Goal: Information Seeking & Learning: Check status

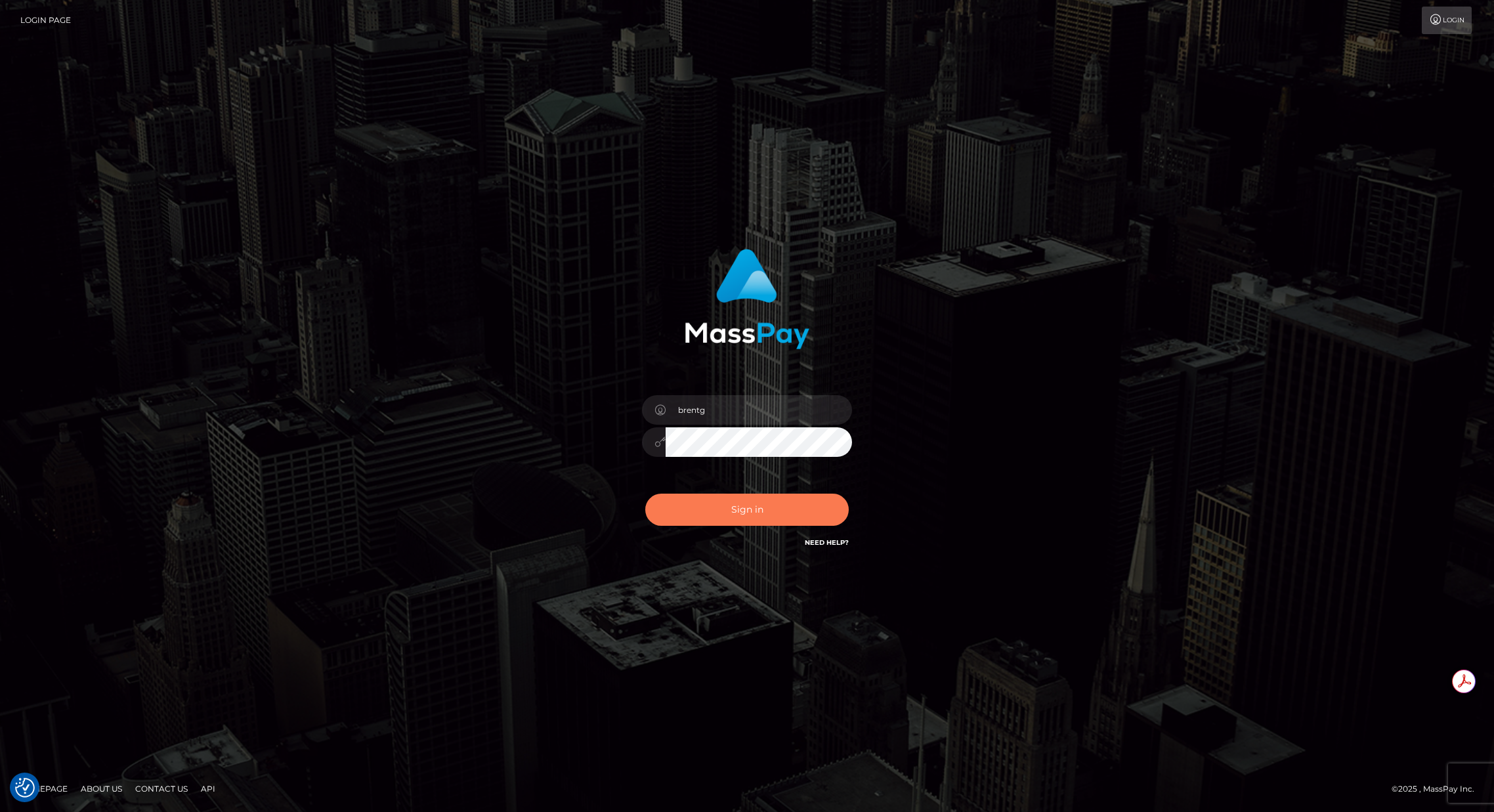
click at [721, 505] on button "Sign in" at bounding box center [747, 510] width 204 height 32
type input "brentg"
click at [742, 512] on button "Sign in" at bounding box center [747, 510] width 204 height 32
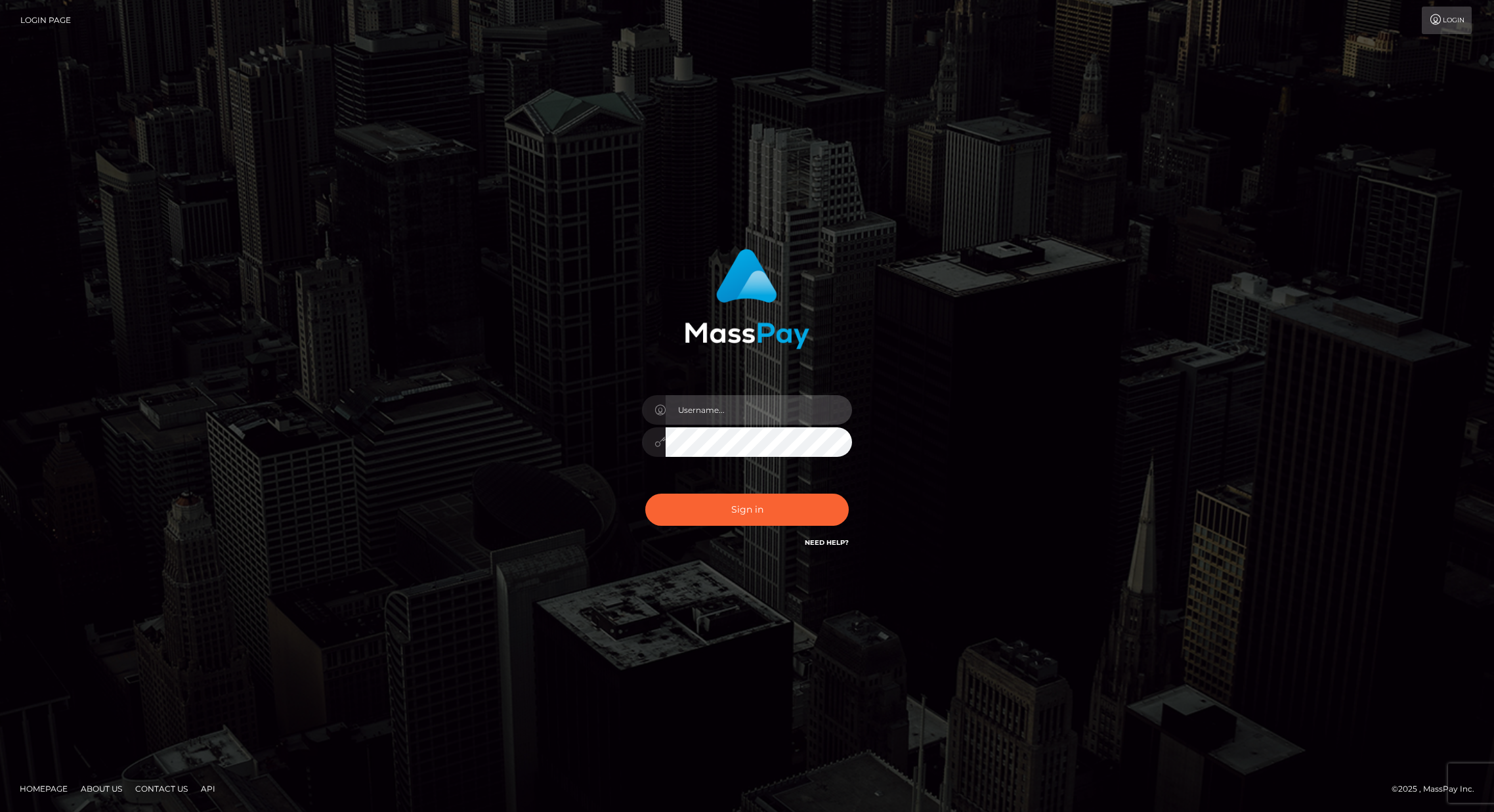
type input "brentg"
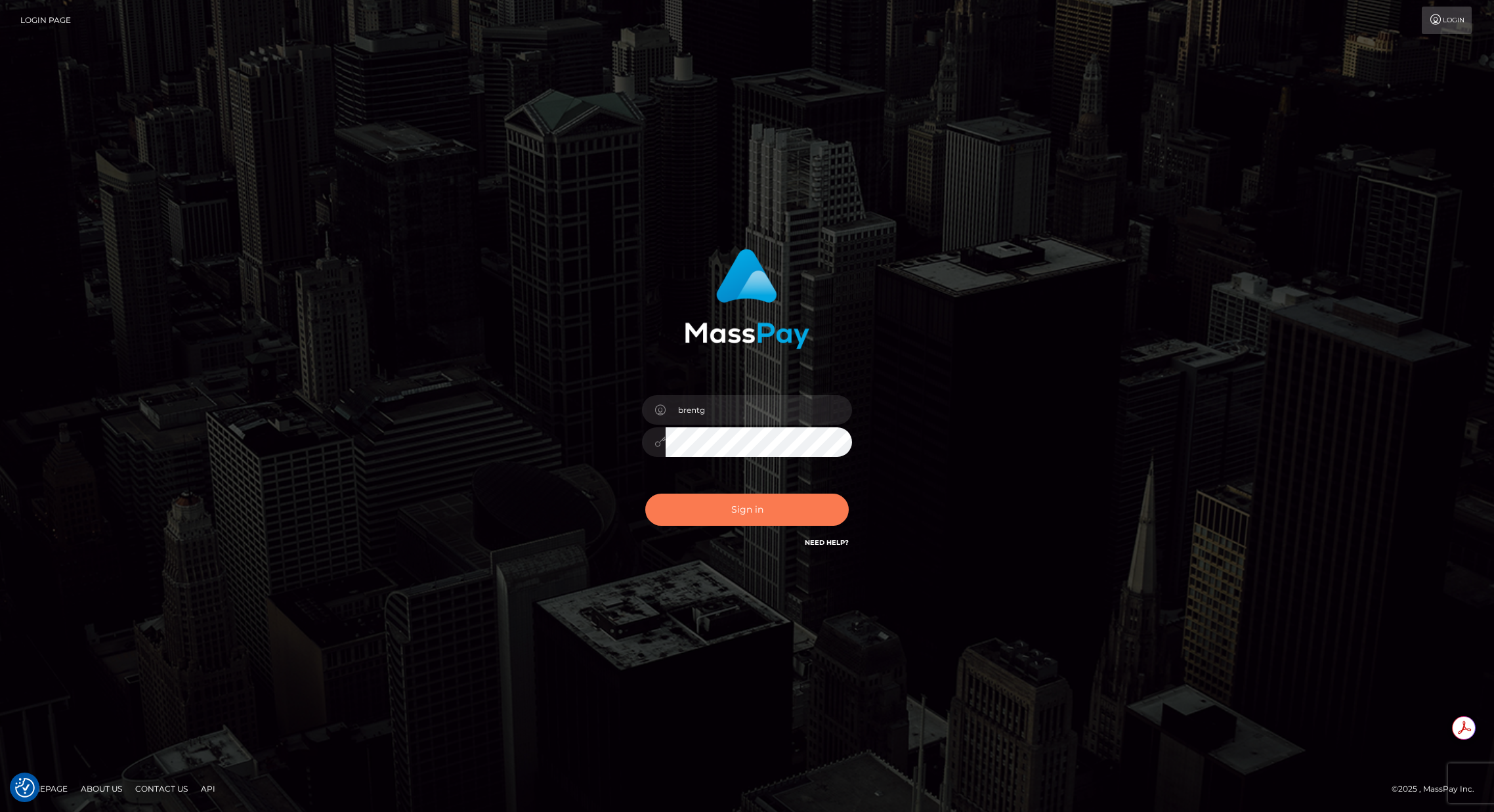
click at [720, 514] on button "Sign in" at bounding box center [747, 510] width 204 height 32
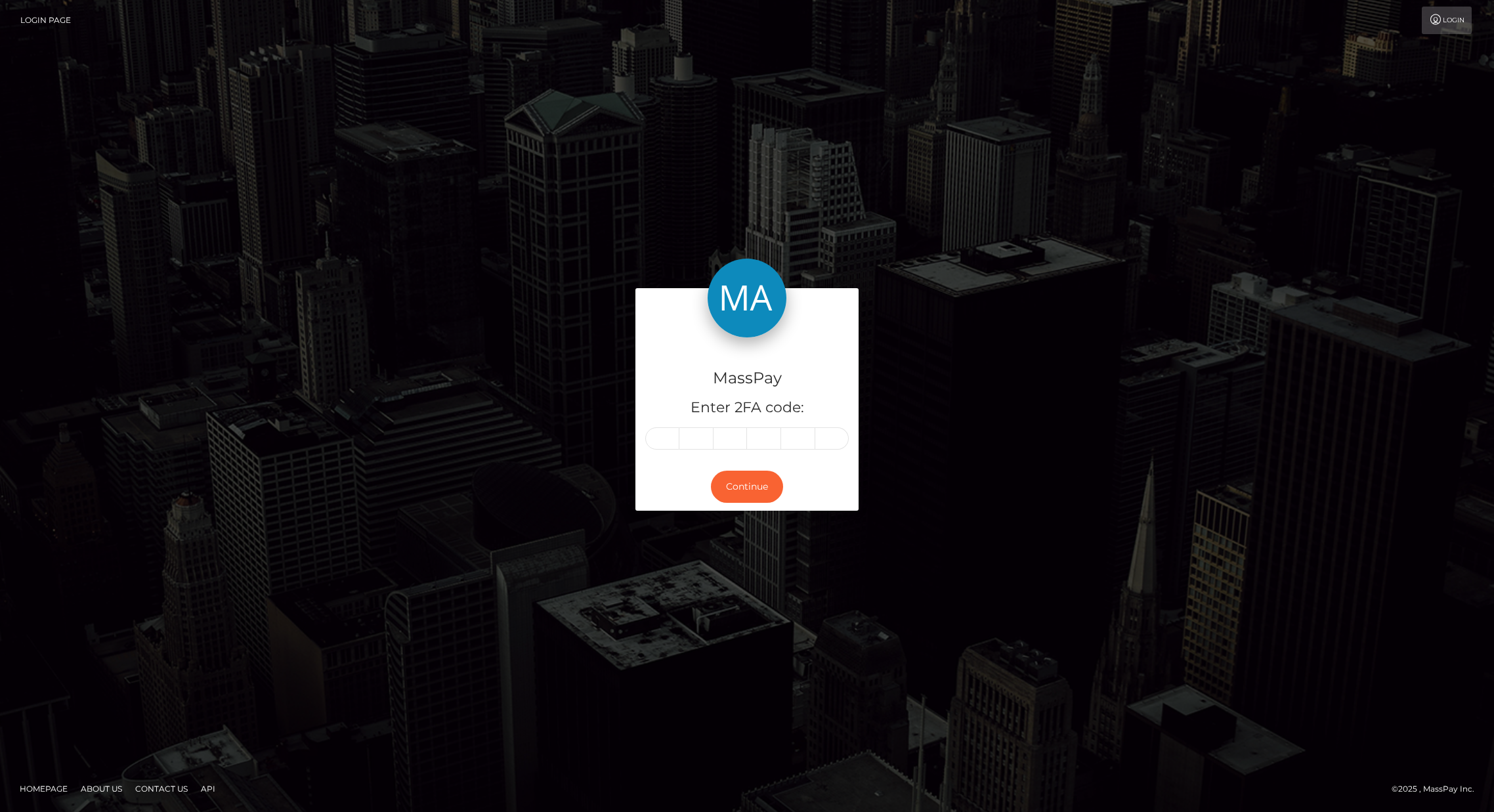
type input "6"
type input "1"
type input "3"
type input "6"
type input "0"
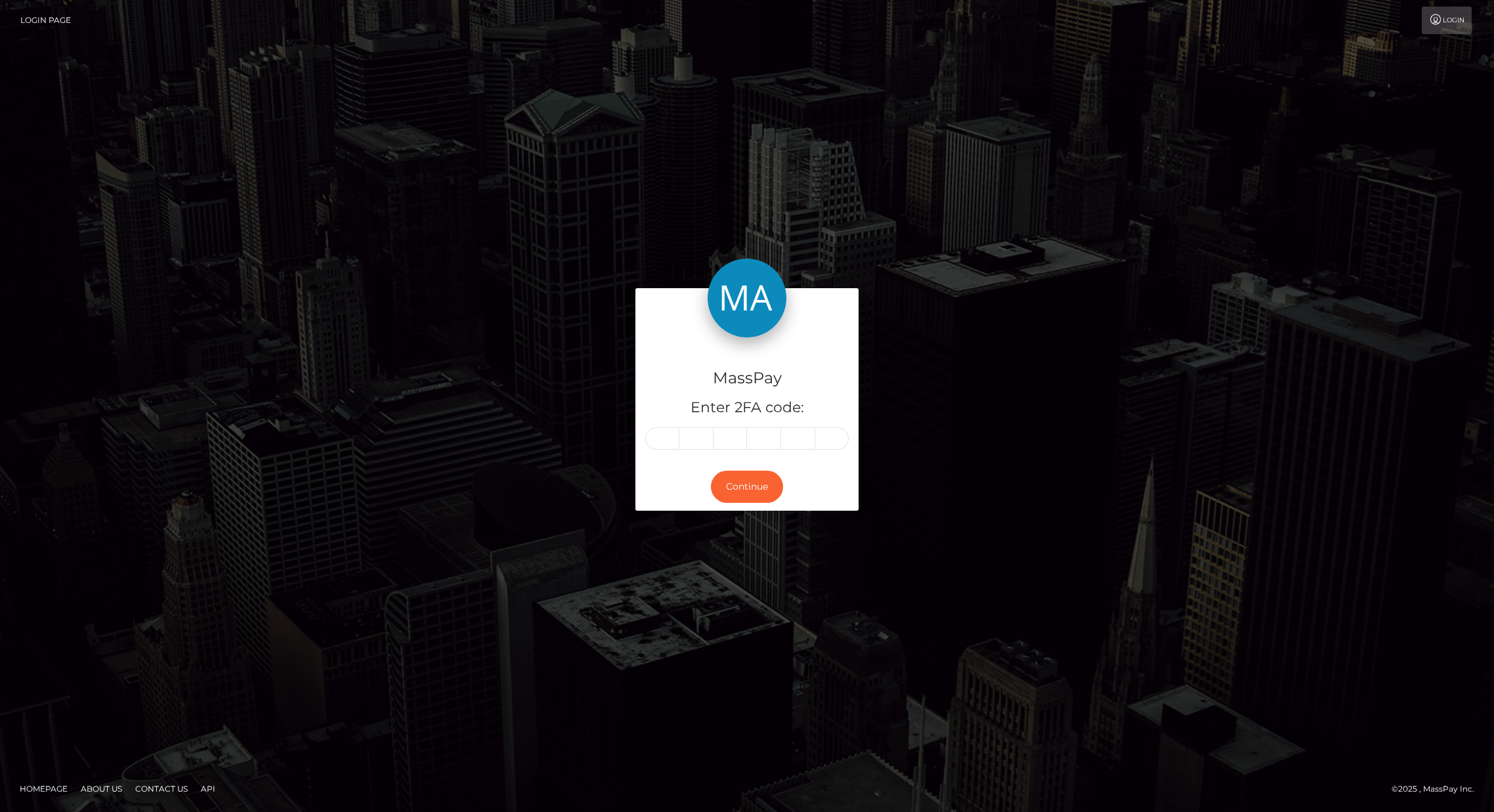
type input "5"
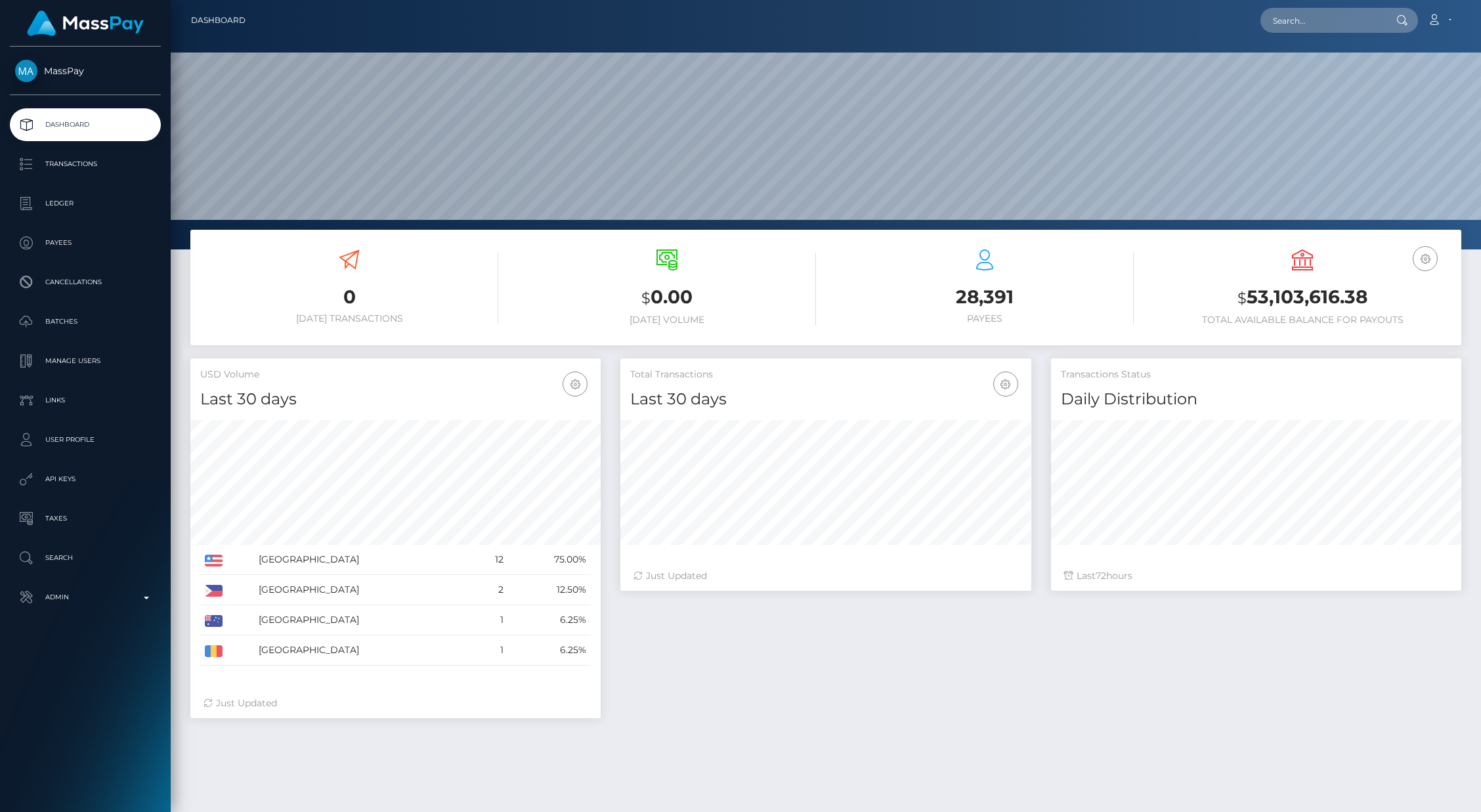
scroll to position [232, 410]
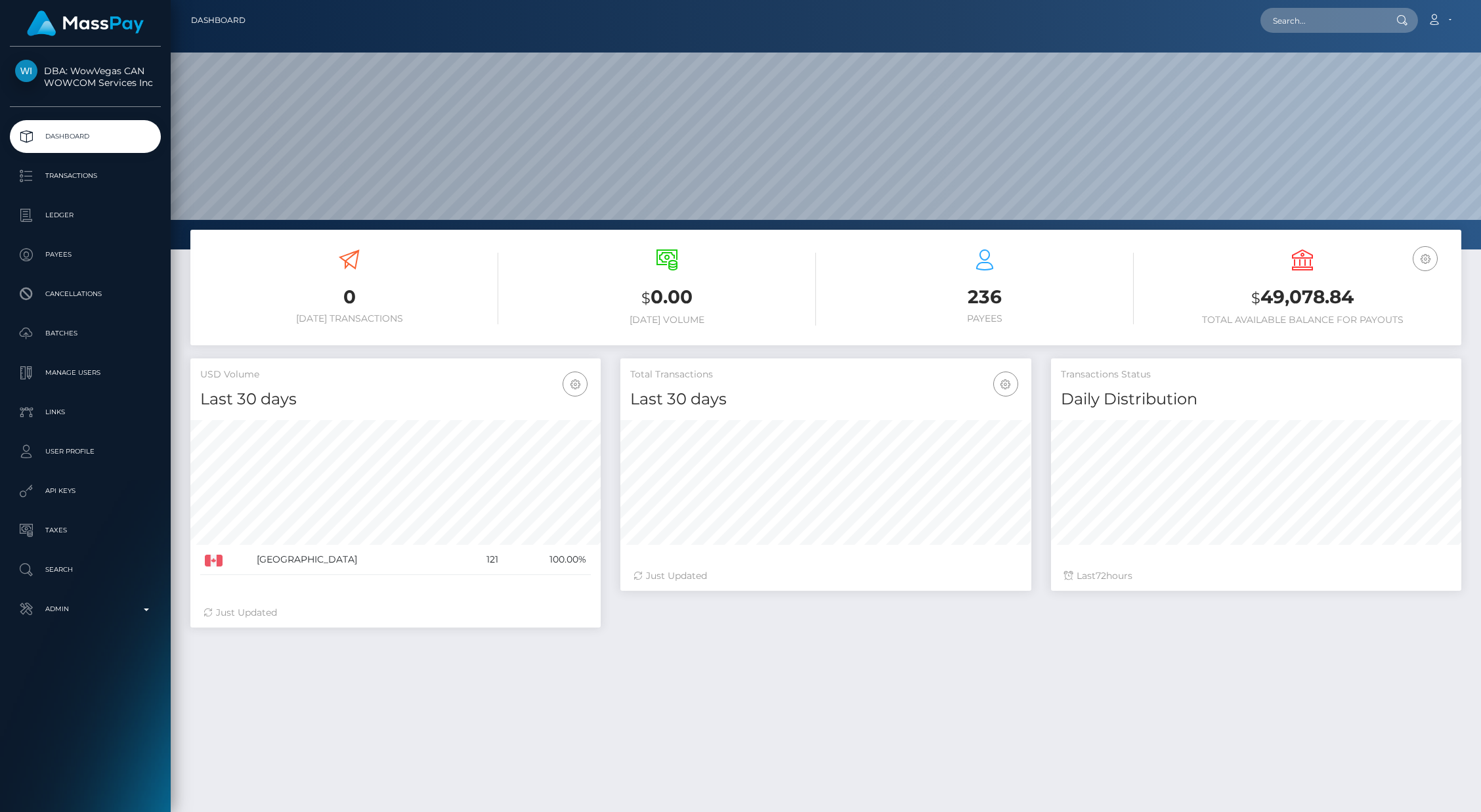
scroll to position [232, 410]
click at [1313, 17] on input "text" at bounding box center [1322, 20] width 124 height 25
paste input "828491598747688961_2"
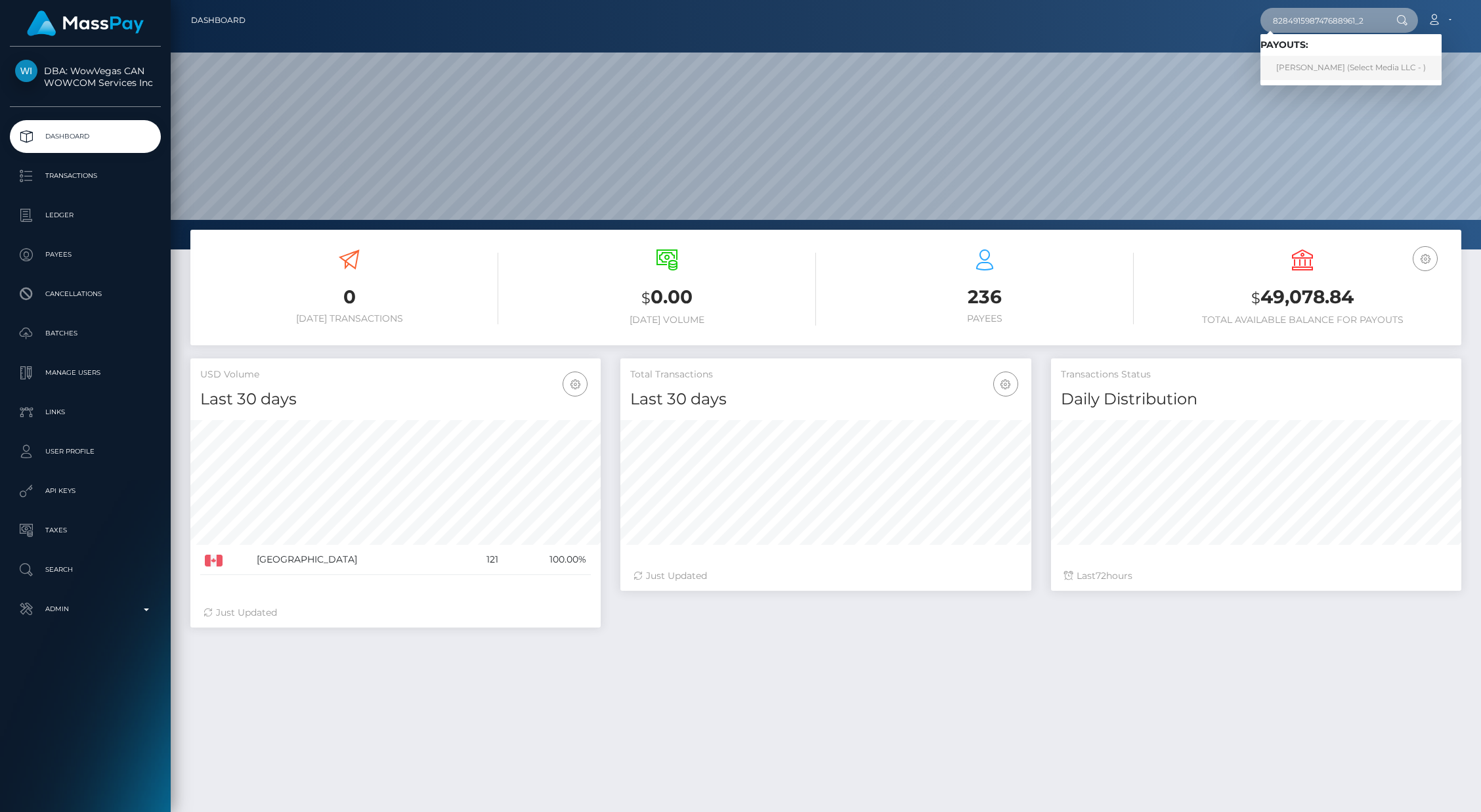
type input "828491598747688961_2"
click at [1386, 75] on link "ASHLEY A Colando (Select Media LLC - )" at bounding box center [1350, 68] width 181 height 24
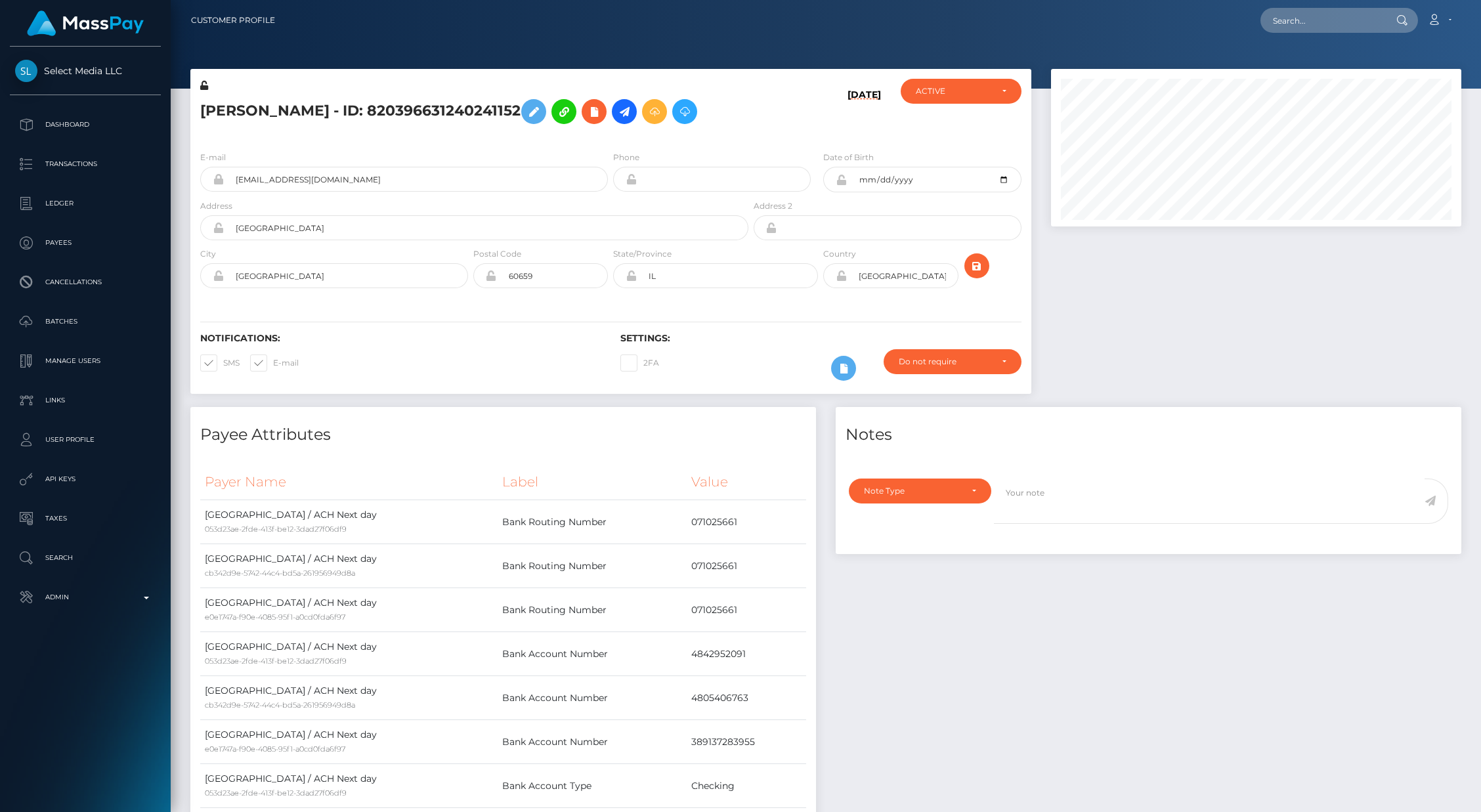
scroll to position [414, 0]
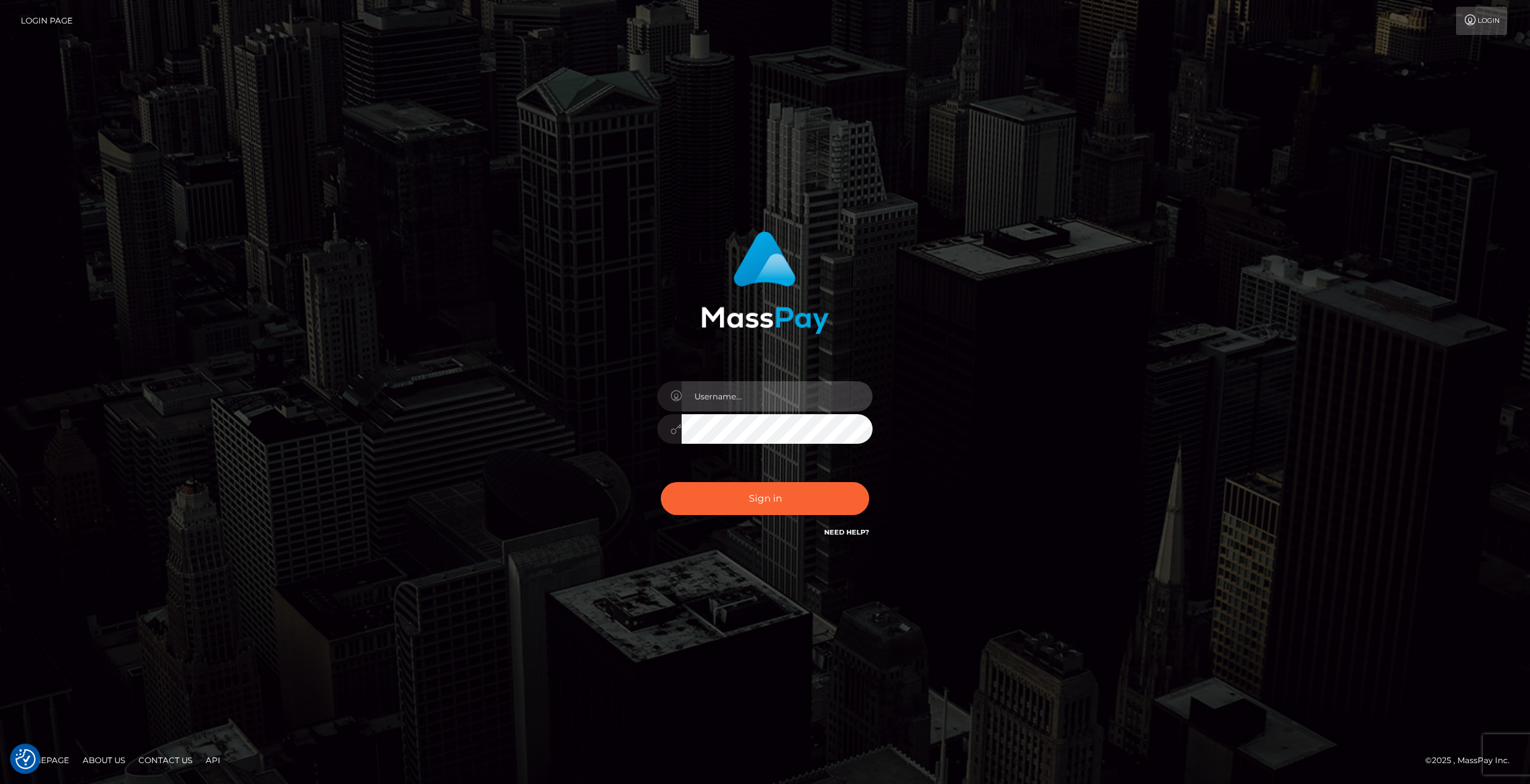
type input "brentg"
click at [768, 516] on div "Sign in Need Help?" at bounding box center [764, 504] width 235 height 60
click at [720, 485] on button "Sign in" at bounding box center [765, 498] width 209 height 33
type input "brentg"
checkbox input "true"
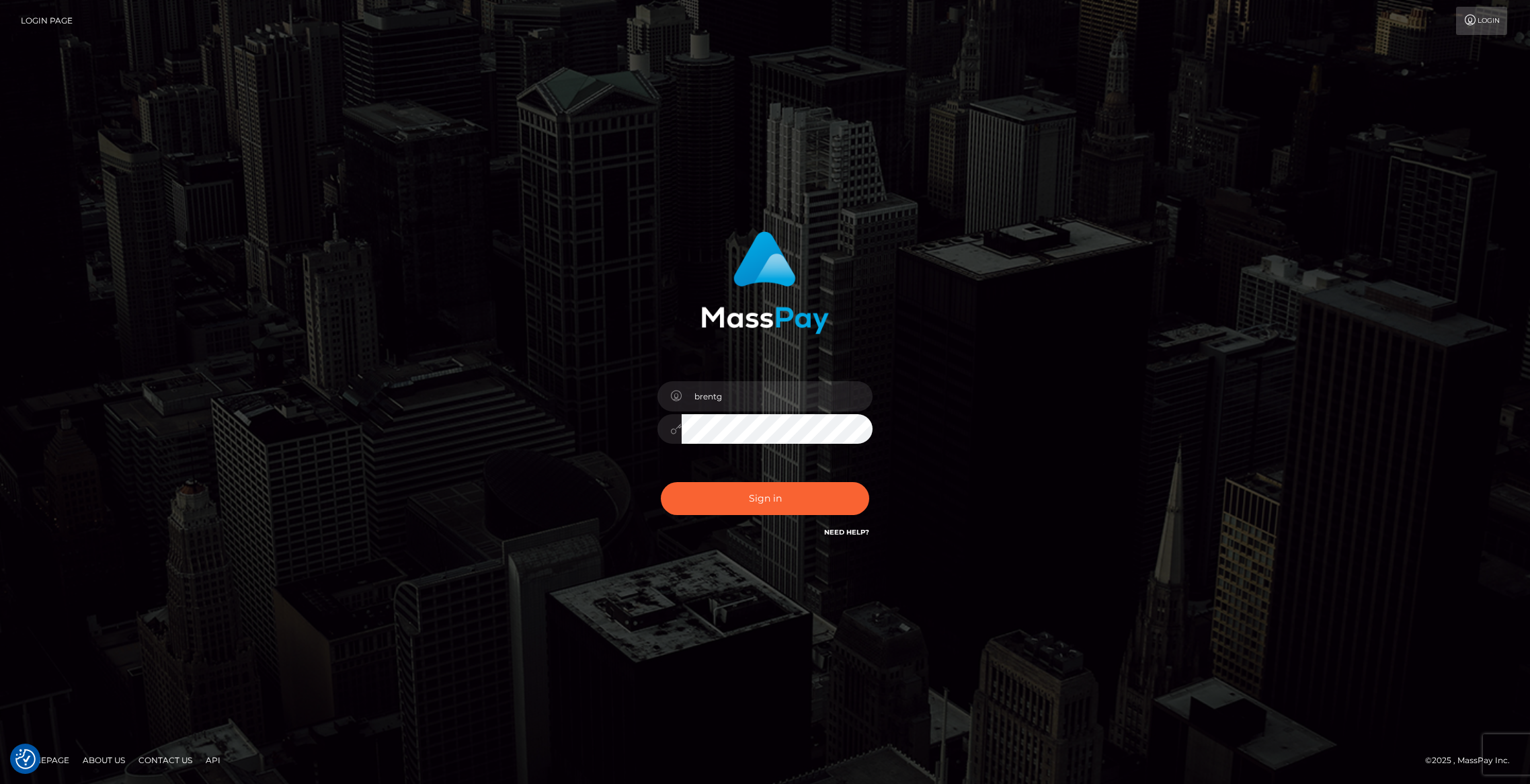
checkbox input "true"
type input "brentg"
click at [764, 499] on button "Sign in" at bounding box center [765, 498] width 209 height 33
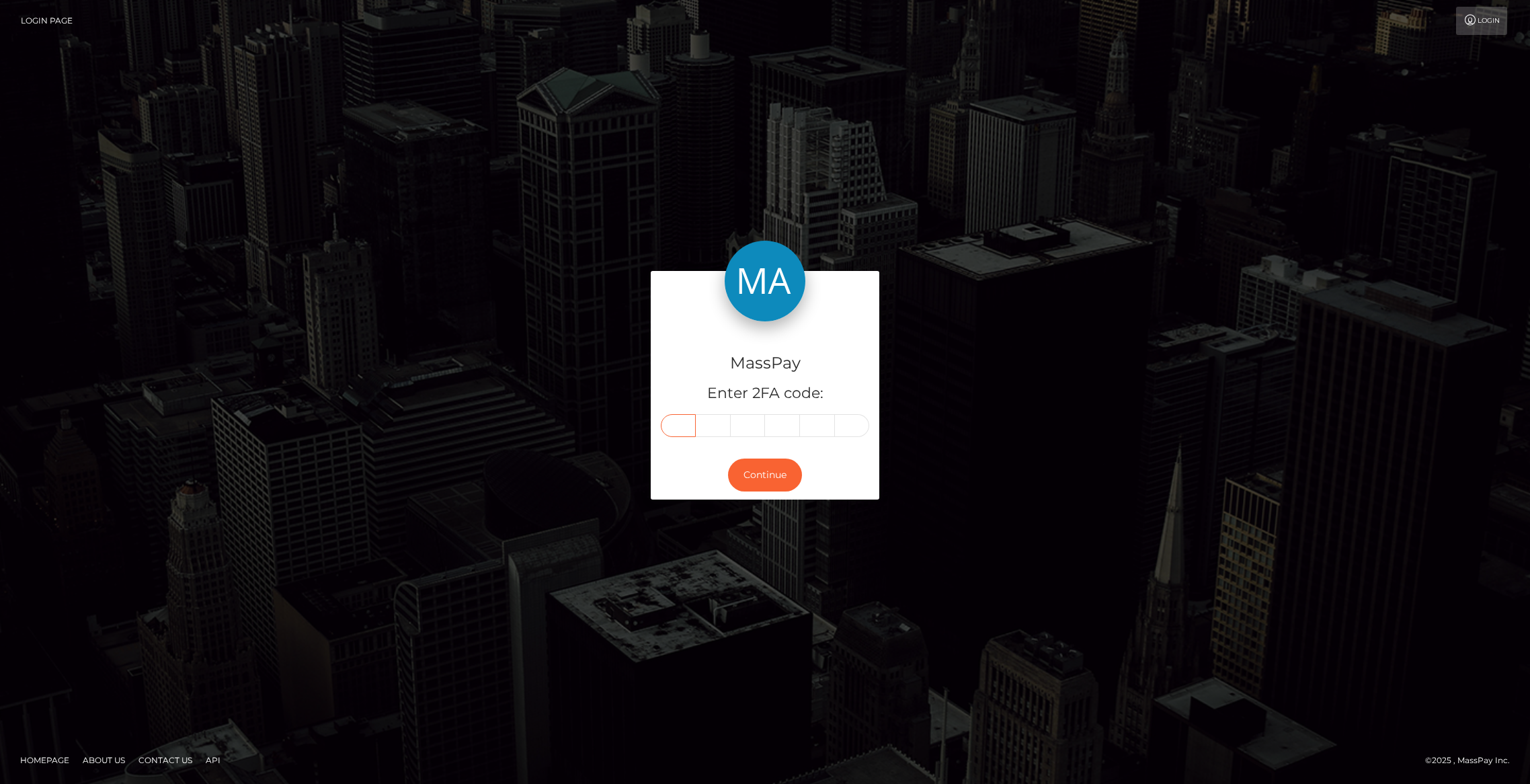
paste input "5"
type input "5"
type input "3"
type input "1"
type input "4"
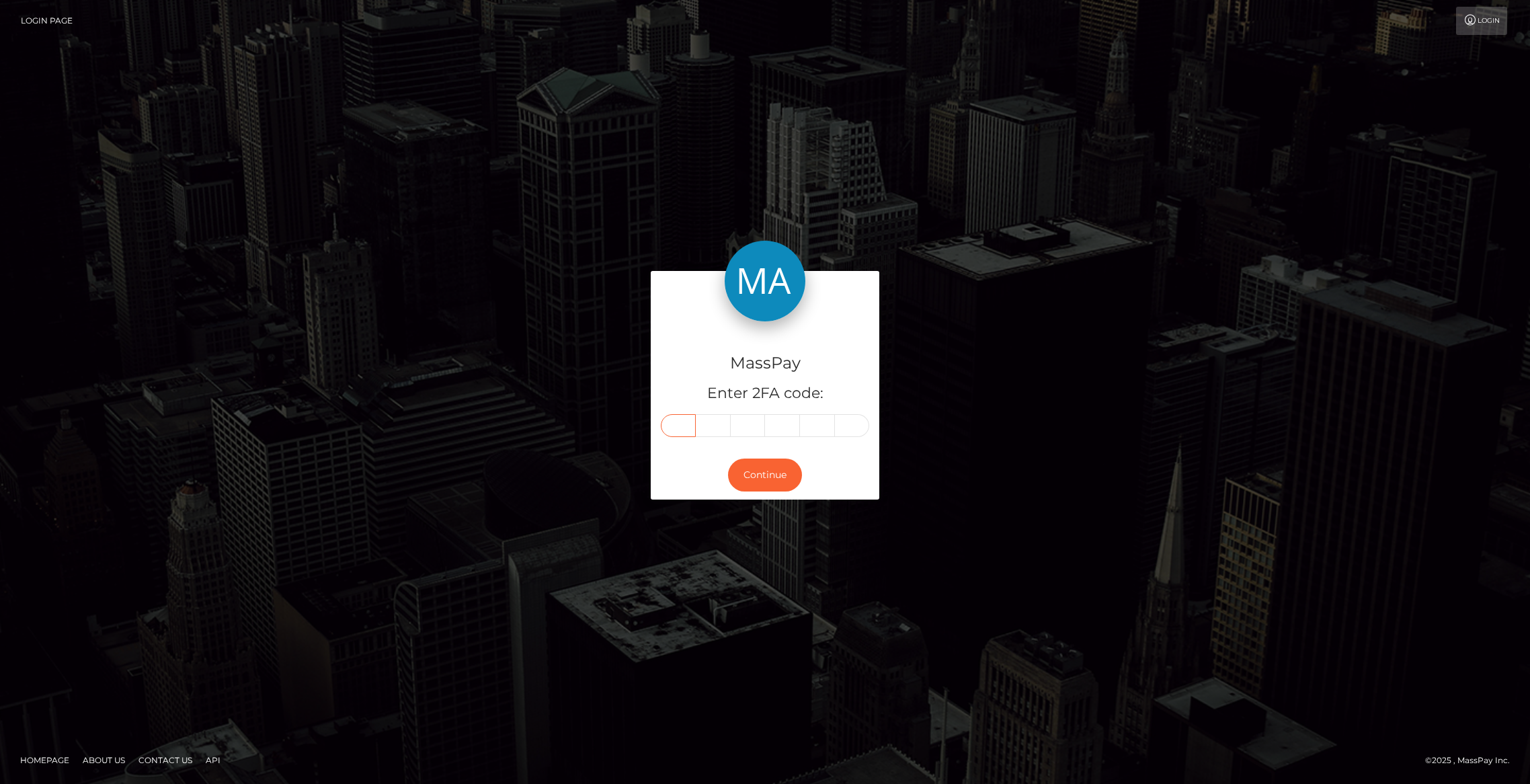
type input "7"
type input "2"
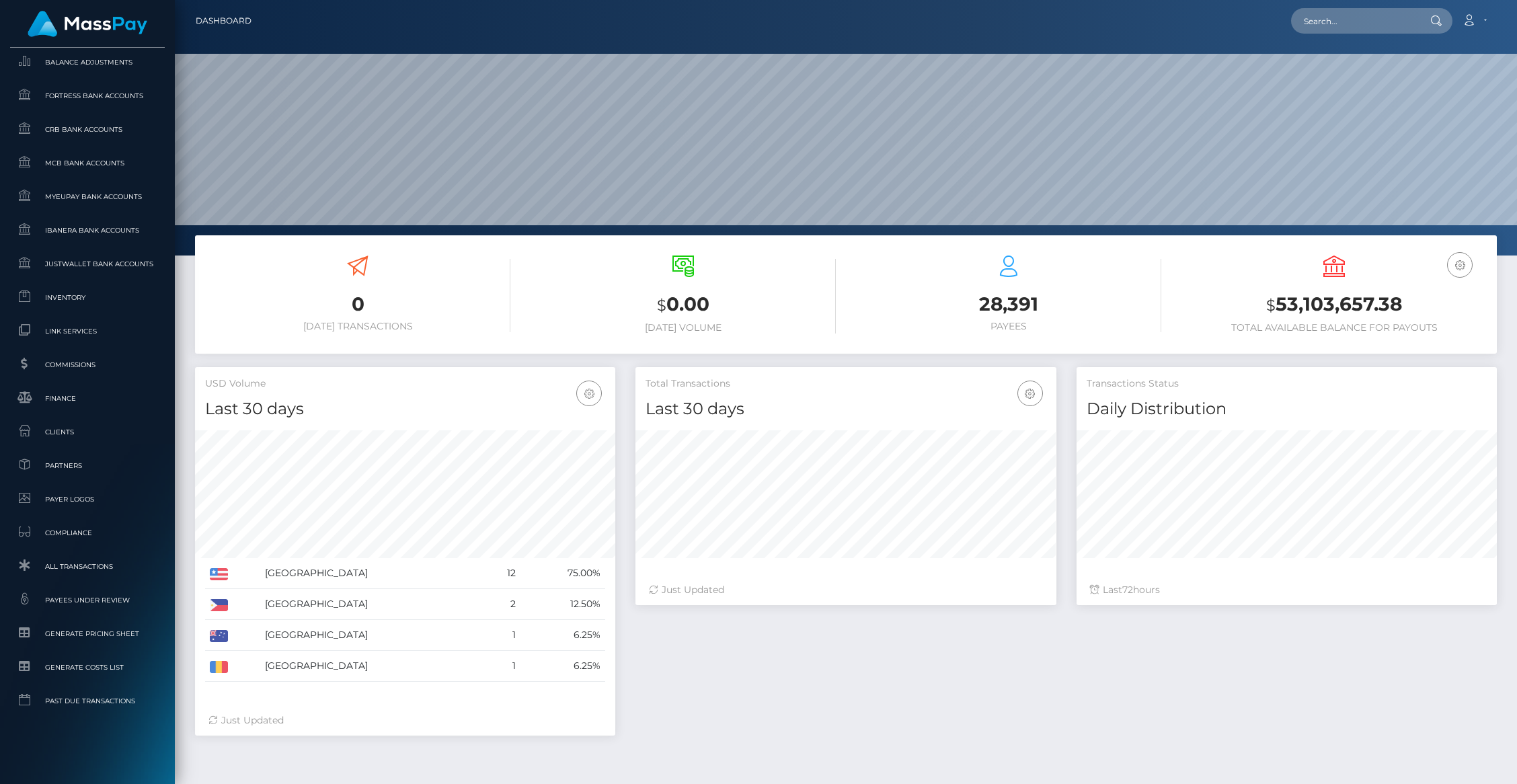
scroll to position [238, 420]
click at [73, 440] on link "Clients" at bounding box center [87, 431] width 154 height 29
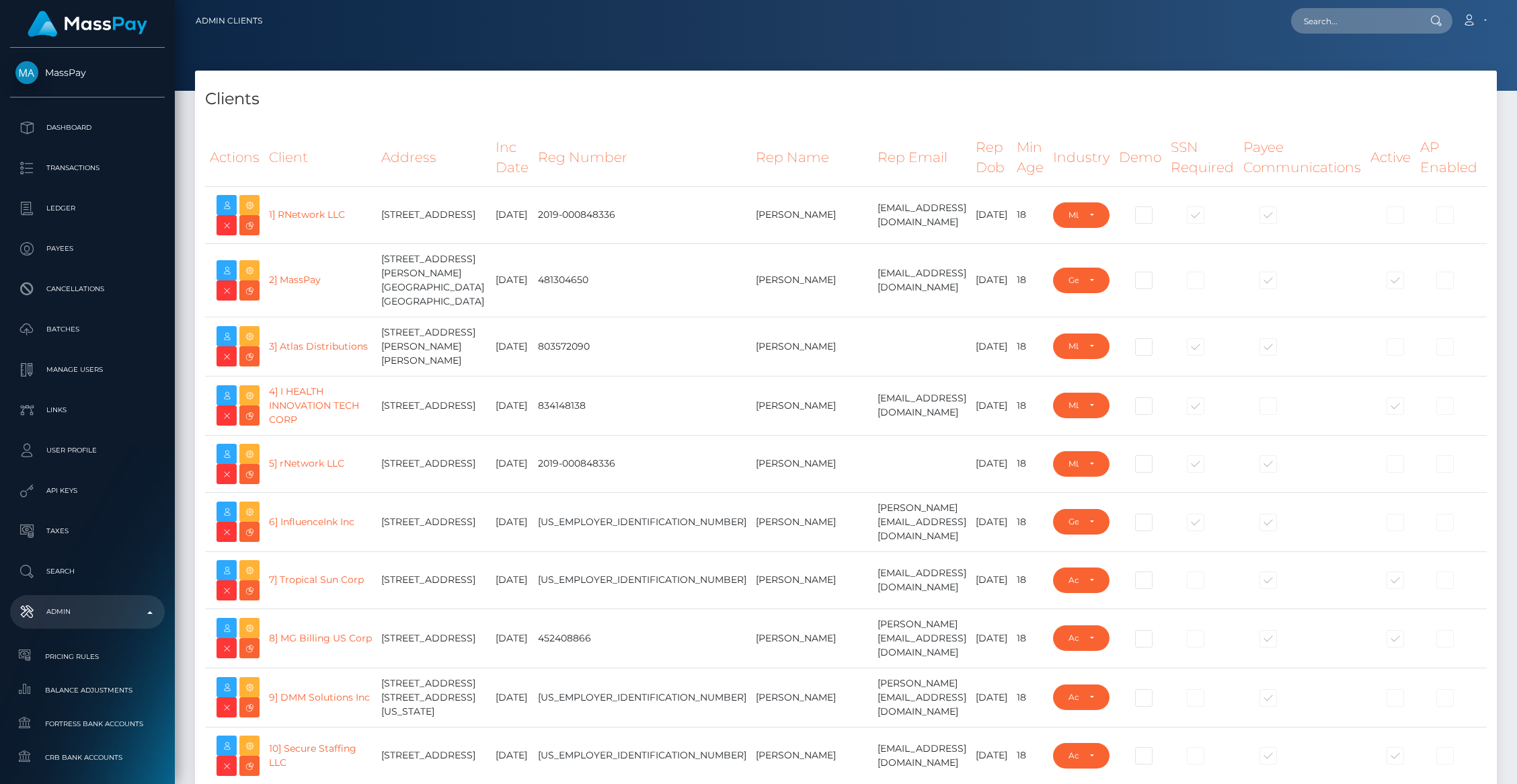
select select "223"
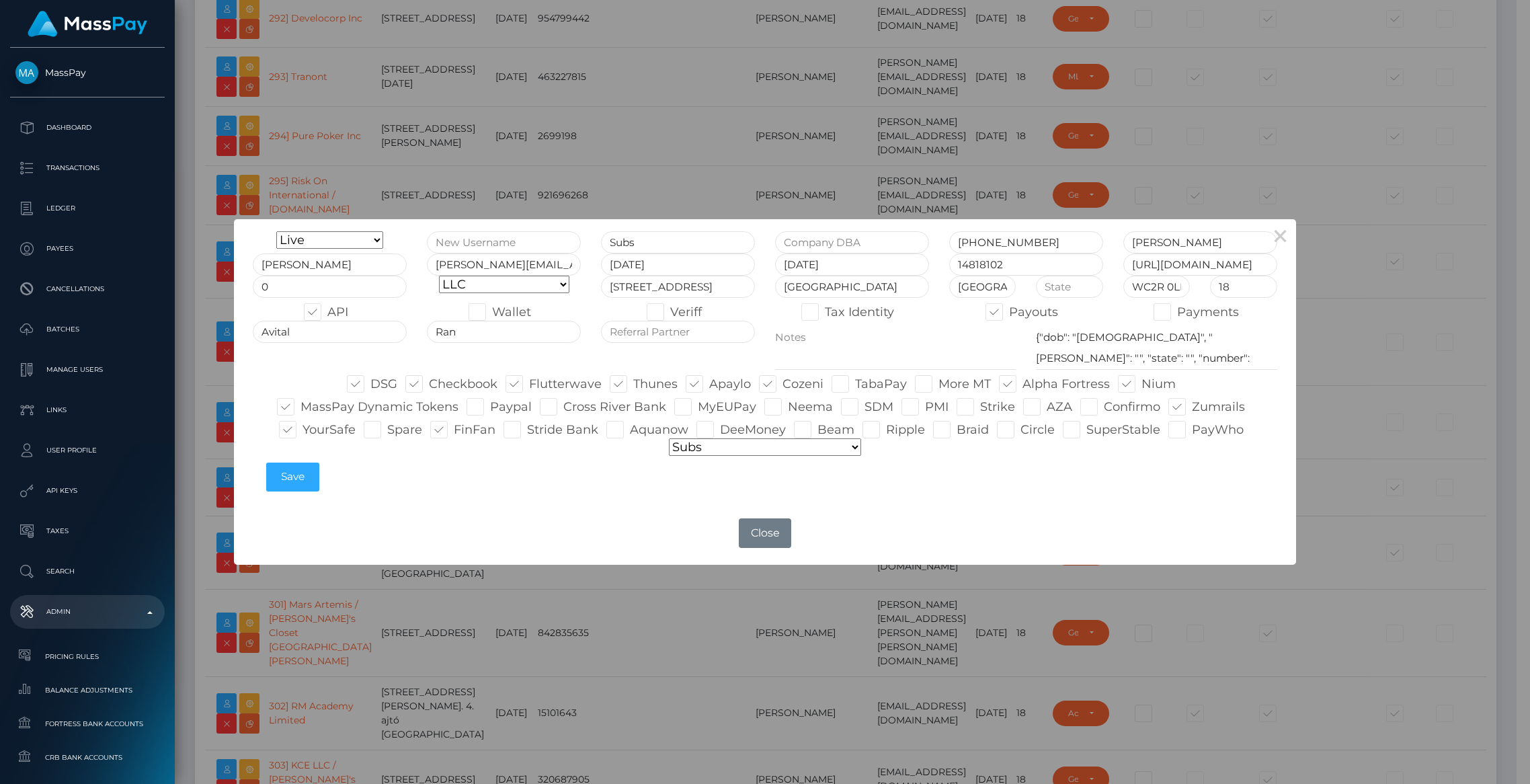
drag, startPoint x: 878, startPoint y: 404, endPoint x: 884, endPoint y: 424, distance: 20.9
click at [1104, 405] on span at bounding box center [1104, 406] width 0 height 15
click at [1104, 405] on input "Confirmo" at bounding box center [1108, 403] width 9 height 9
checkbox input "true"
click at [980, 408] on span at bounding box center [980, 406] width 0 height 15
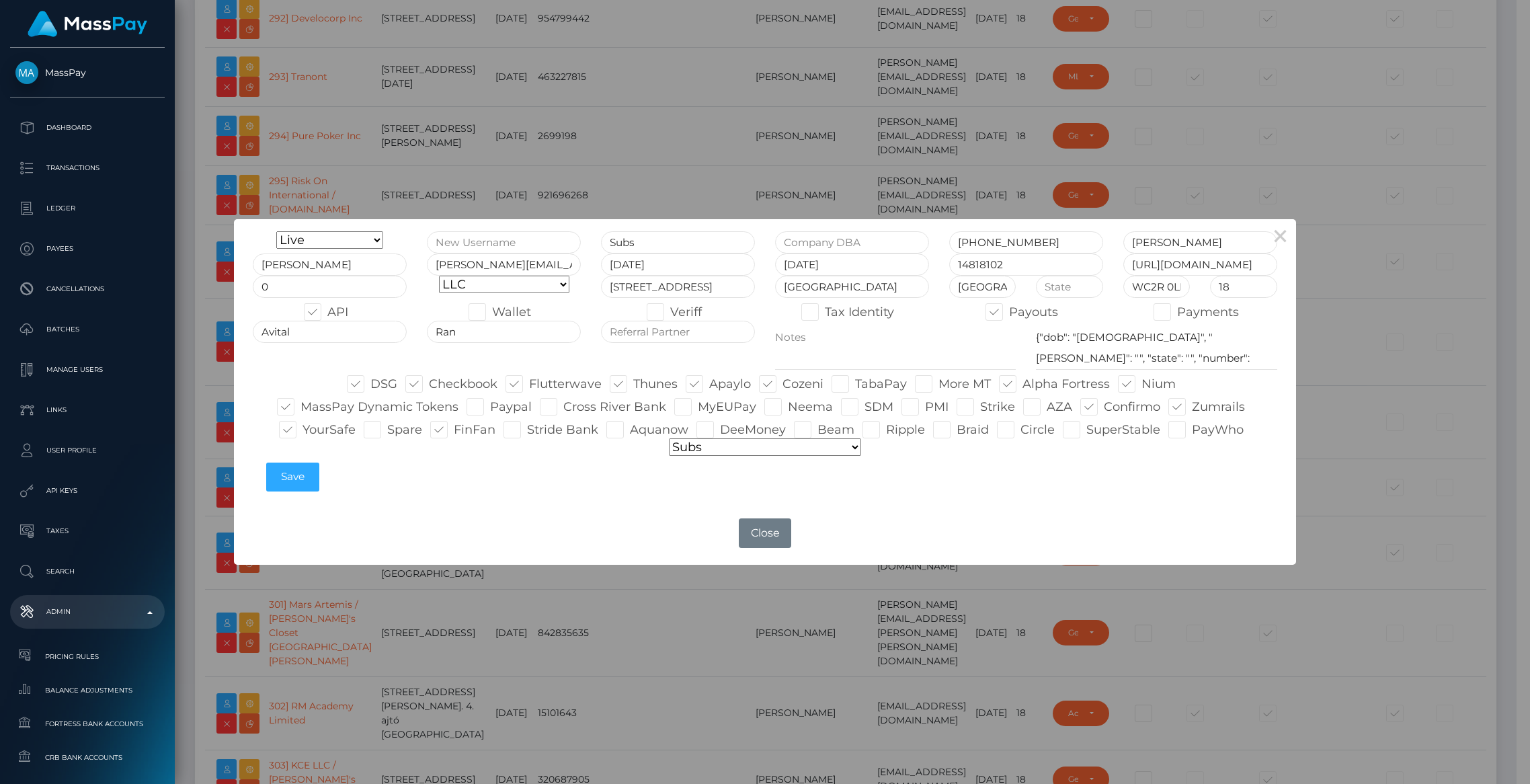
click at [980, 407] on input "Strike" at bounding box center [985, 403] width 9 height 9
checkbox input "true"
type input "brentg"
click at [284, 469] on button "Save" at bounding box center [293, 477] width 53 height 29
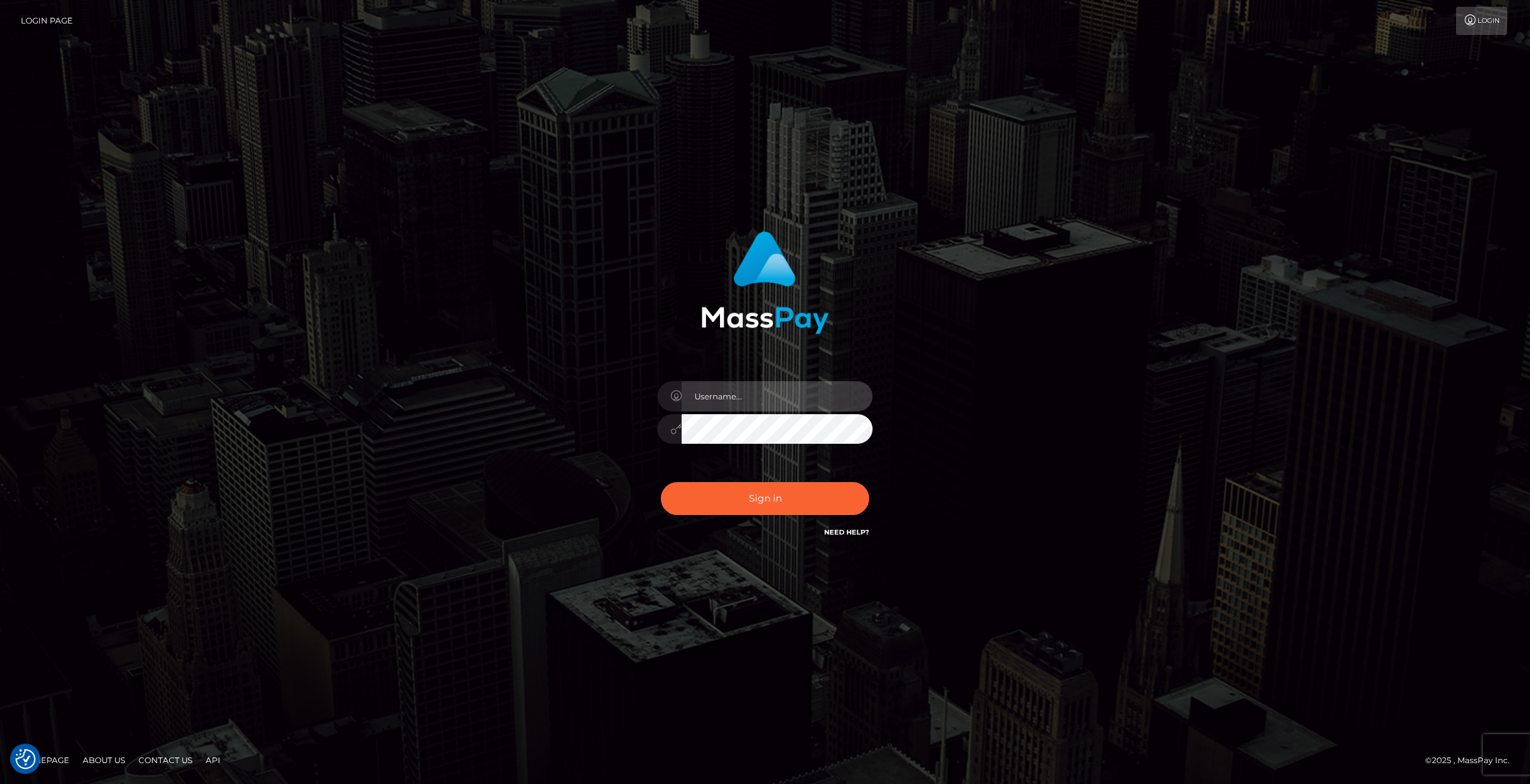
type input "brentg"
click at [802, 505] on button "Sign in" at bounding box center [765, 498] width 209 height 33
type input "brentg"
click at [785, 507] on button "Sign in" at bounding box center [765, 498] width 209 height 33
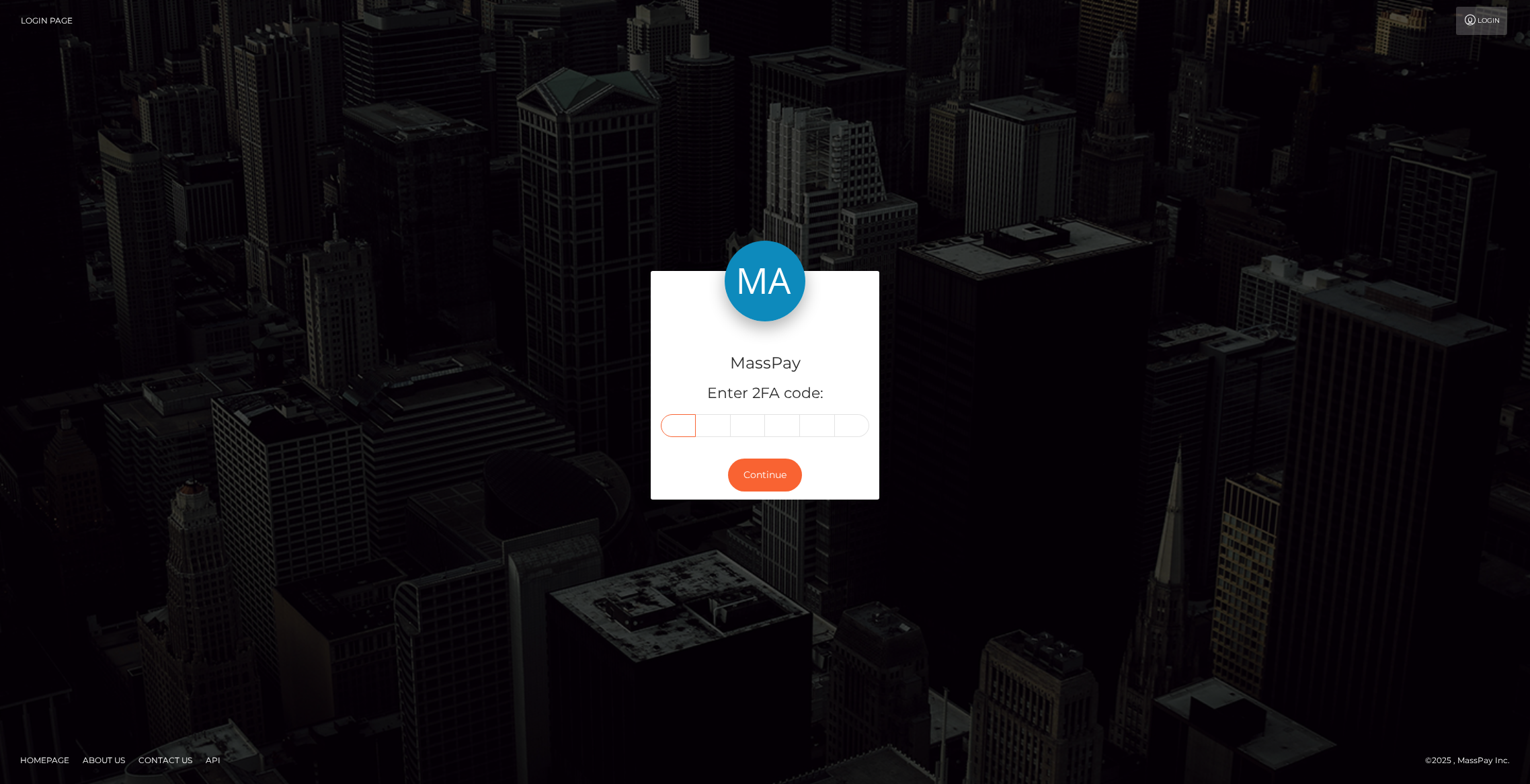
paste input "9"
type input "9"
type input "3"
type input "5"
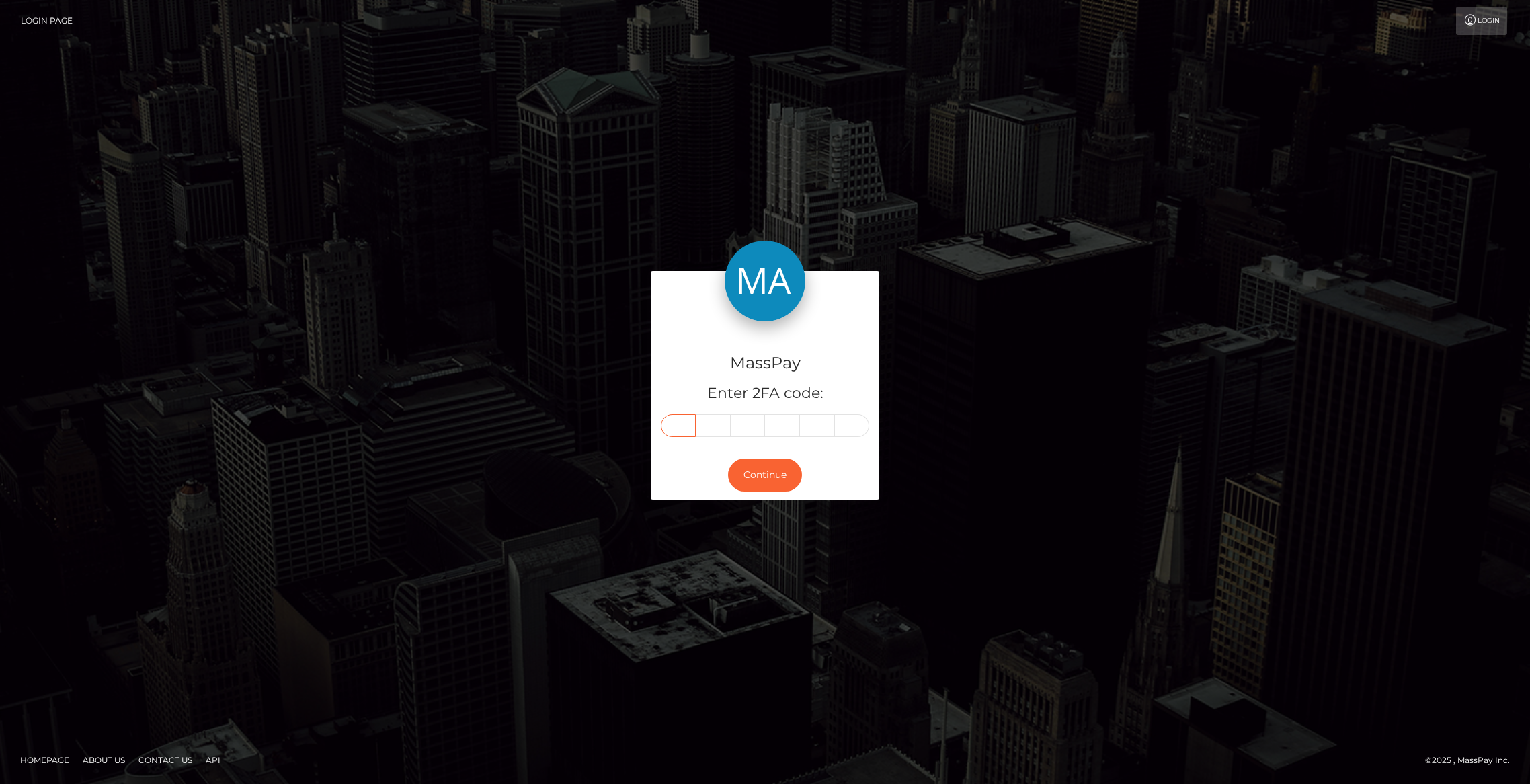
type input "2"
type input "6"
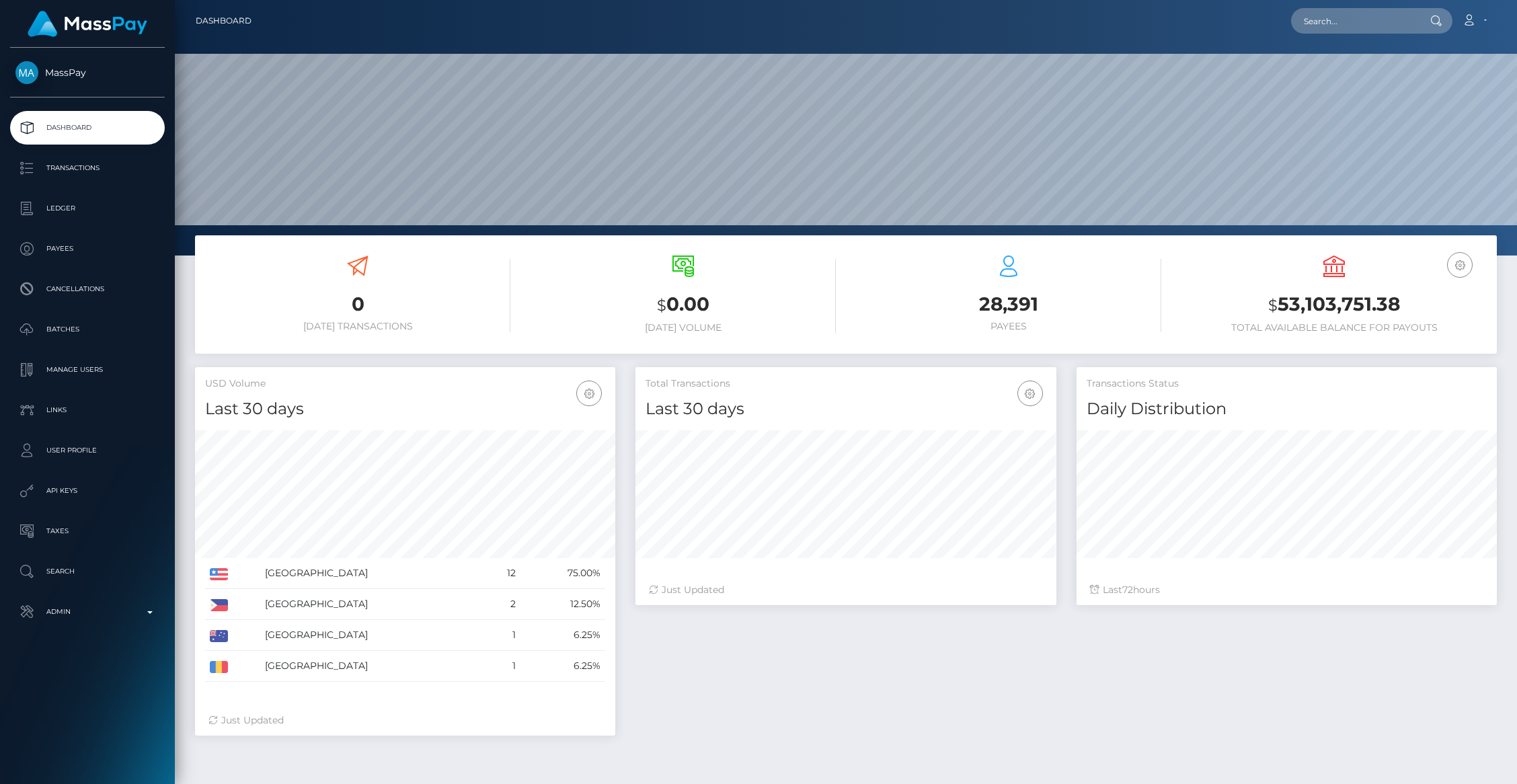
scroll to position [238, 420]
click at [100, 176] on p "Transactions" at bounding box center [87, 168] width 144 height 20
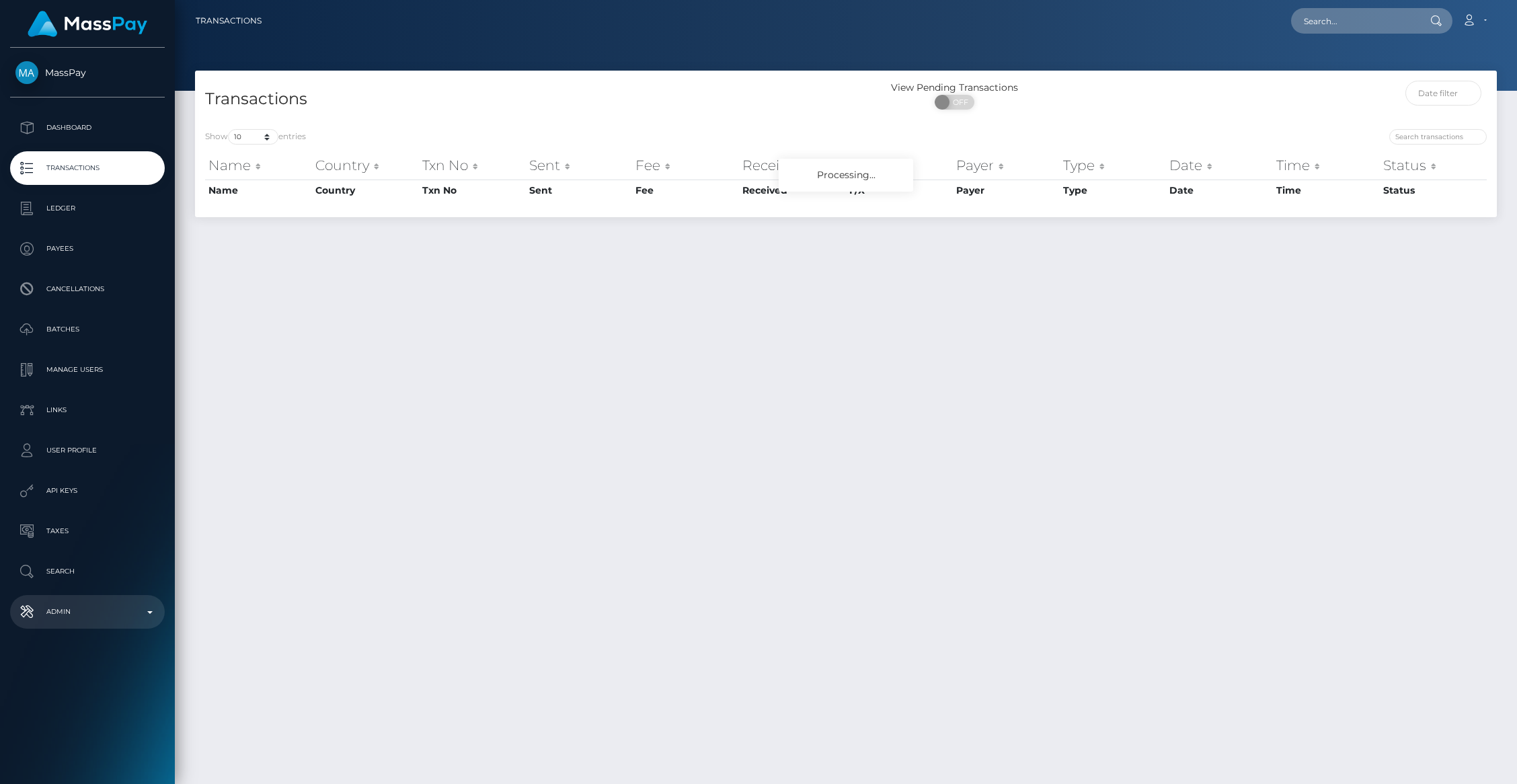
click at [135, 616] on p "Admin" at bounding box center [87, 612] width 144 height 20
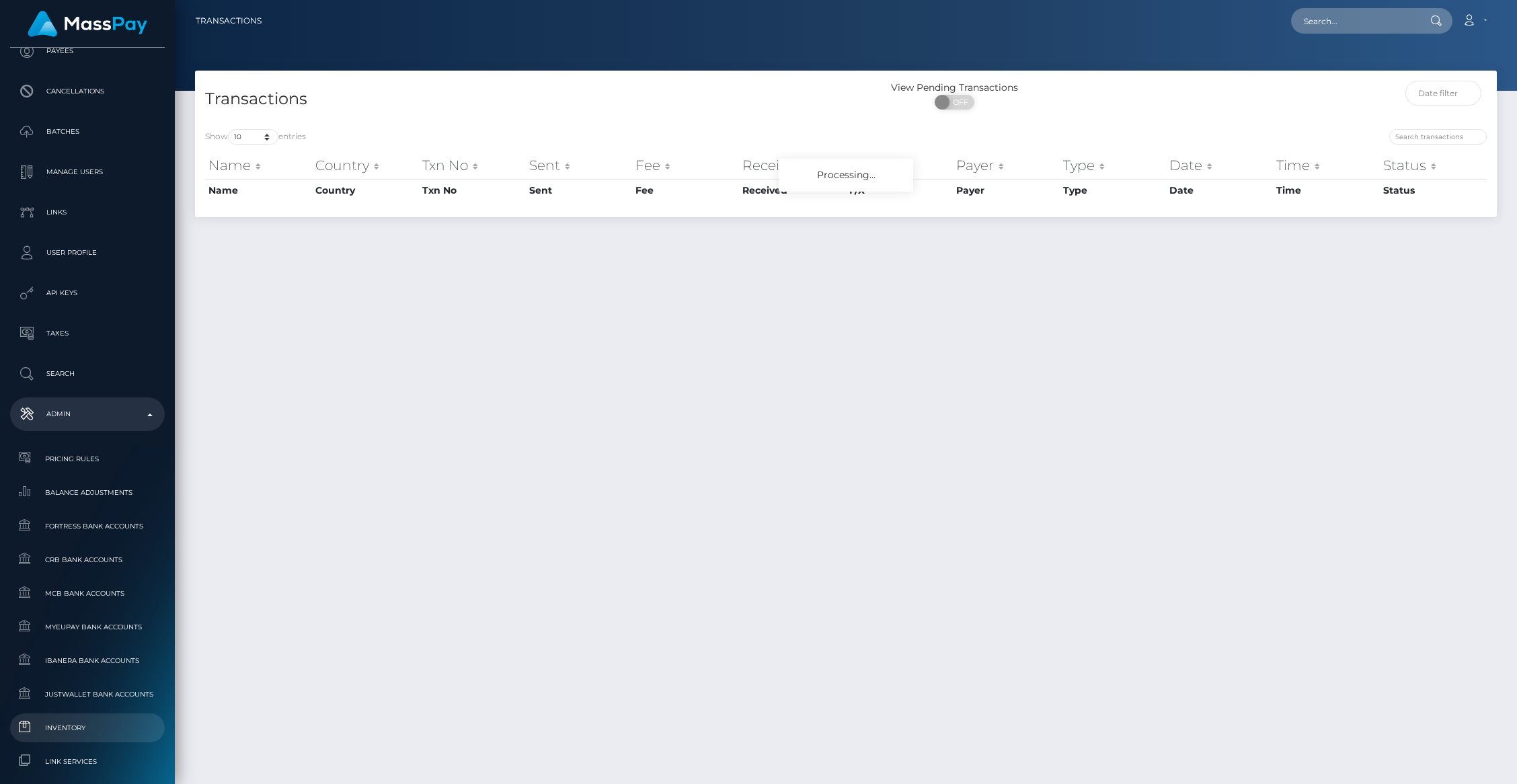
scroll to position [665, 0]
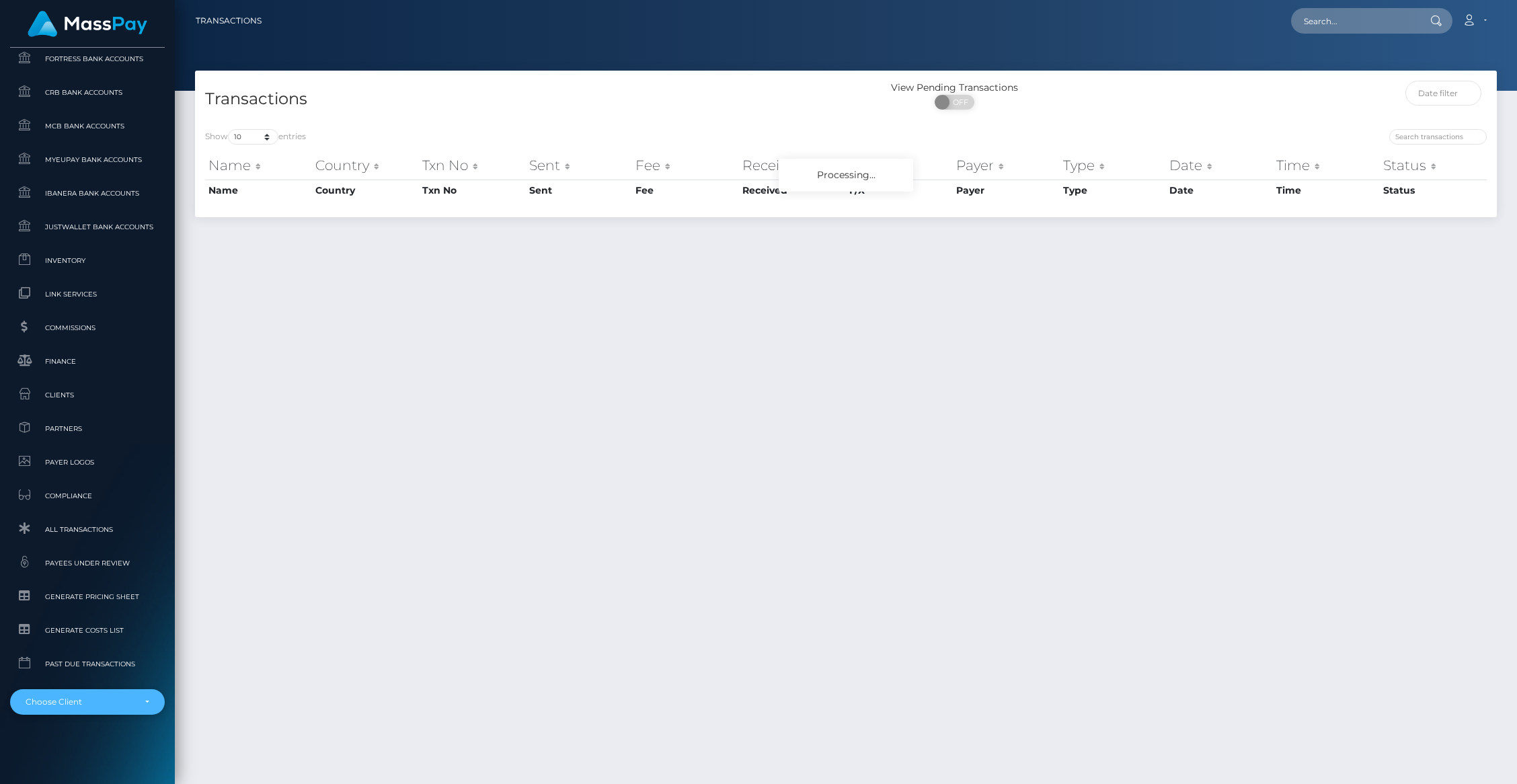
click at [72, 698] on div "Choose Client" at bounding box center [80, 701] width 108 height 11
type input "subs"
click at [39, 662] on span "Subs -" at bounding box center [39, 668] width 27 height 18
select select "285"
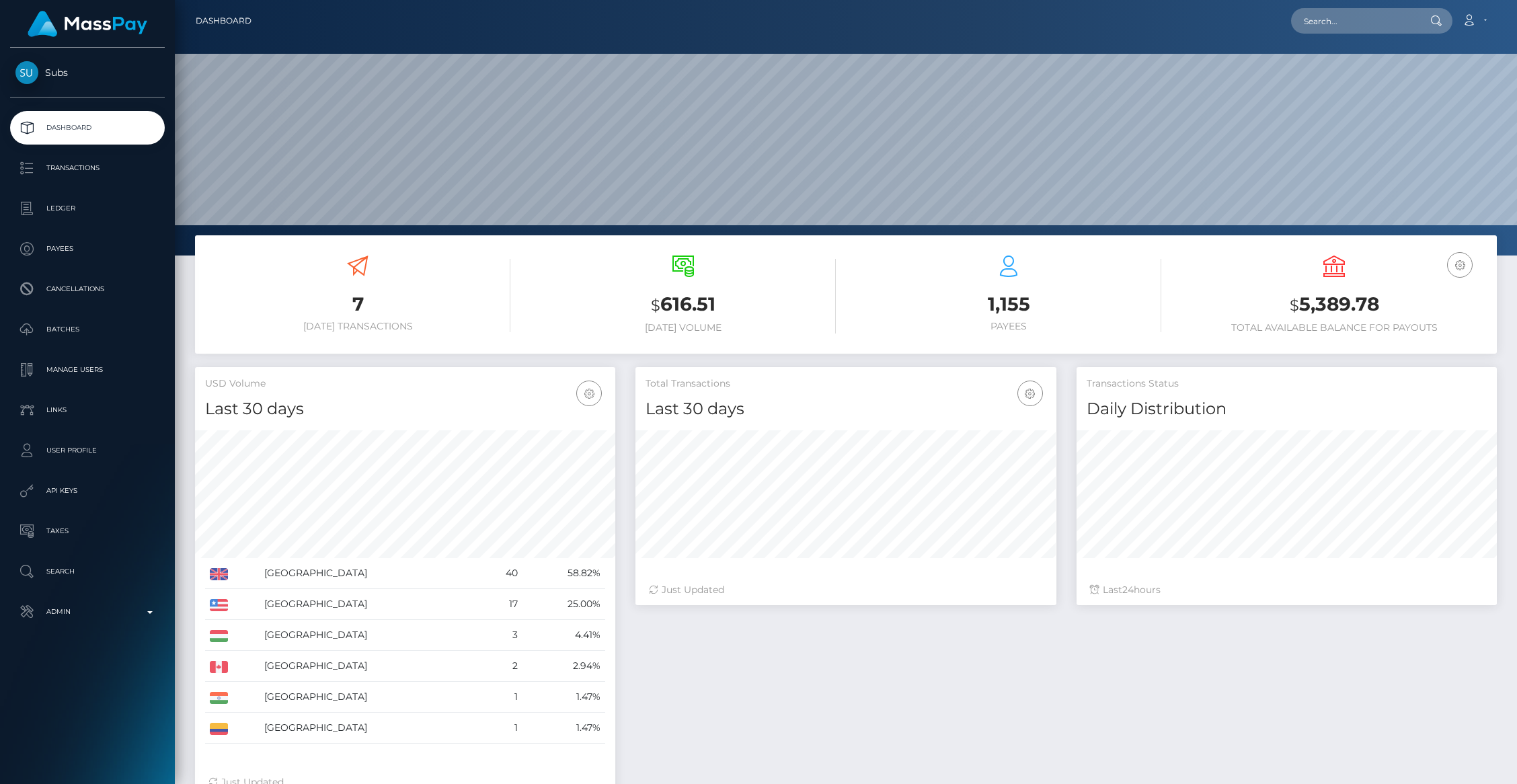
scroll to position [238, 420]
click at [74, 244] on p "Payees" at bounding box center [87, 249] width 144 height 20
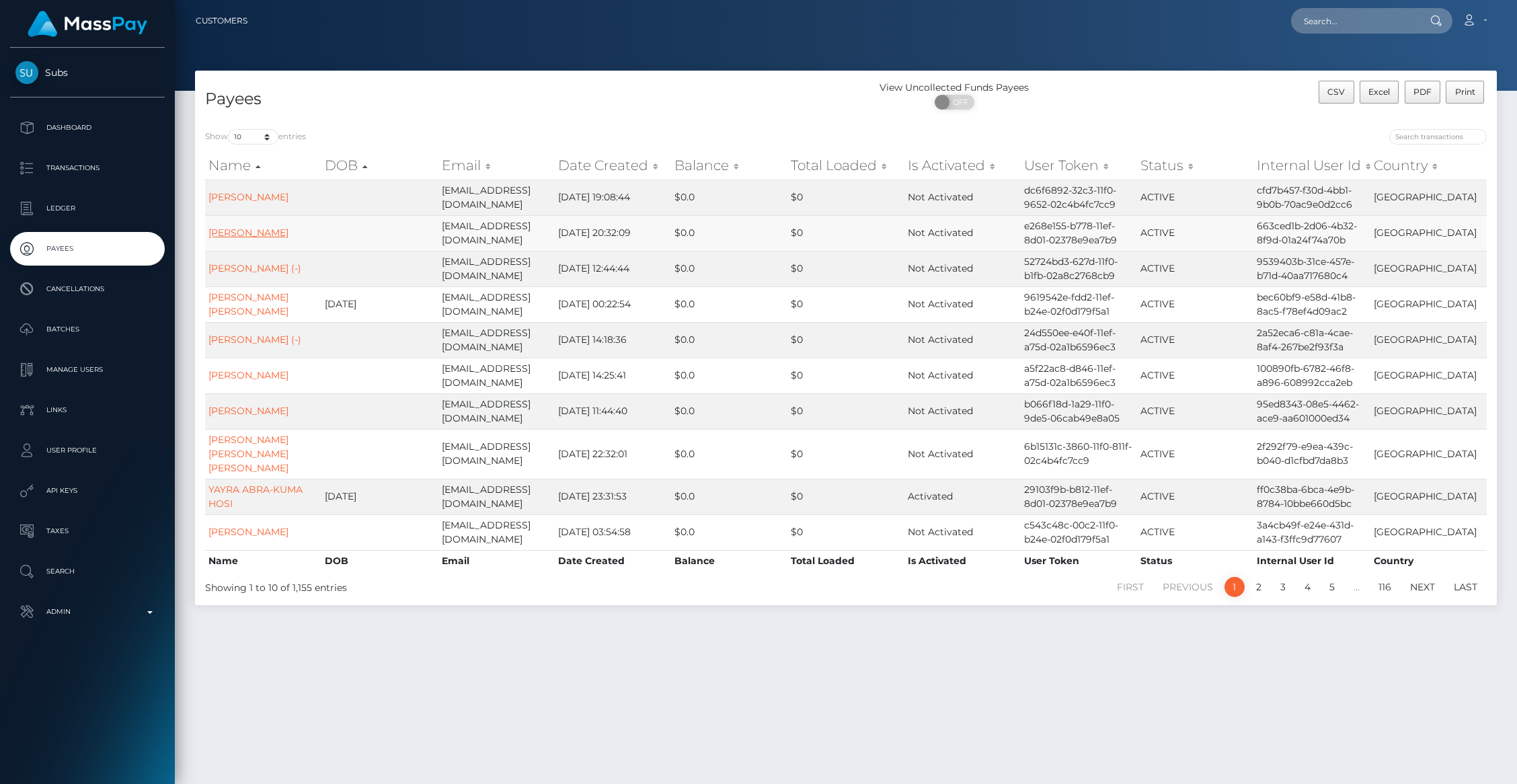
click at [243, 233] on link "[PERSON_NAME]" at bounding box center [248, 232] width 80 height 12
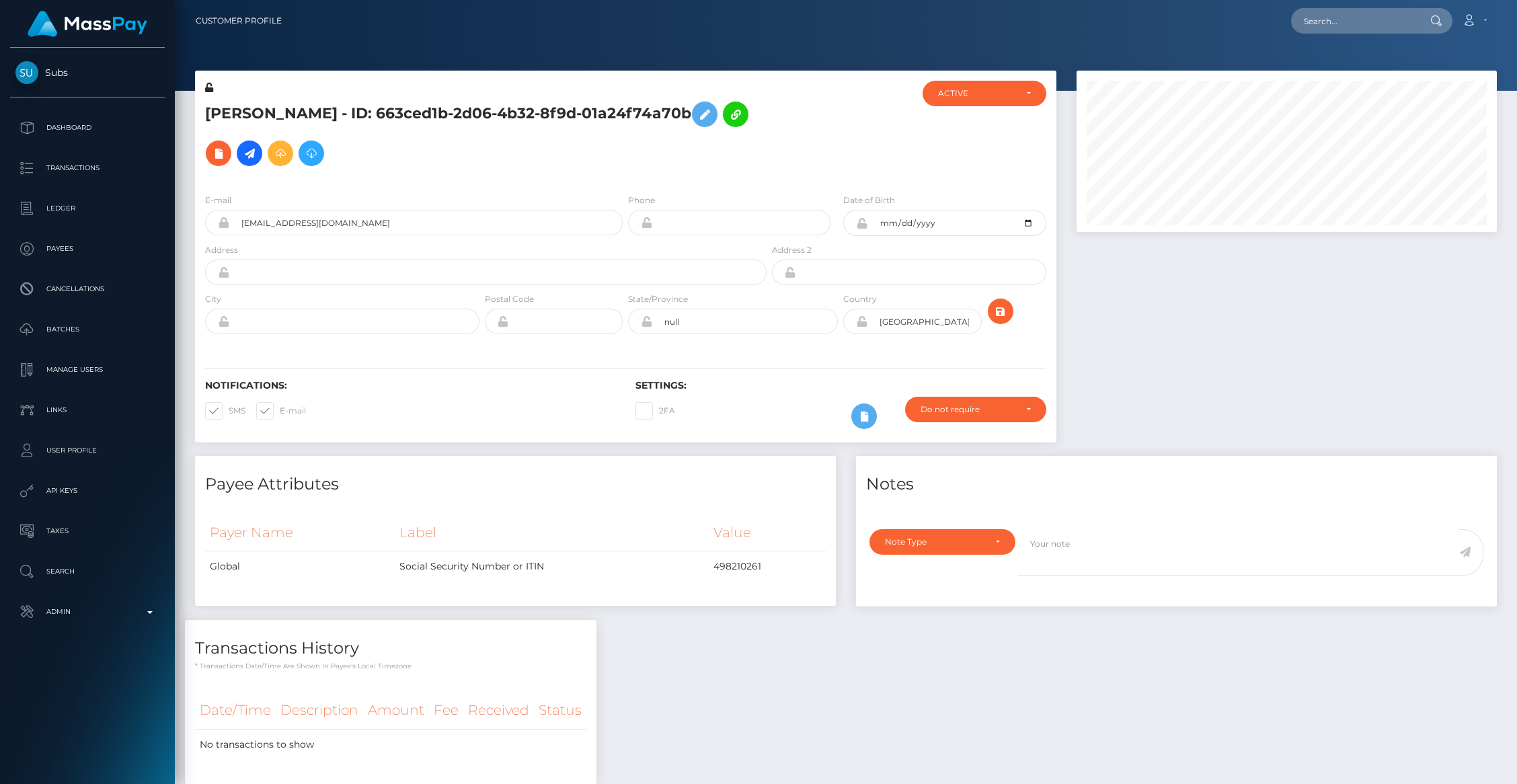
scroll to position [161, 420]
click at [242, 150] on icon at bounding box center [250, 153] width 16 height 17
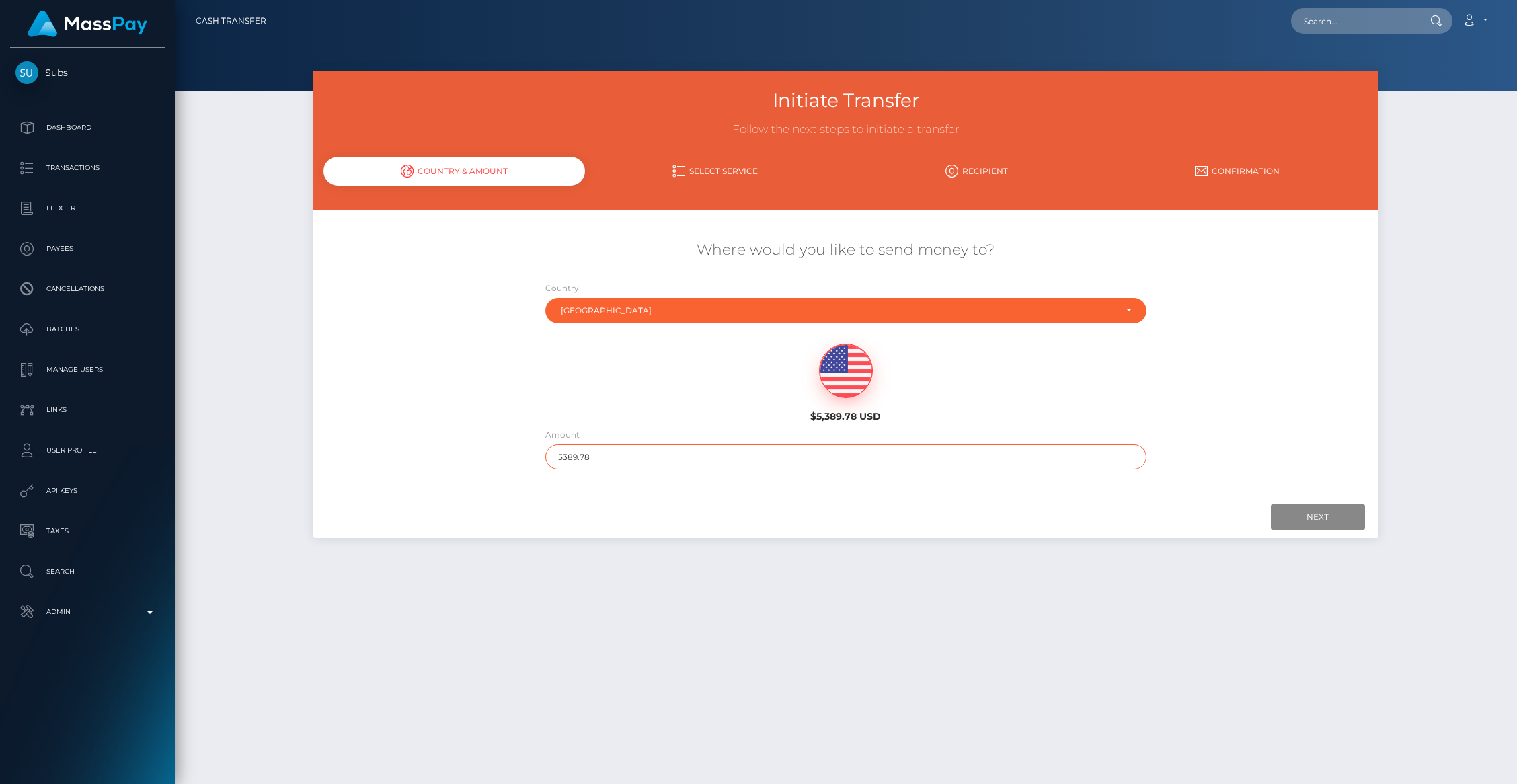
click at [575, 455] on input "5389.78" at bounding box center [846, 457] width 601 height 25
drag, startPoint x: 569, startPoint y: 455, endPoint x: 696, endPoint y: 452, distance: 127.0
click at [696, 452] on input "5389.78" at bounding box center [846, 457] width 601 height 25
drag, startPoint x: 1289, startPoint y: 523, endPoint x: 100, endPoint y: 417, distance: 1193.7
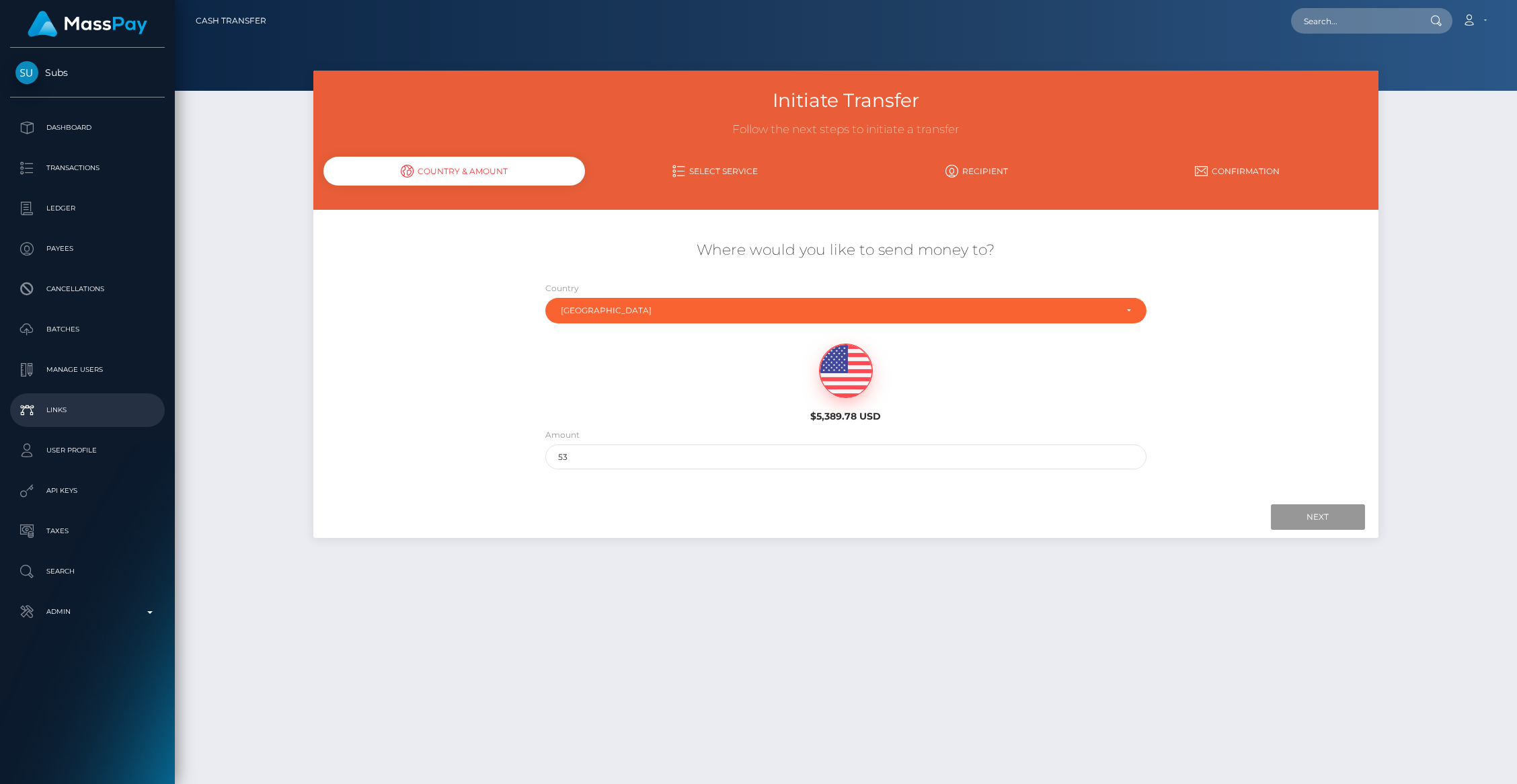
click at [1289, 523] on input "Next" at bounding box center [1318, 517] width 94 height 26
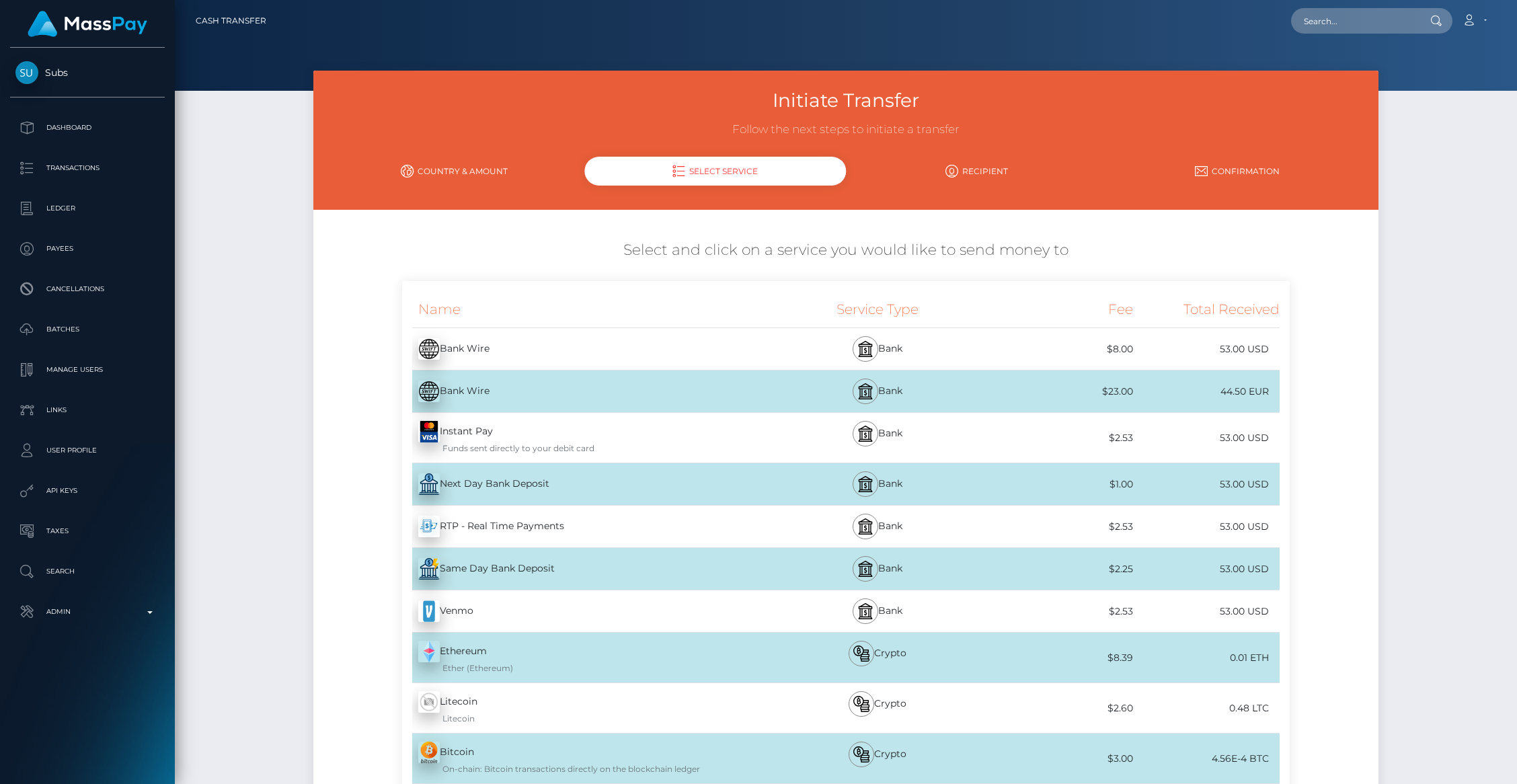
click at [451, 180] on link "Country & Amount" at bounding box center [454, 171] width 261 height 23
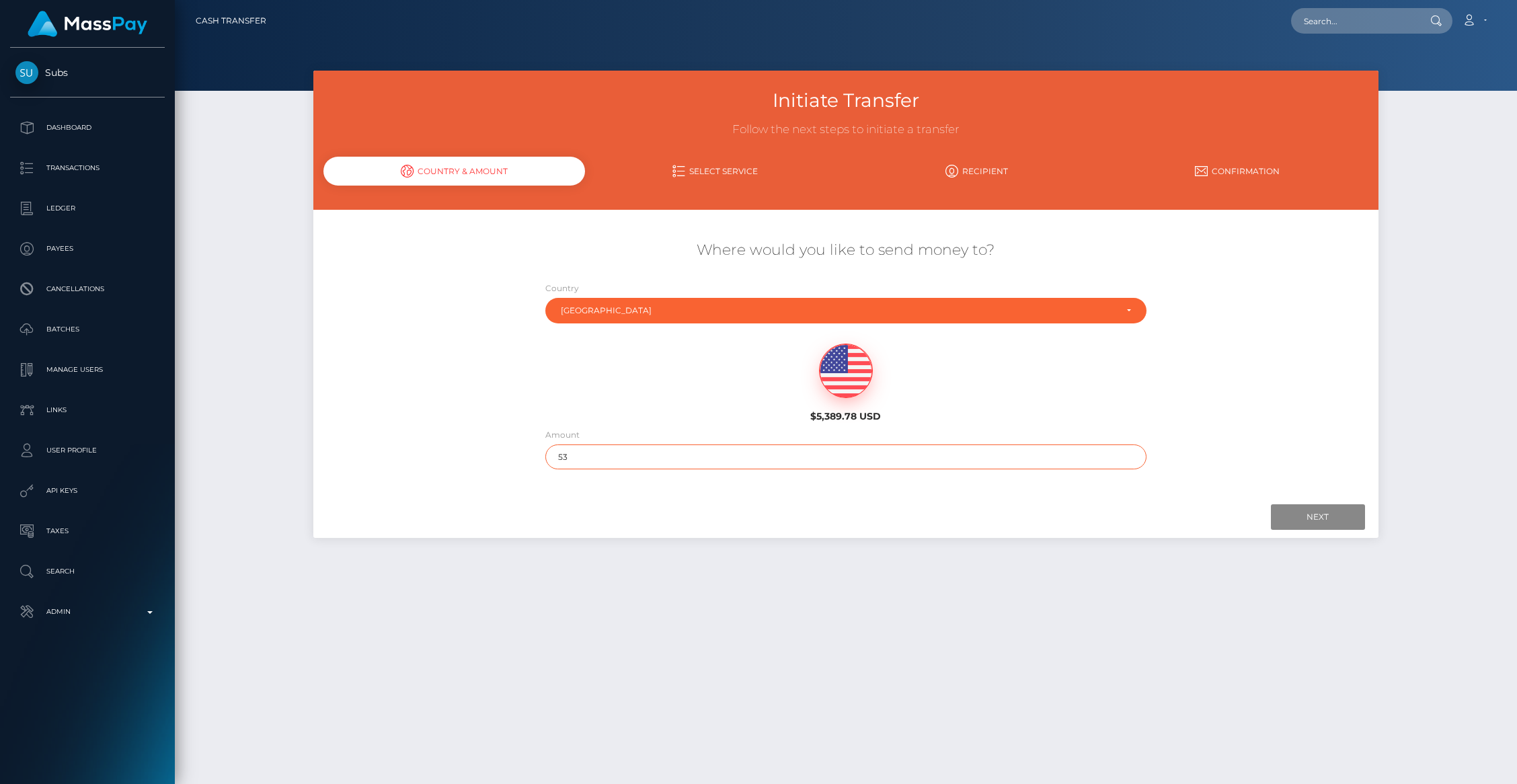
click at [576, 455] on input "53" at bounding box center [846, 457] width 601 height 25
click at [575, 455] on input "53" at bounding box center [846, 457] width 601 height 25
click at [1314, 506] on input "Next" at bounding box center [1318, 517] width 94 height 26
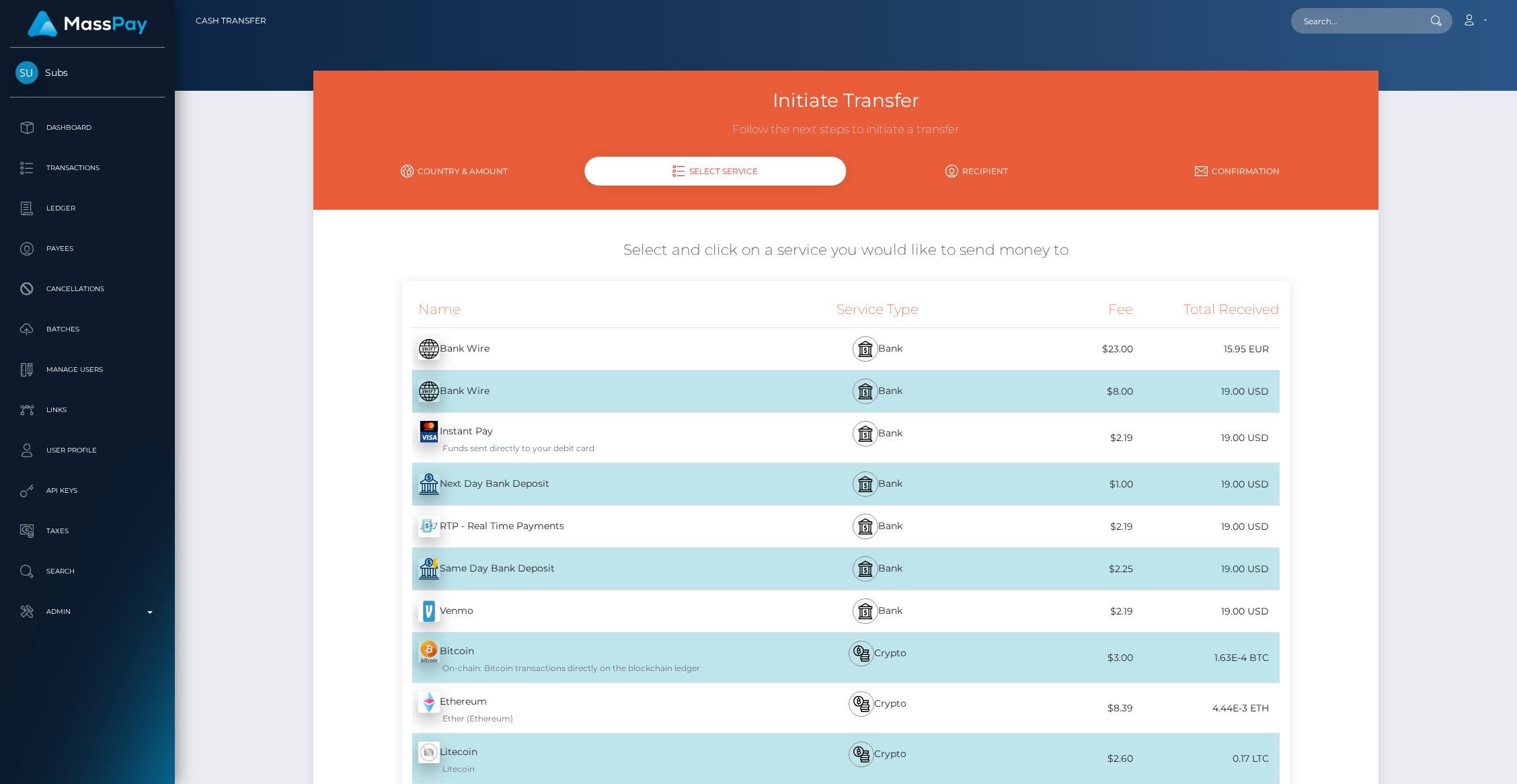
click at [450, 160] on link "Country & Amount" at bounding box center [454, 171] width 261 height 23
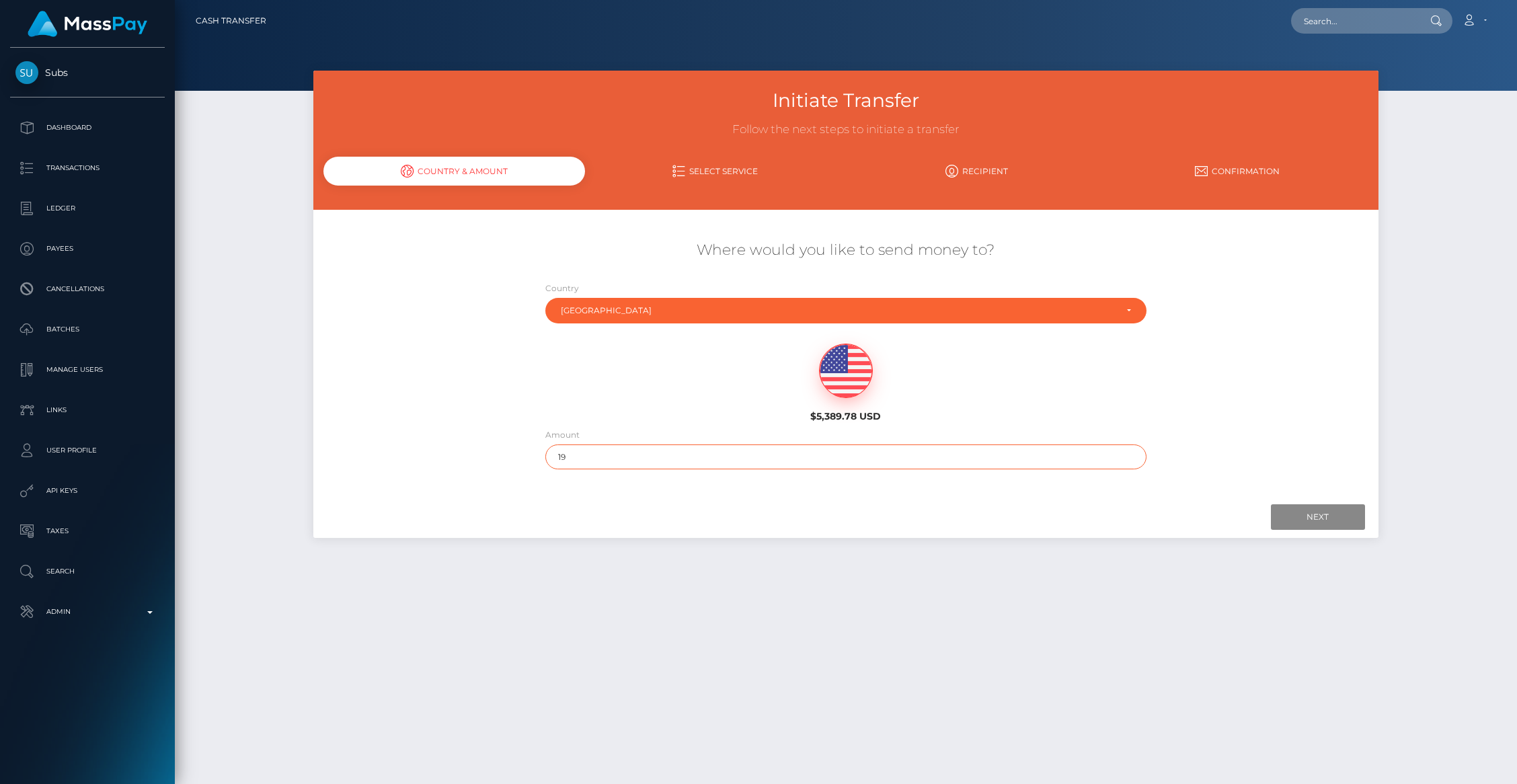
click at [571, 459] on input "19" at bounding box center [846, 457] width 601 height 25
type input "5"
click at [1301, 518] on input "Next" at bounding box center [1318, 517] width 94 height 26
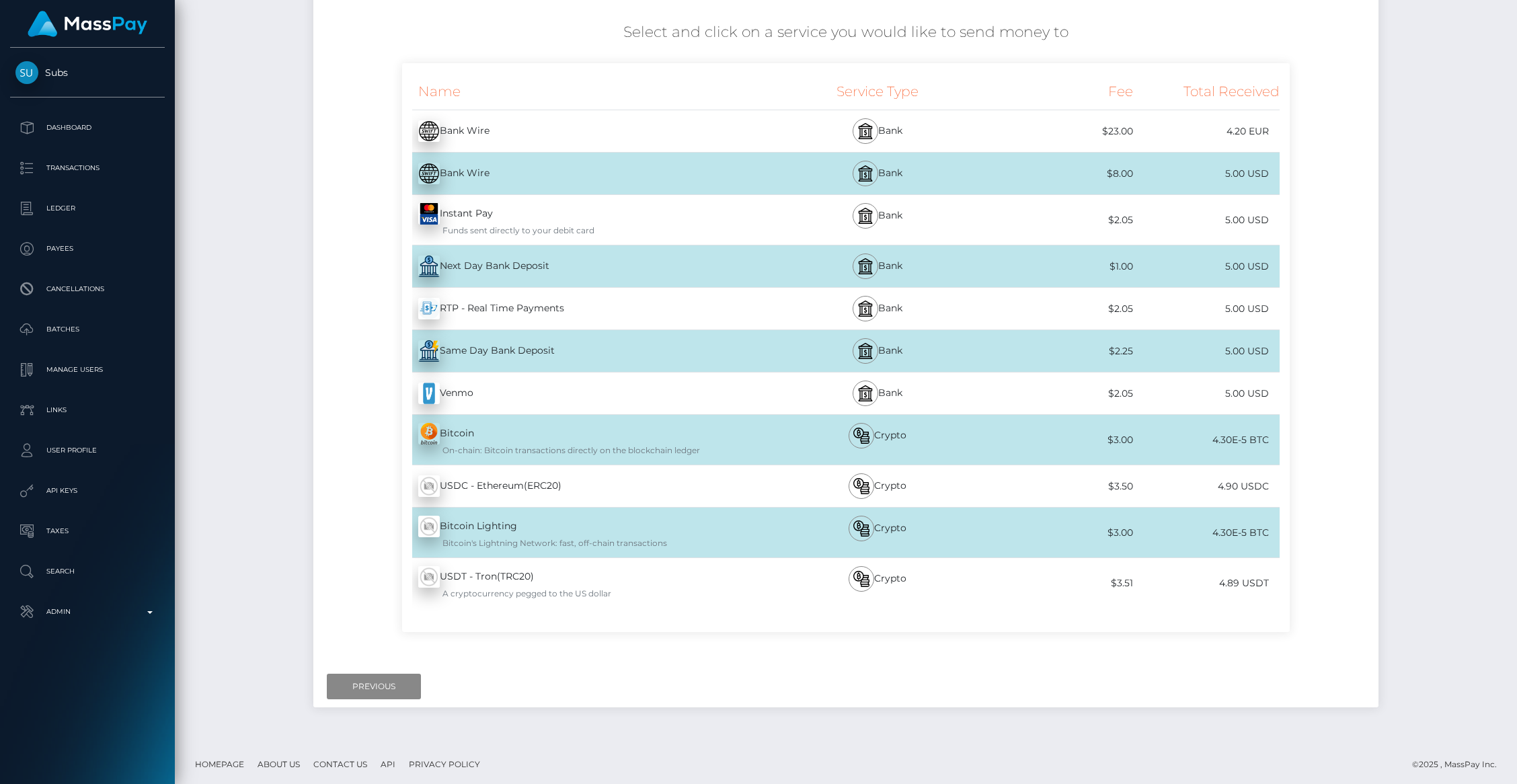
scroll to position [224, 0]
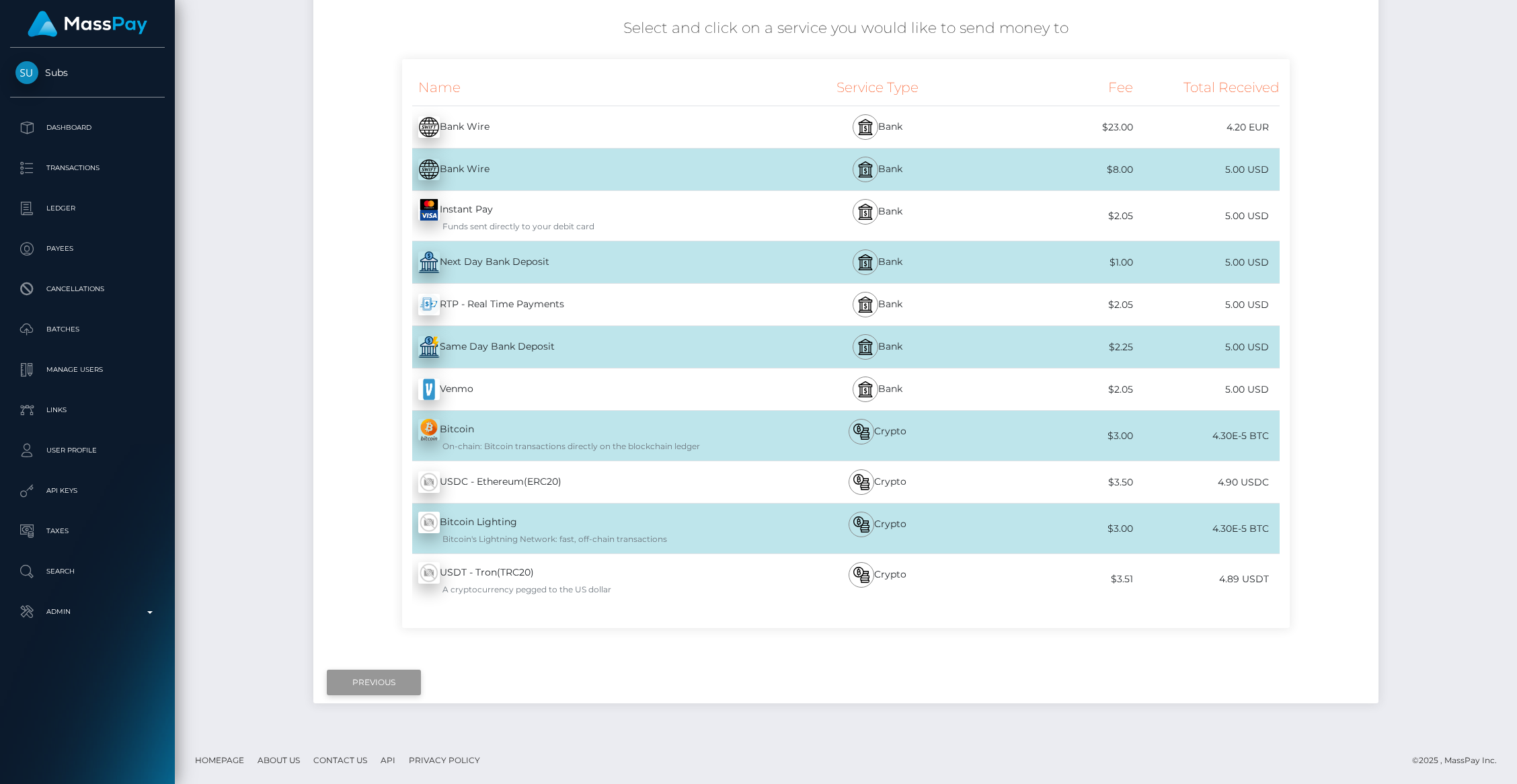
click at [362, 684] on input "Previous" at bounding box center [373, 682] width 94 height 26
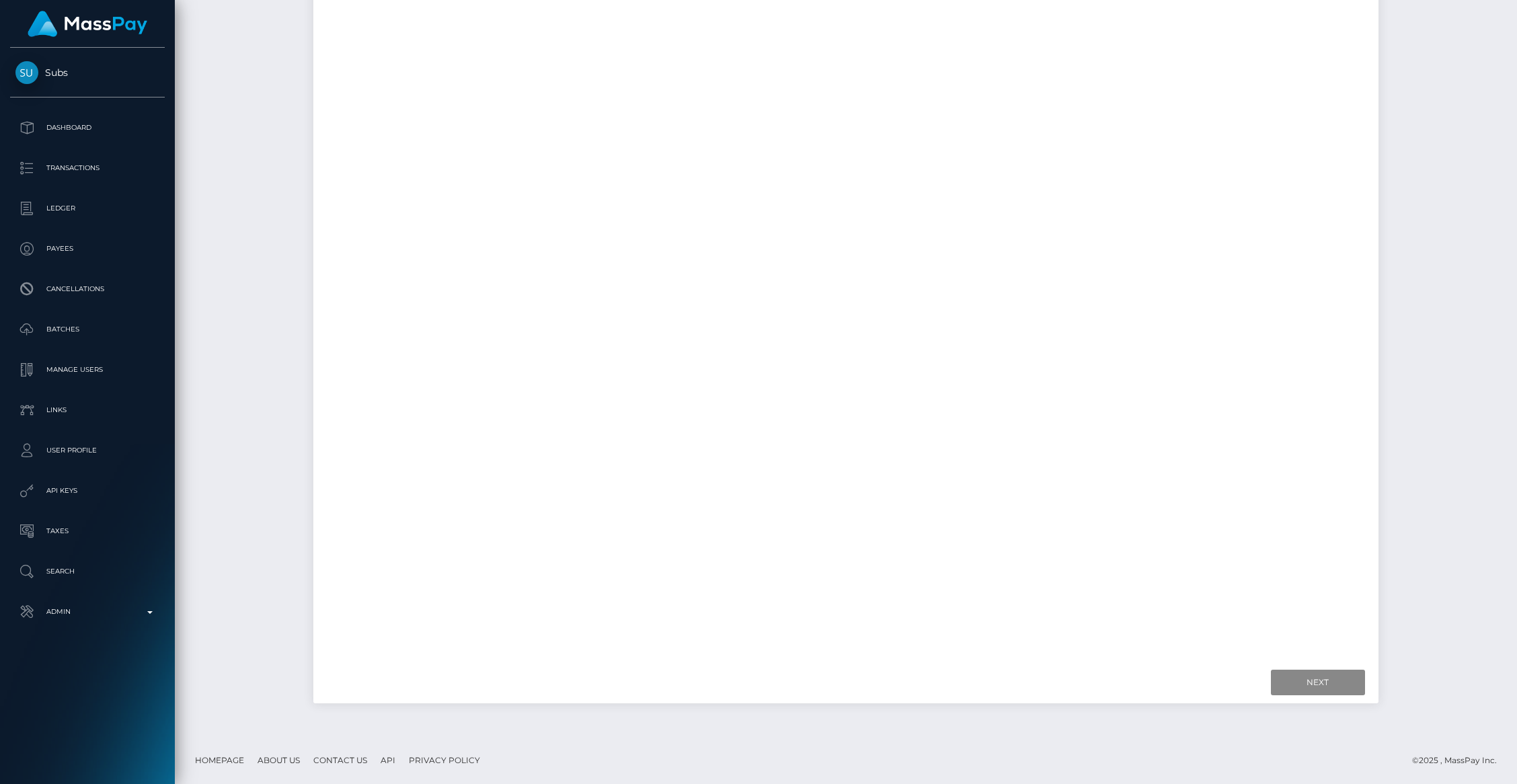
scroll to position [35, 0]
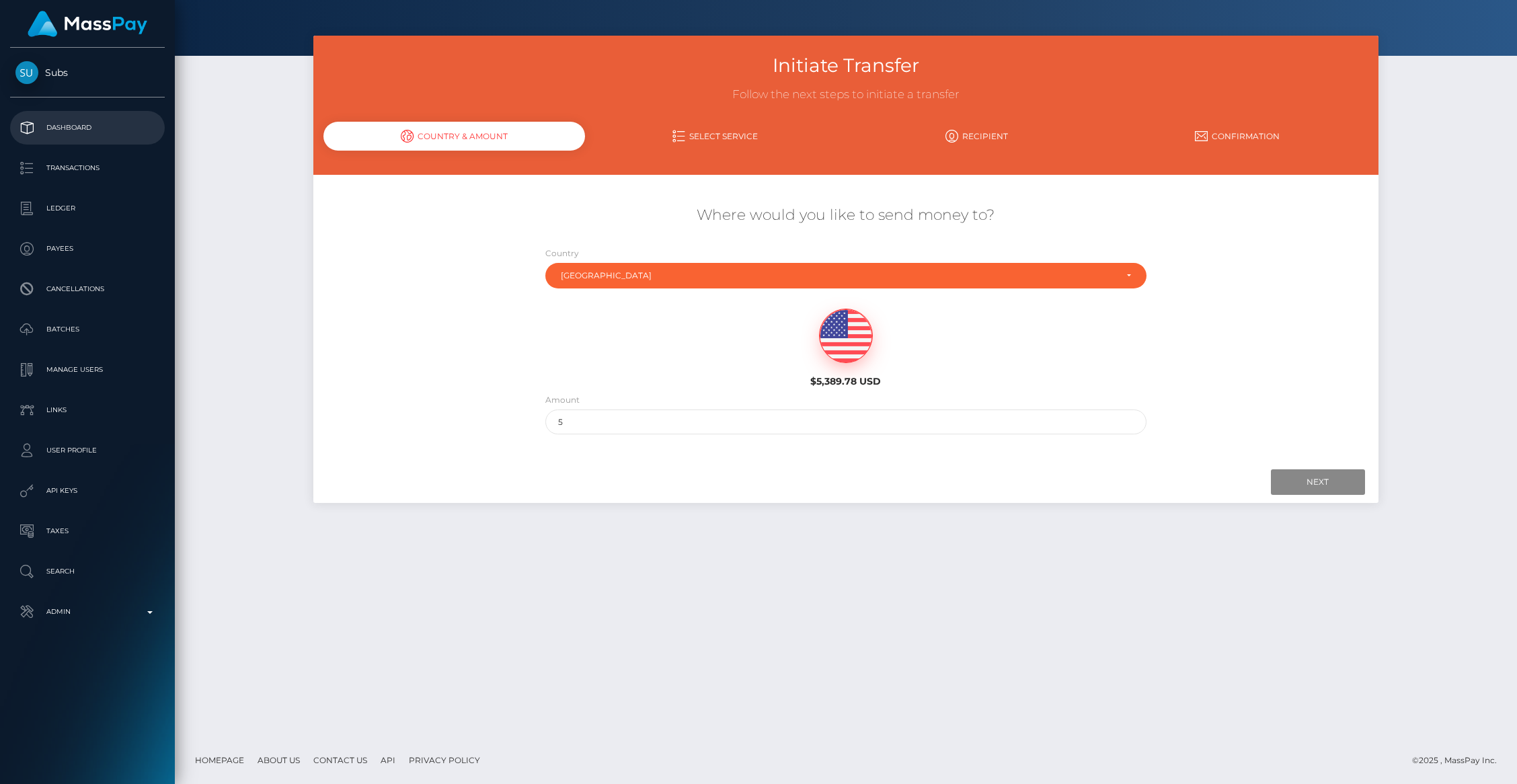
click at [81, 125] on p "Dashboard" at bounding box center [87, 128] width 144 height 20
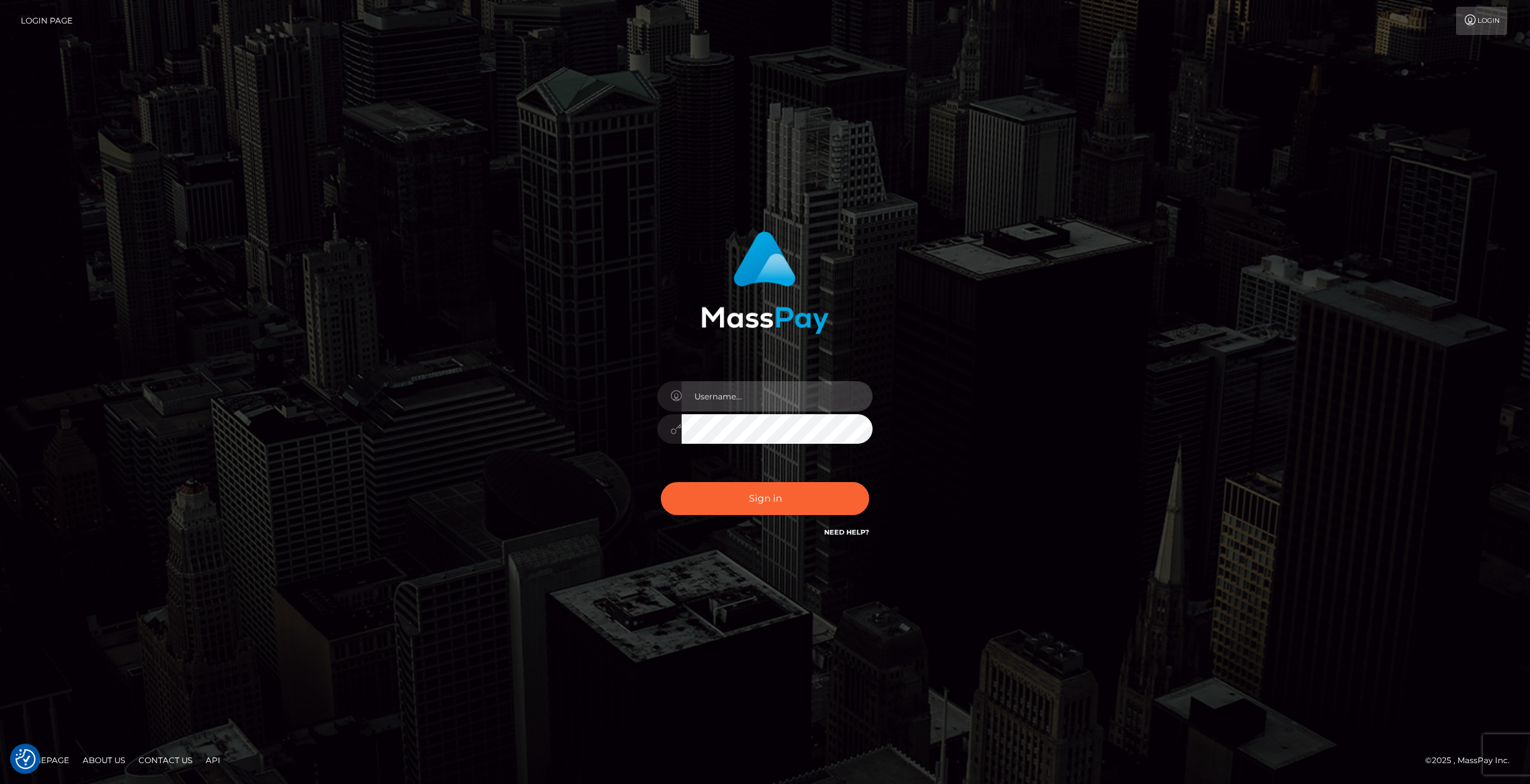
type input "brentg"
click at [750, 490] on button "Sign in" at bounding box center [765, 498] width 209 height 33
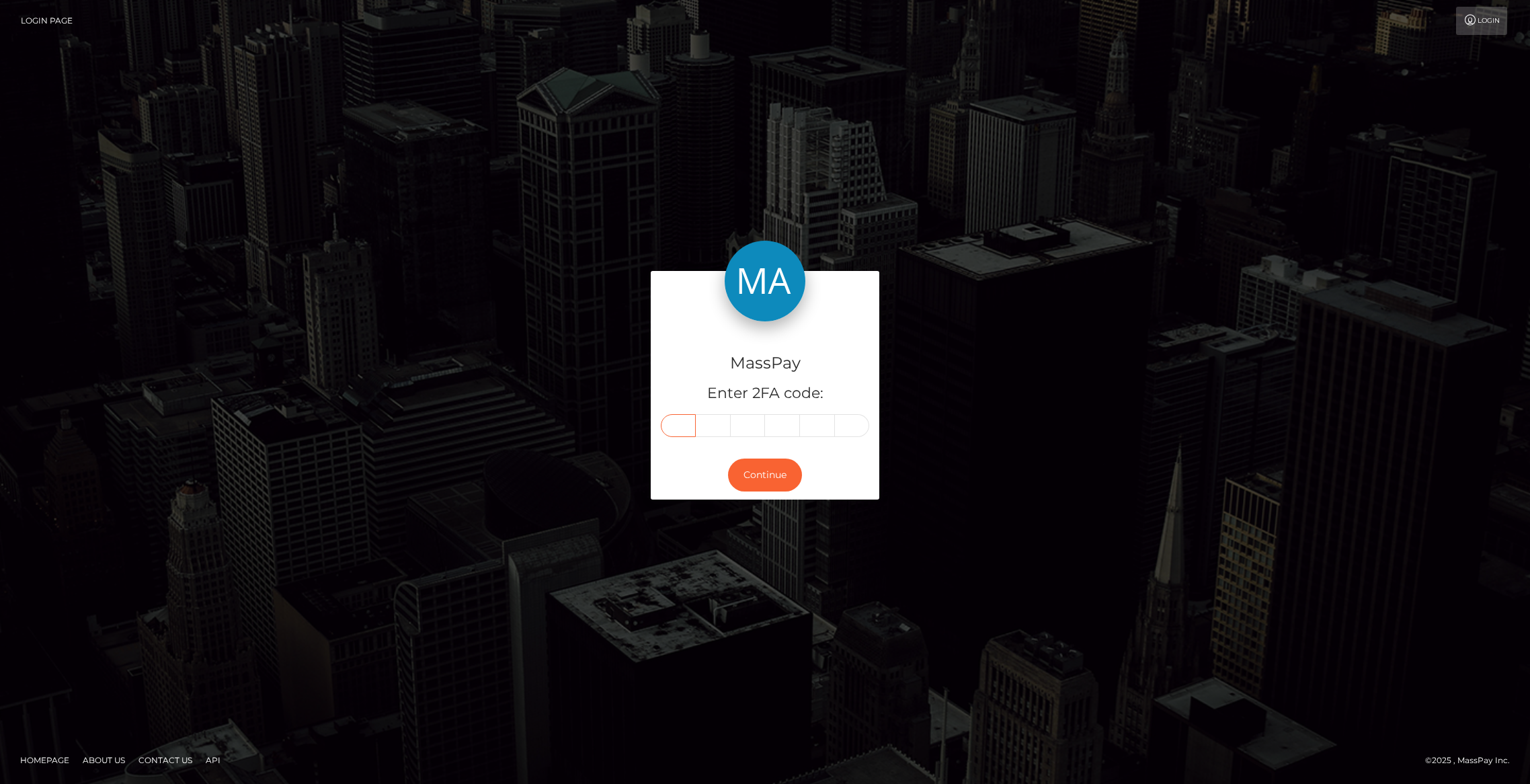
paste input "1"
type input "1"
type input "4"
type input "1"
type input "7"
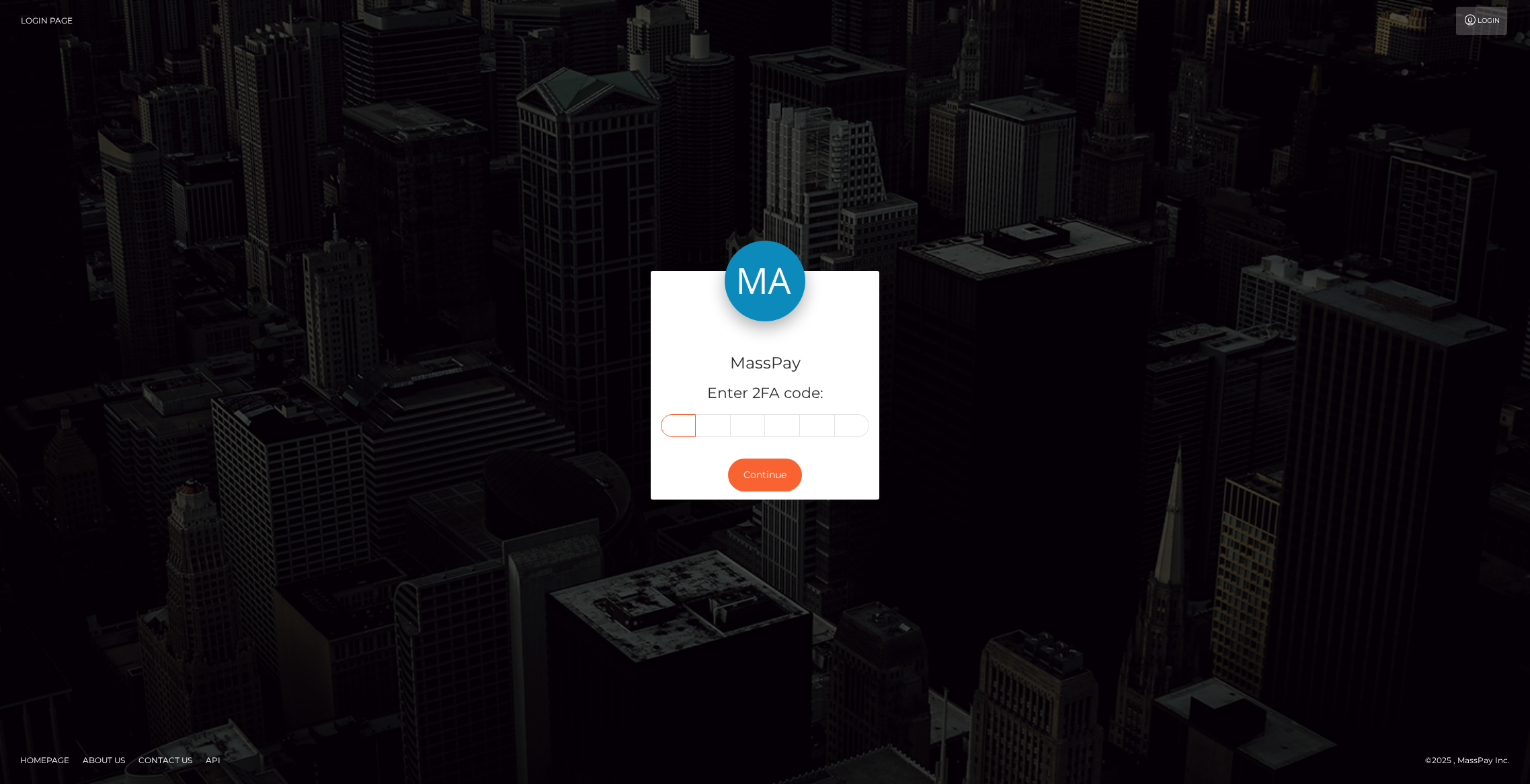
type input "5"
type input "6"
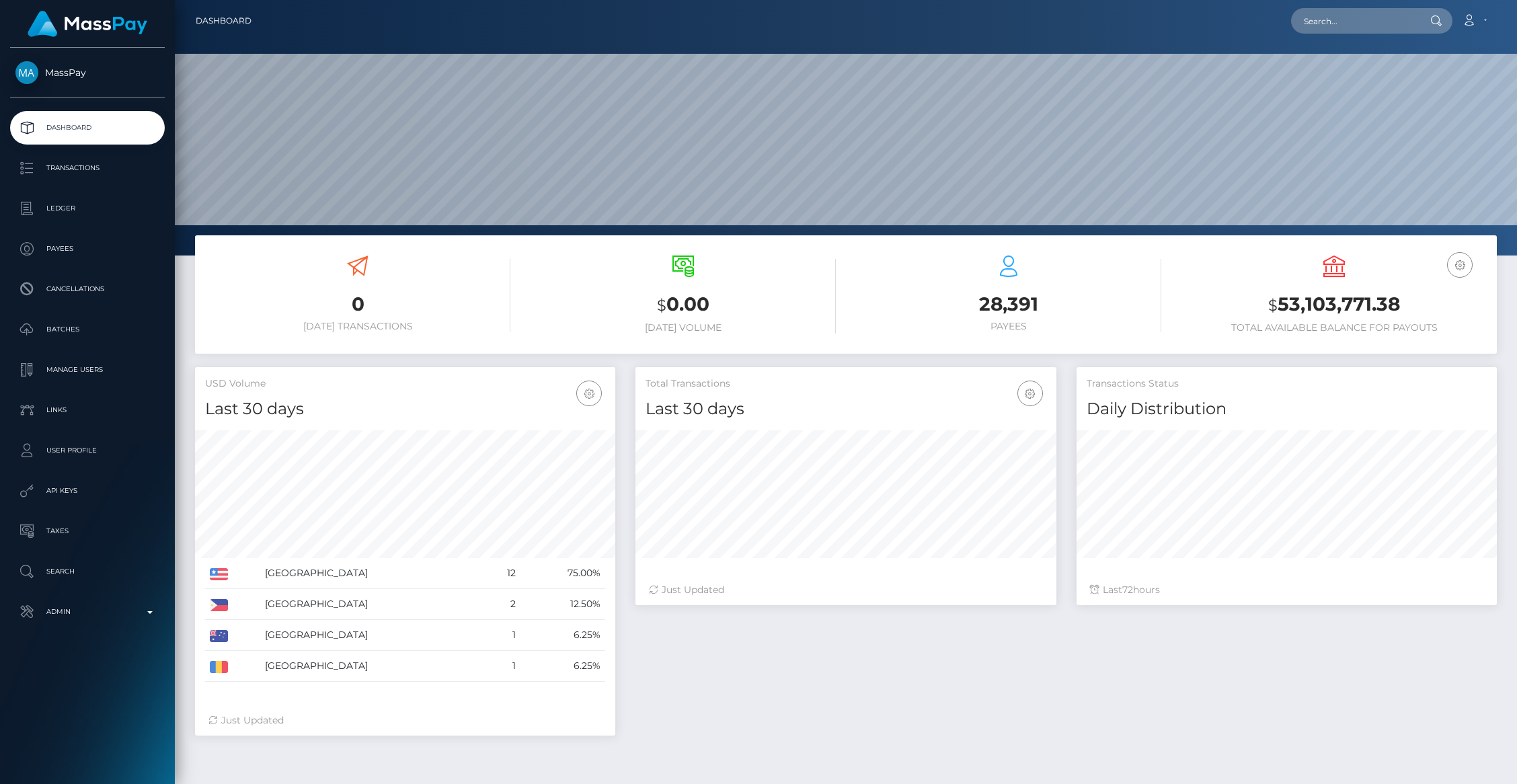
scroll to position [238, 420]
click at [1337, 20] on input "text" at bounding box center [1354, 20] width 127 height 26
paste input "pout_CGRWSamGnBFRN"
type input "pout_CGRWSamGnBFRN"
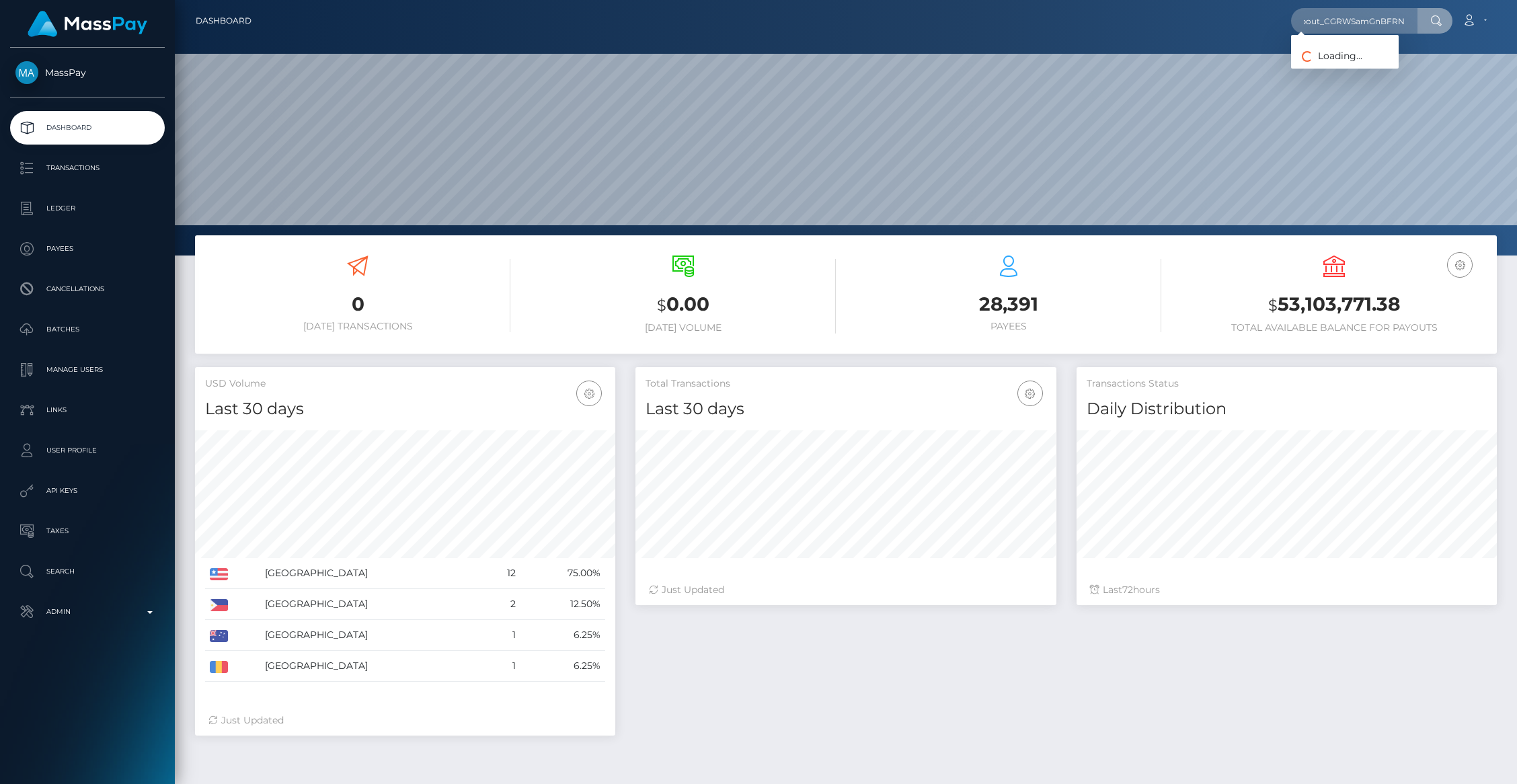
scroll to position [0, 0]
click at [1328, 70] on link "Robotics Srl (Whop Inc - )" at bounding box center [1358, 70] width 135 height 25
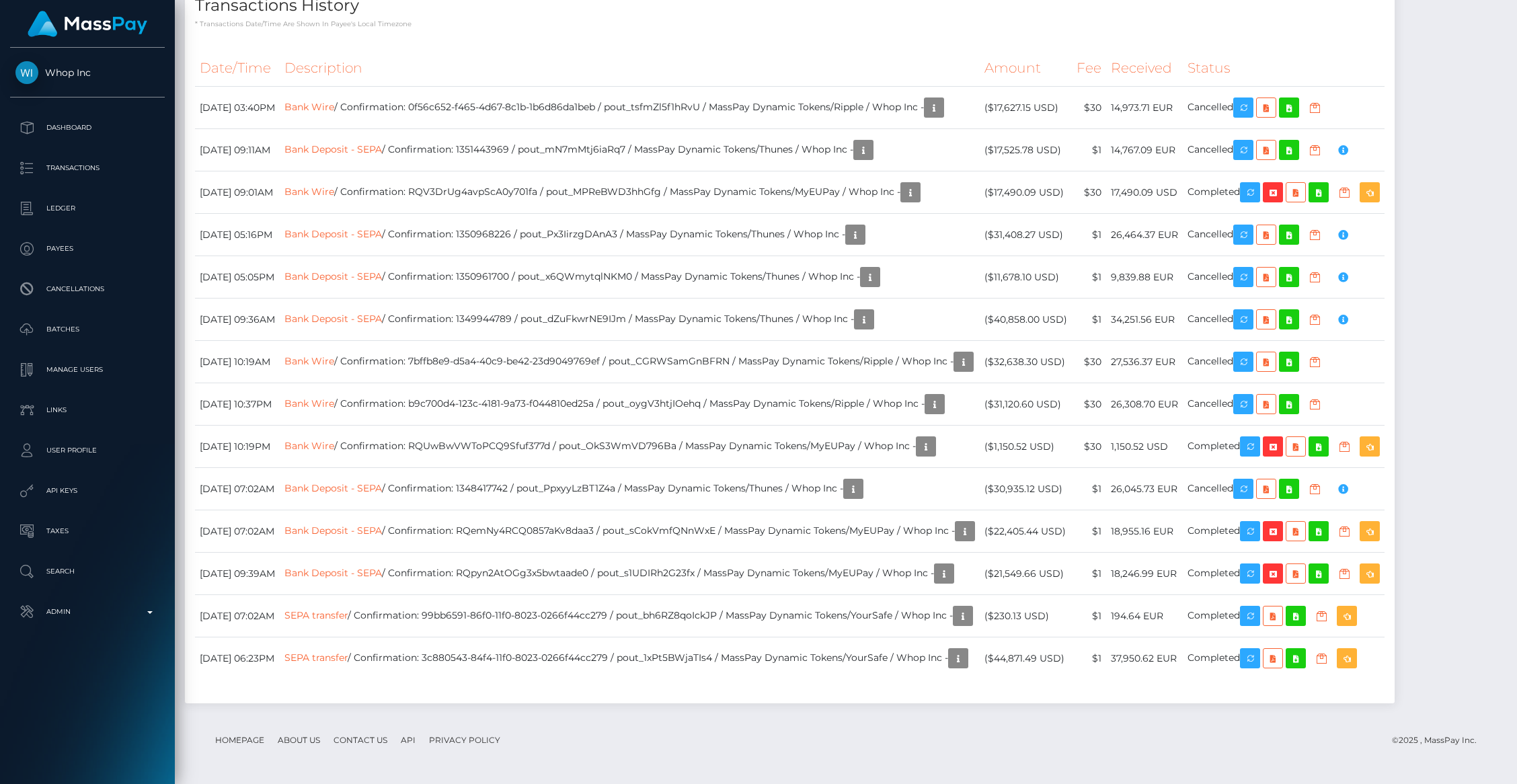
scroll to position [3048, 0]
drag, startPoint x: 570, startPoint y: 70, endPoint x: 243, endPoint y: 0, distance: 334.4
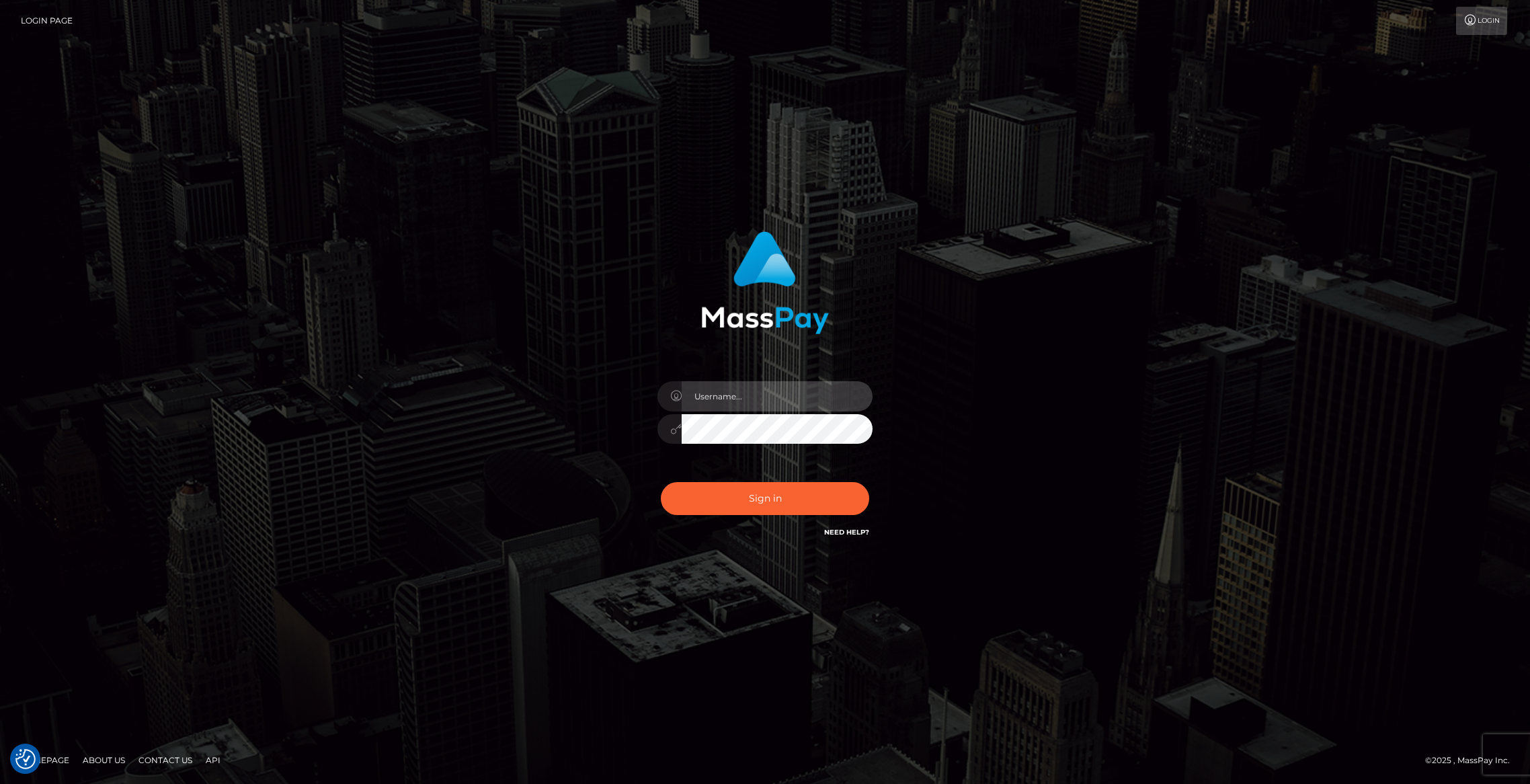
type input "brentg"
click at [724, 509] on button "Sign in" at bounding box center [765, 498] width 209 height 33
click at [753, 502] on button "Sign in" at bounding box center [765, 498] width 209 height 33
type input "brentg"
click at [742, 484] on button "Sign in" at bounding box center [765, 498] width 209 height 33
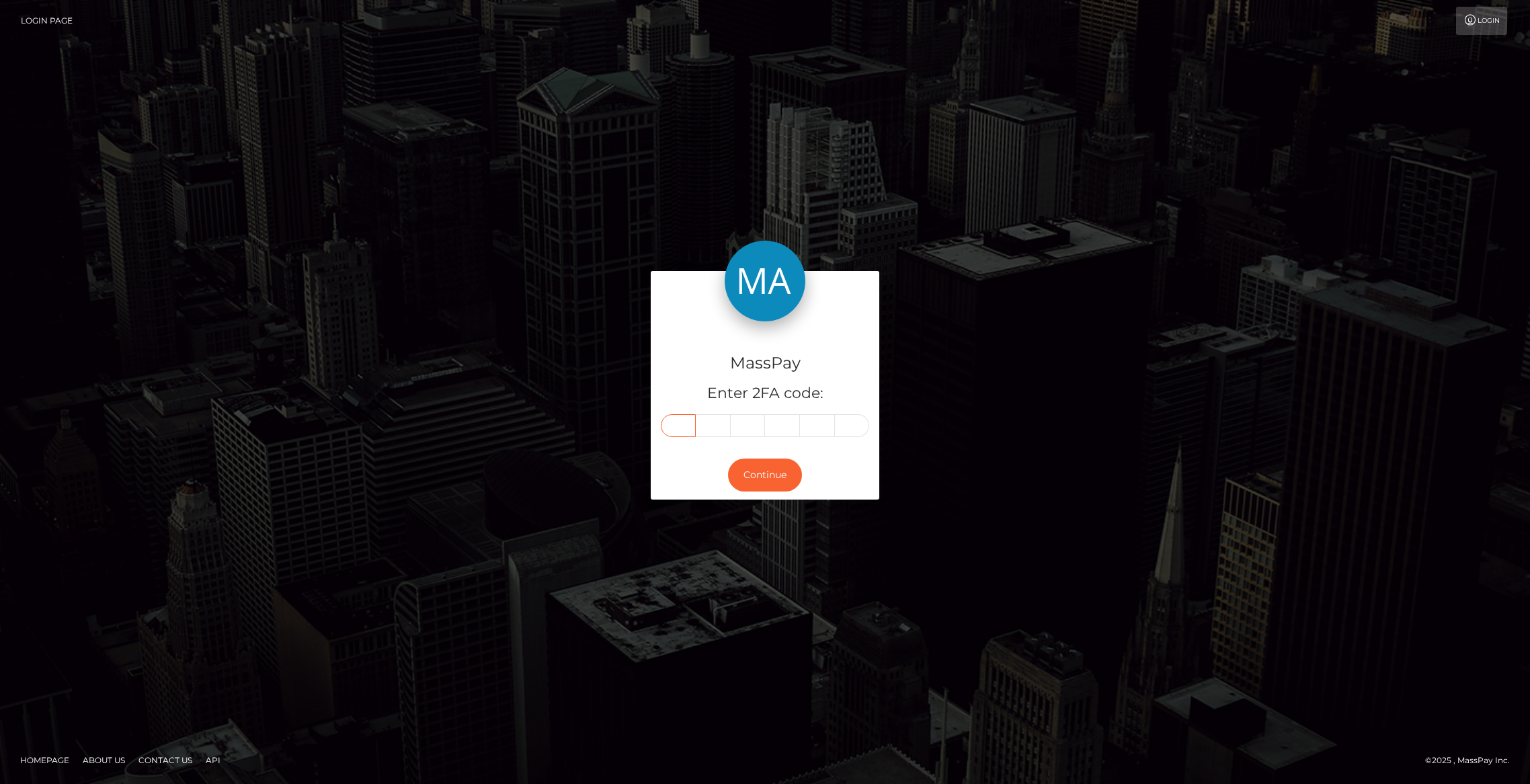
paste input "3"
type input "3"
type input "0"
type input "1"
type input "0"
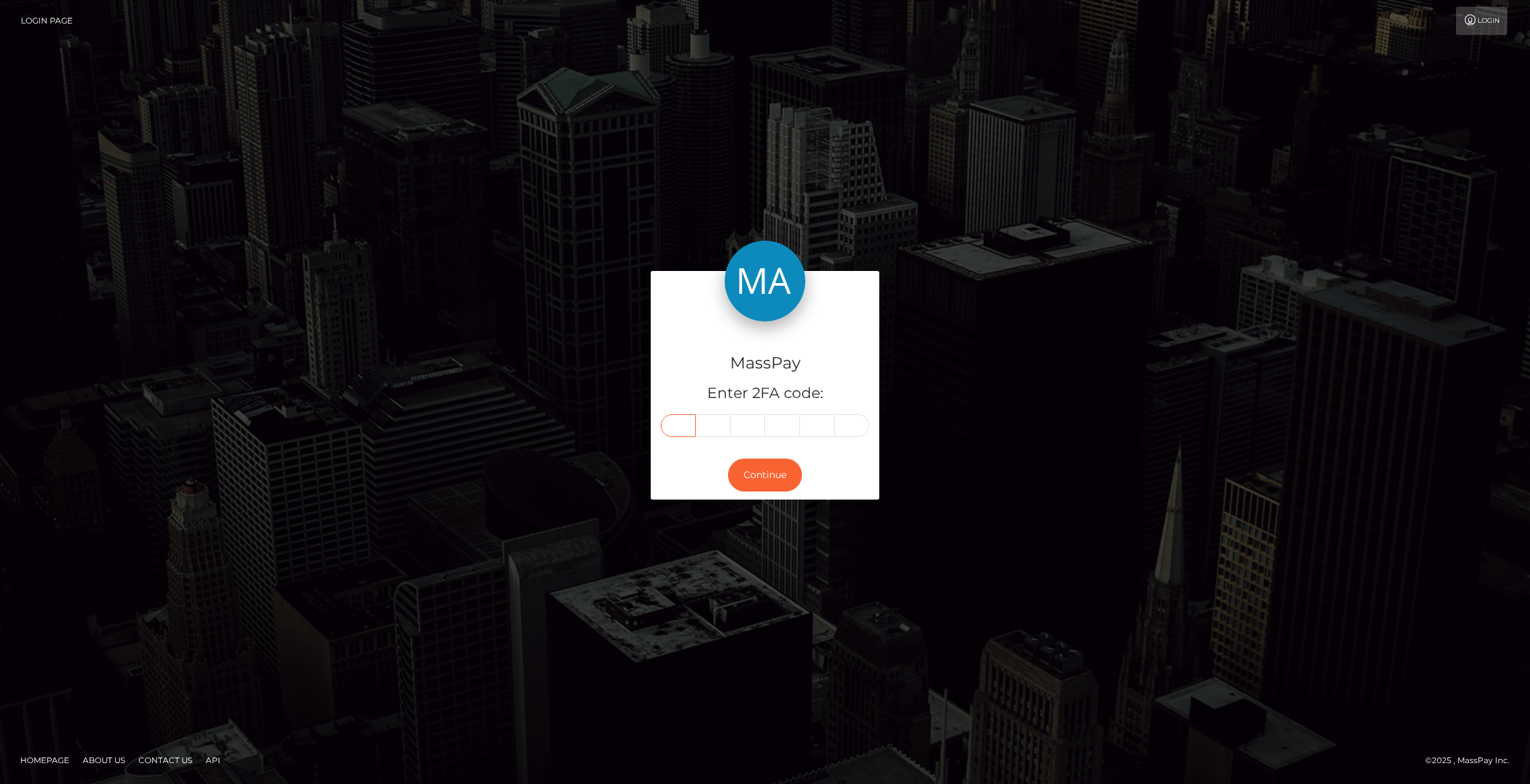
type input "7"
type input "2"
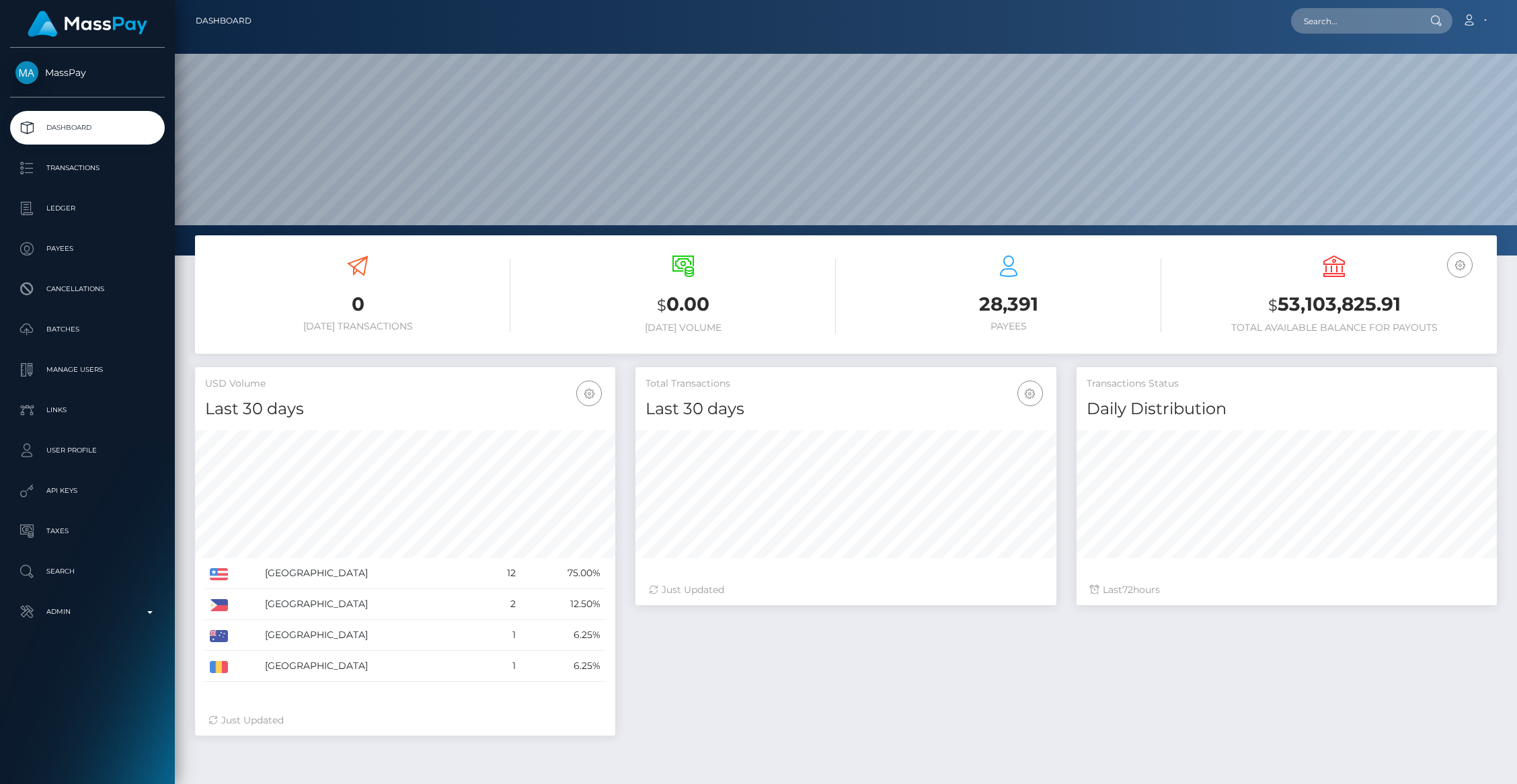
scroll to position [238, 420]
click at [1352, 24] on input "text" at bounding box center [1354, 20] width 127 height 26
paste input "301072"
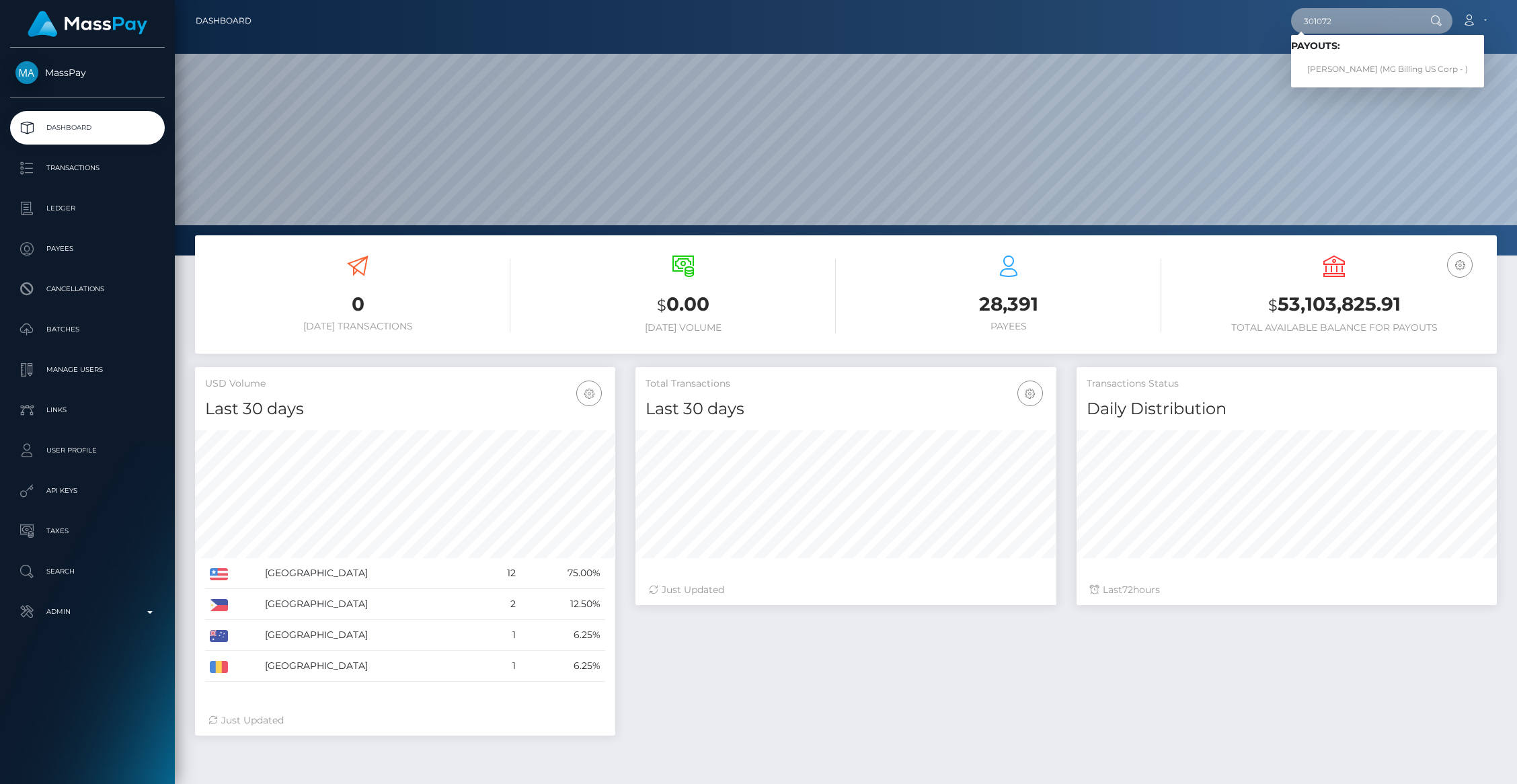
click at [1365, 9] on input "301072" at bounding box center [1354, 20] width 127 height 26
paste input "pout_CGRWSamGnBFRN"
type input "pout_CGRWSamGnBFRN"
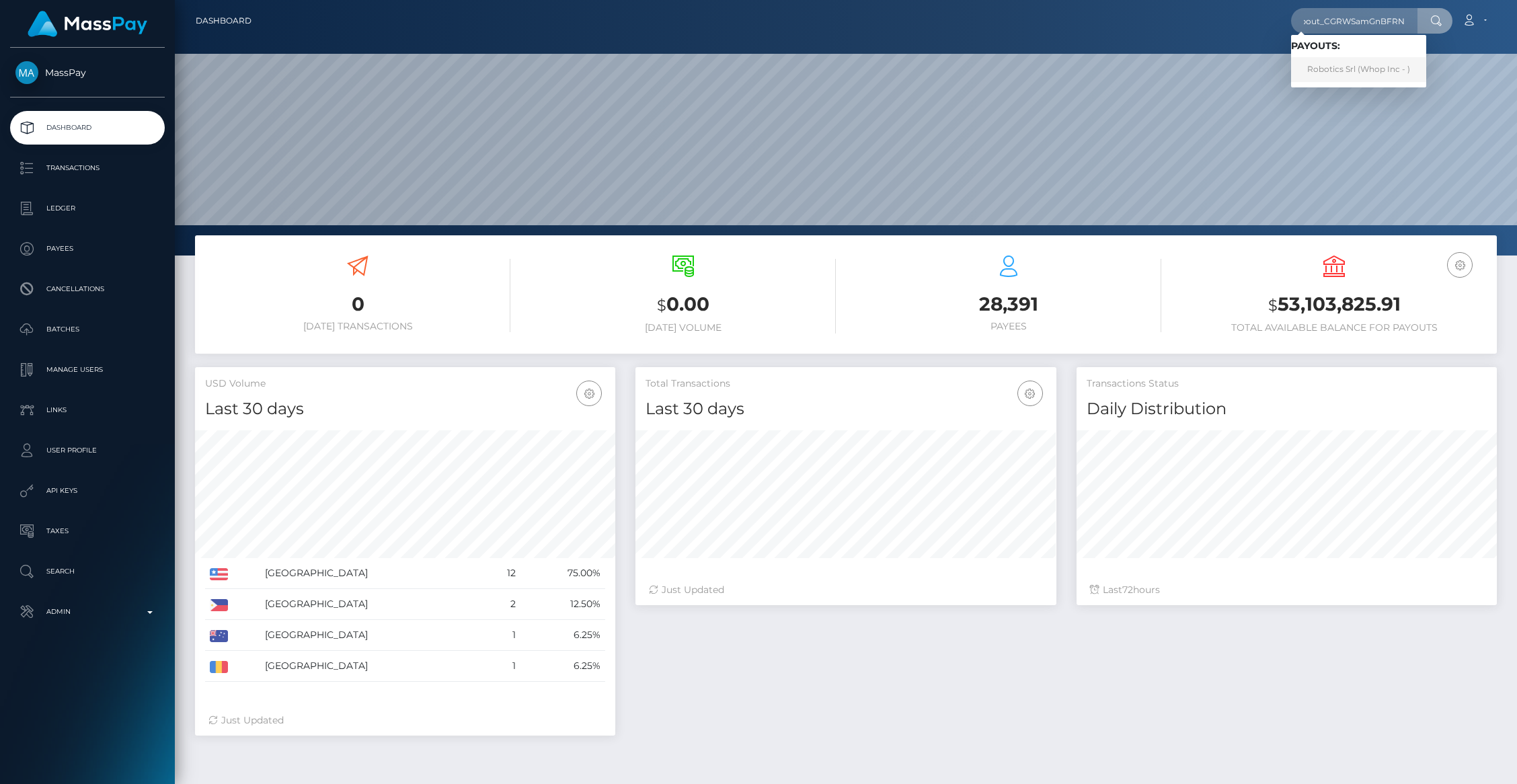
click at [1360, 58] on link "Robotics Srl (Whop Inc - )" at bounding box center [1358, 70] width 135 height 25
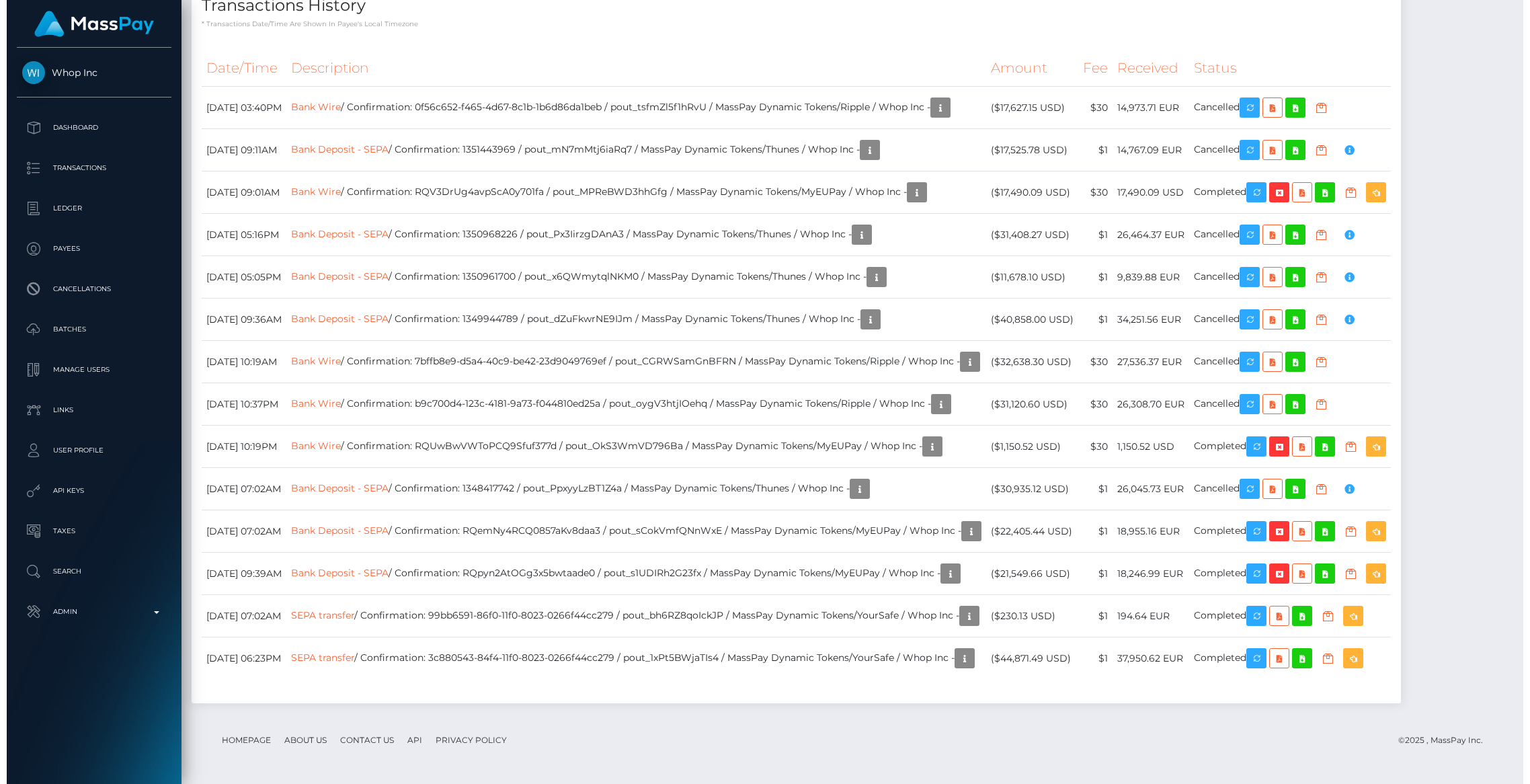
scroll to position [3048, 0]
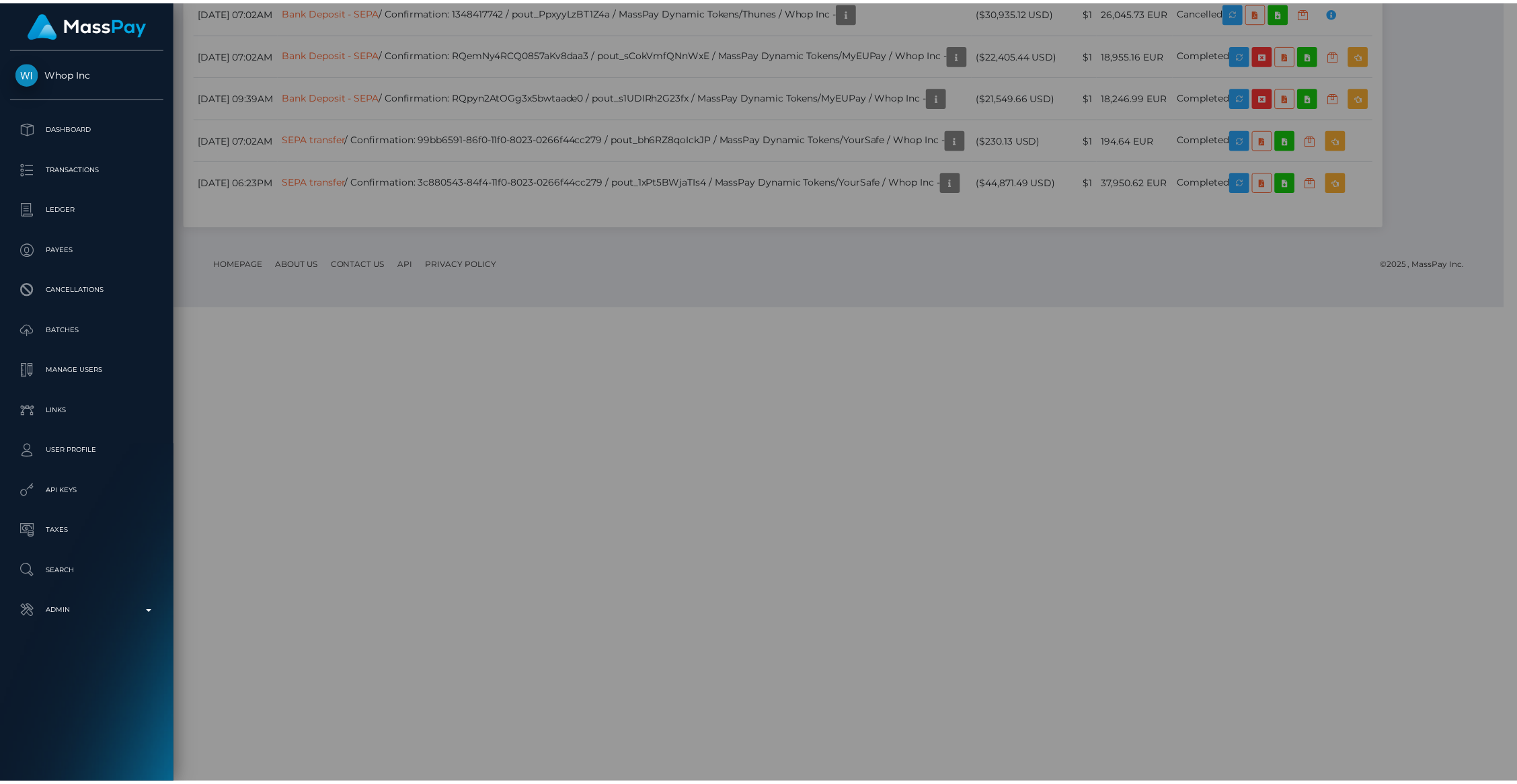
scroll to position [672065, 671912]
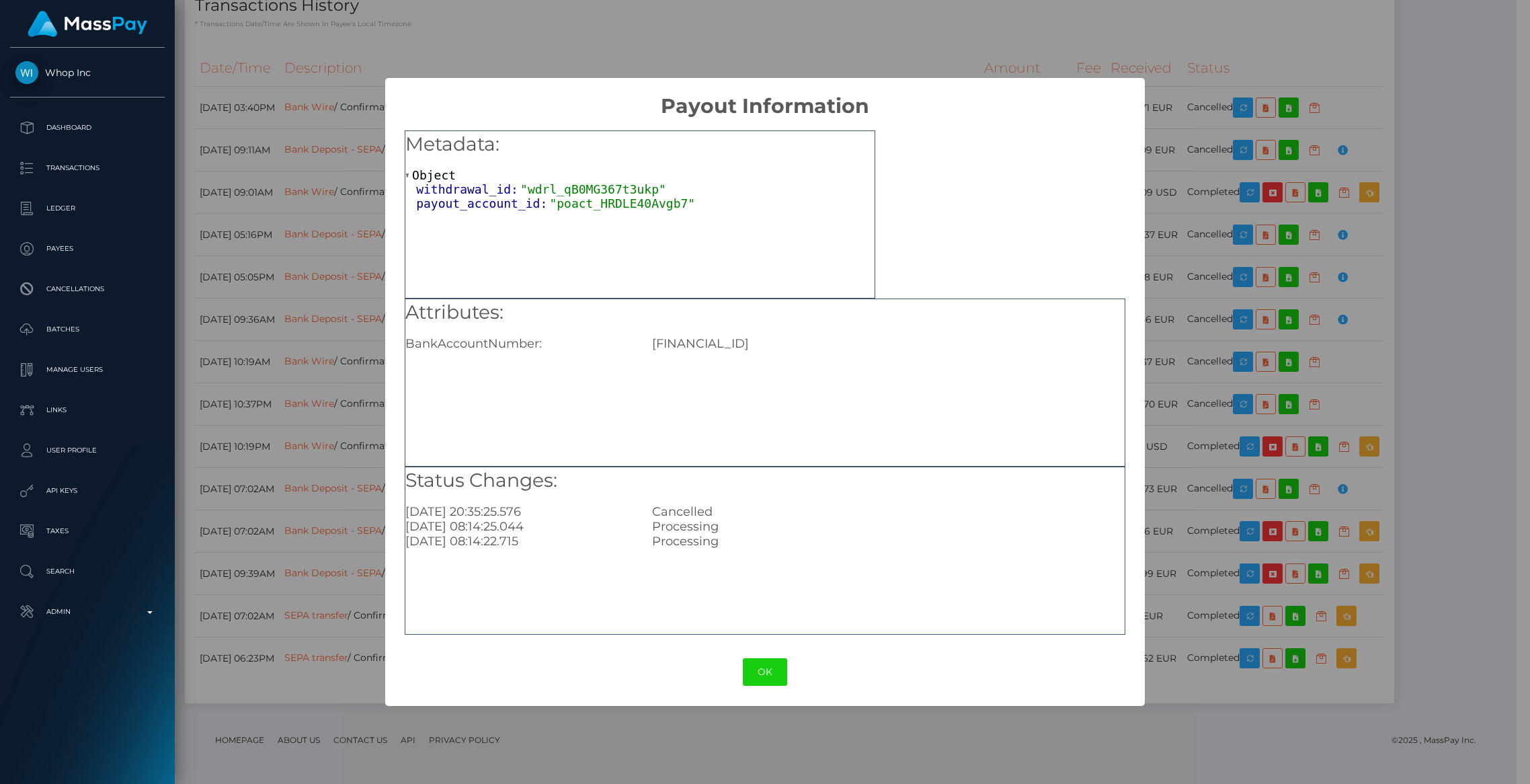
click at [1190, 201] on div "× Payout Information Metadata: Object withdrawal_id: "wdrl_qB0MG367t3ukp" payou…" at bounding box center [765, 392] width 1530 height 784
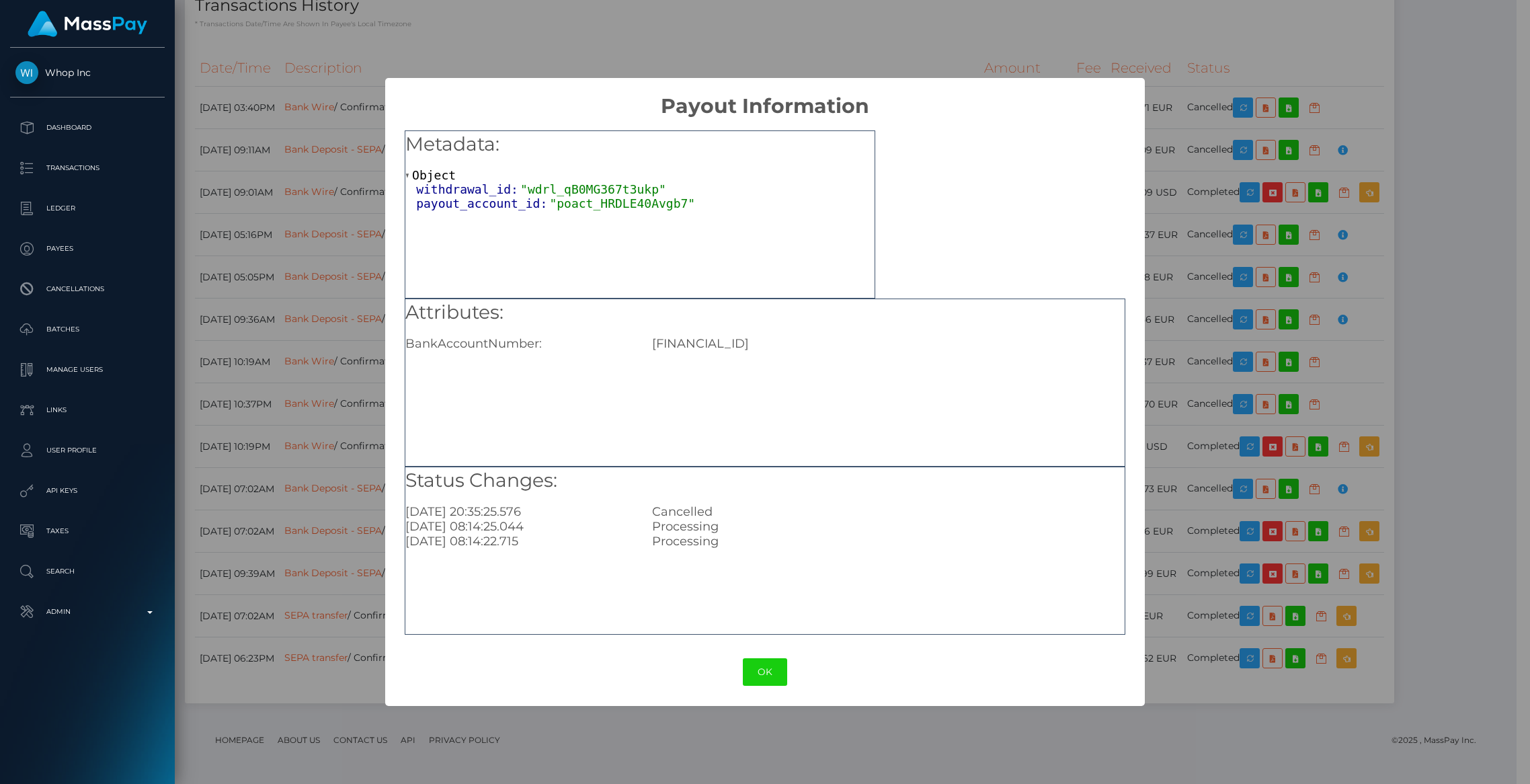
click at [744, 340] on div "[FINANCIAL_ID]" at bounding box center [888, 343] width 493 height 15
copy div "[FINANCIAL_ID]"
click at [839, 70] on div "× Payout Information Metadata: Object withdrawal_id: "wdrl_qB0MG367t3ukp" payou…" at bounding box center [765, 392] width 1530 height 784
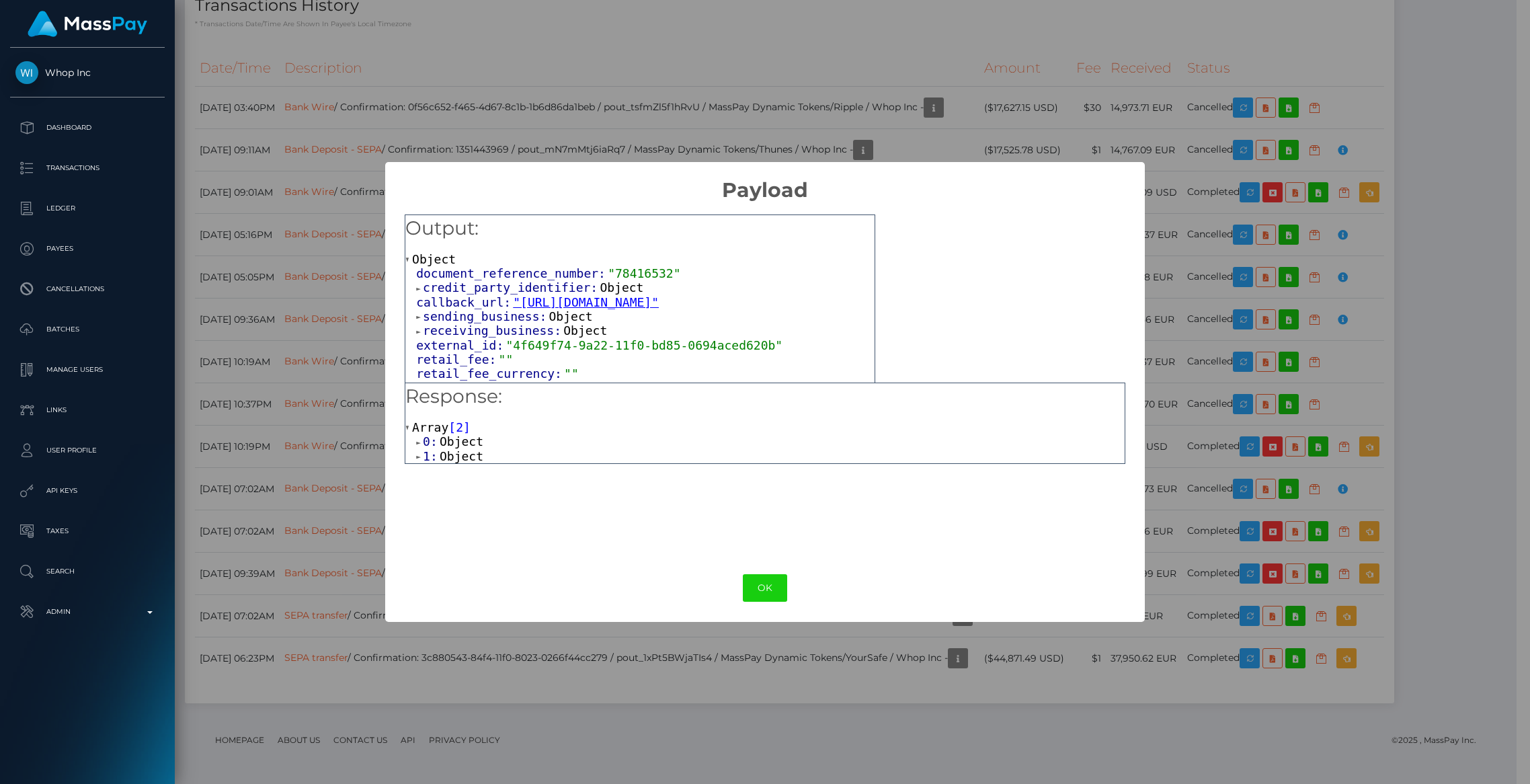
click at [442, 438] on span "Object" at bounding box center [462, 441] width 44 height 14
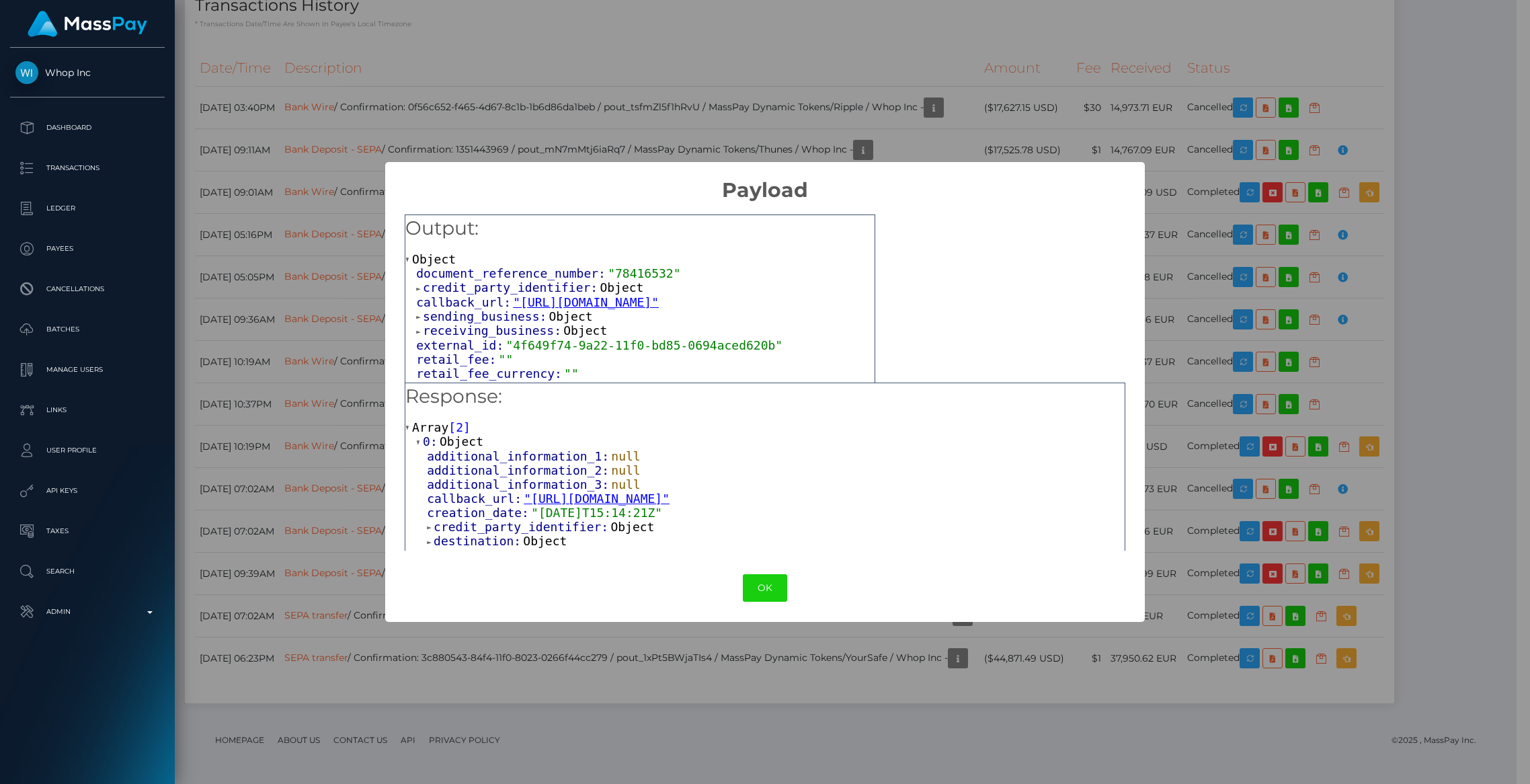
scroll to position [363, 0]
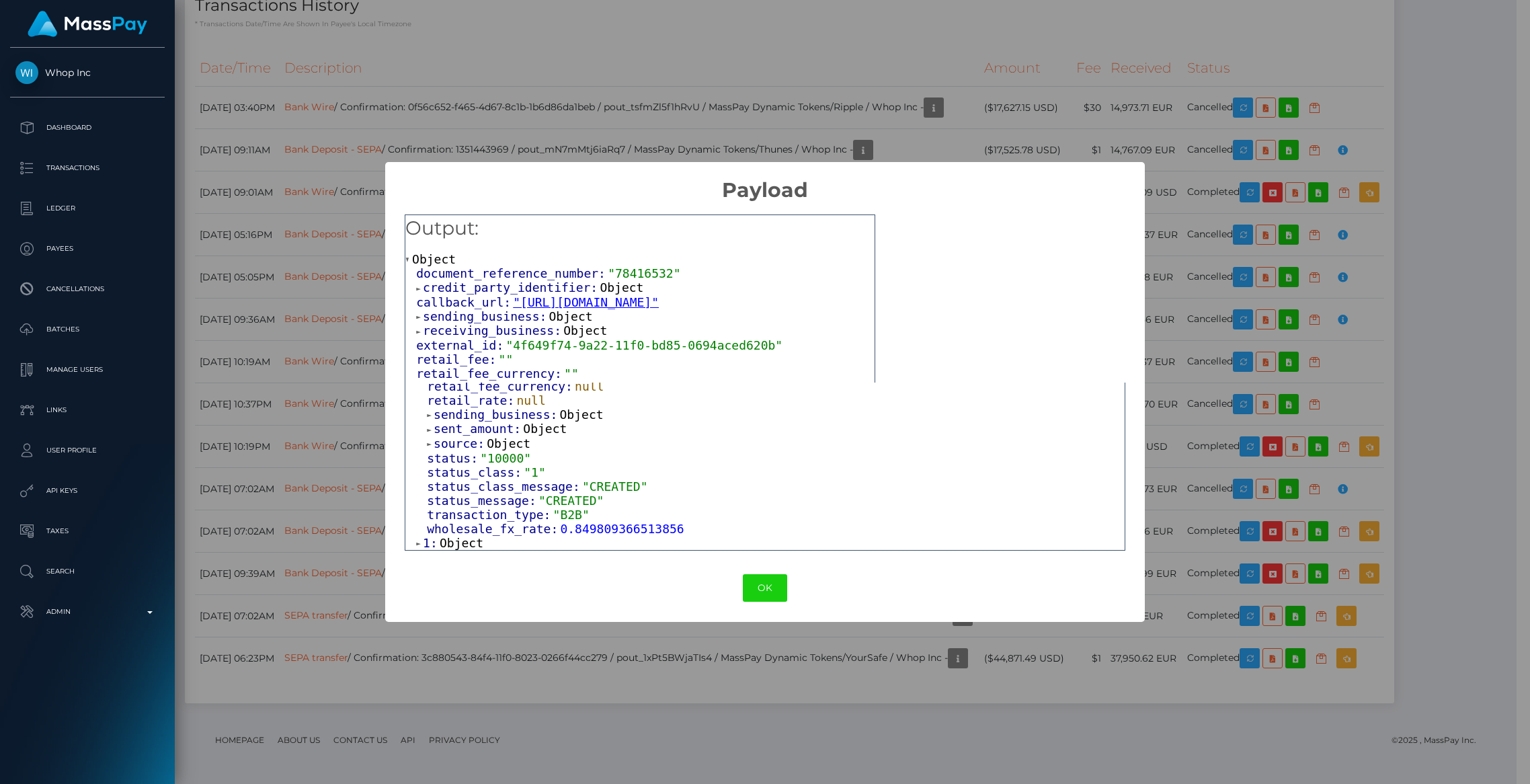
click at [463, 541] on span "Object" at bounding box center [462, 542] width 44 height 14
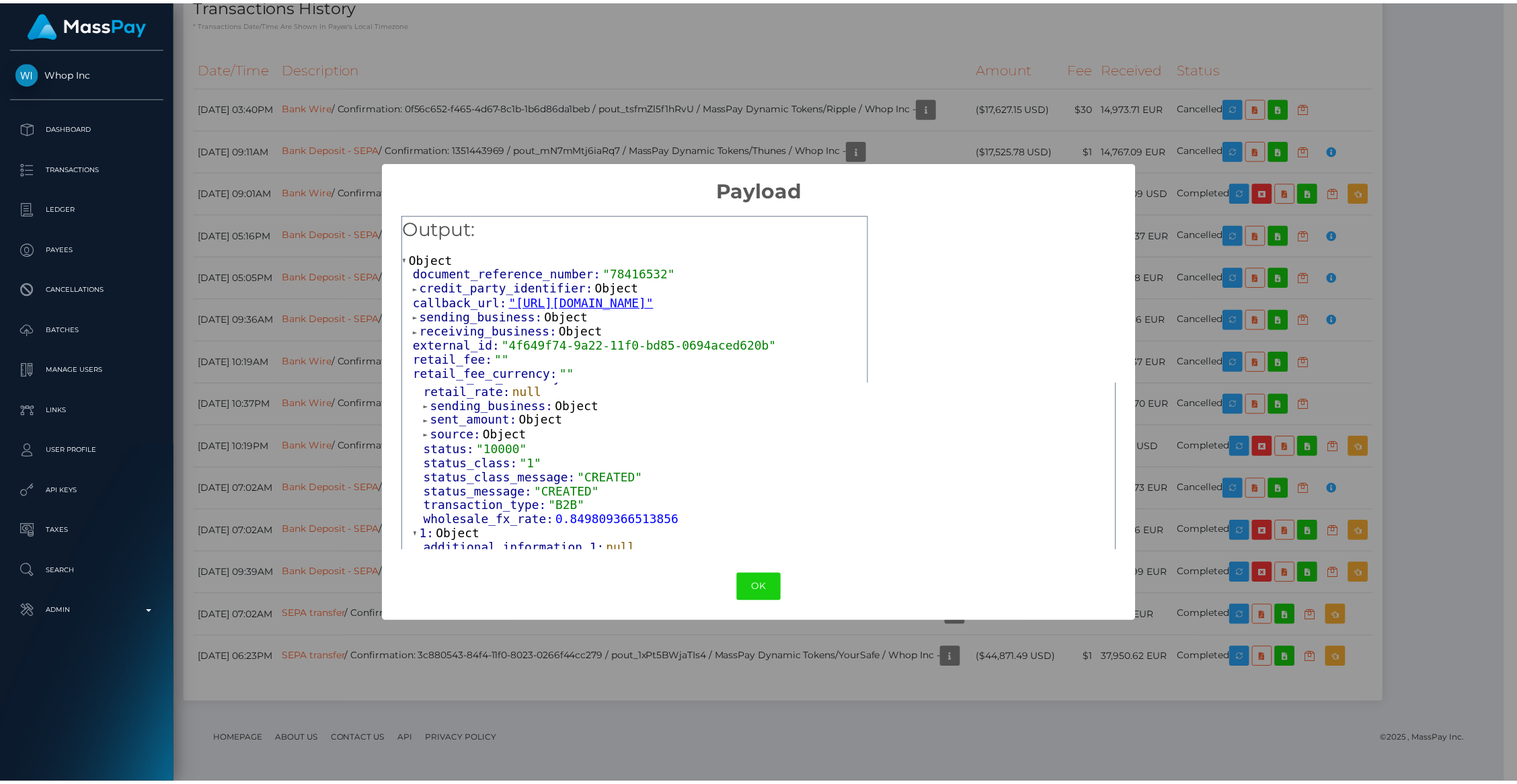
scroll to position [810, 0]
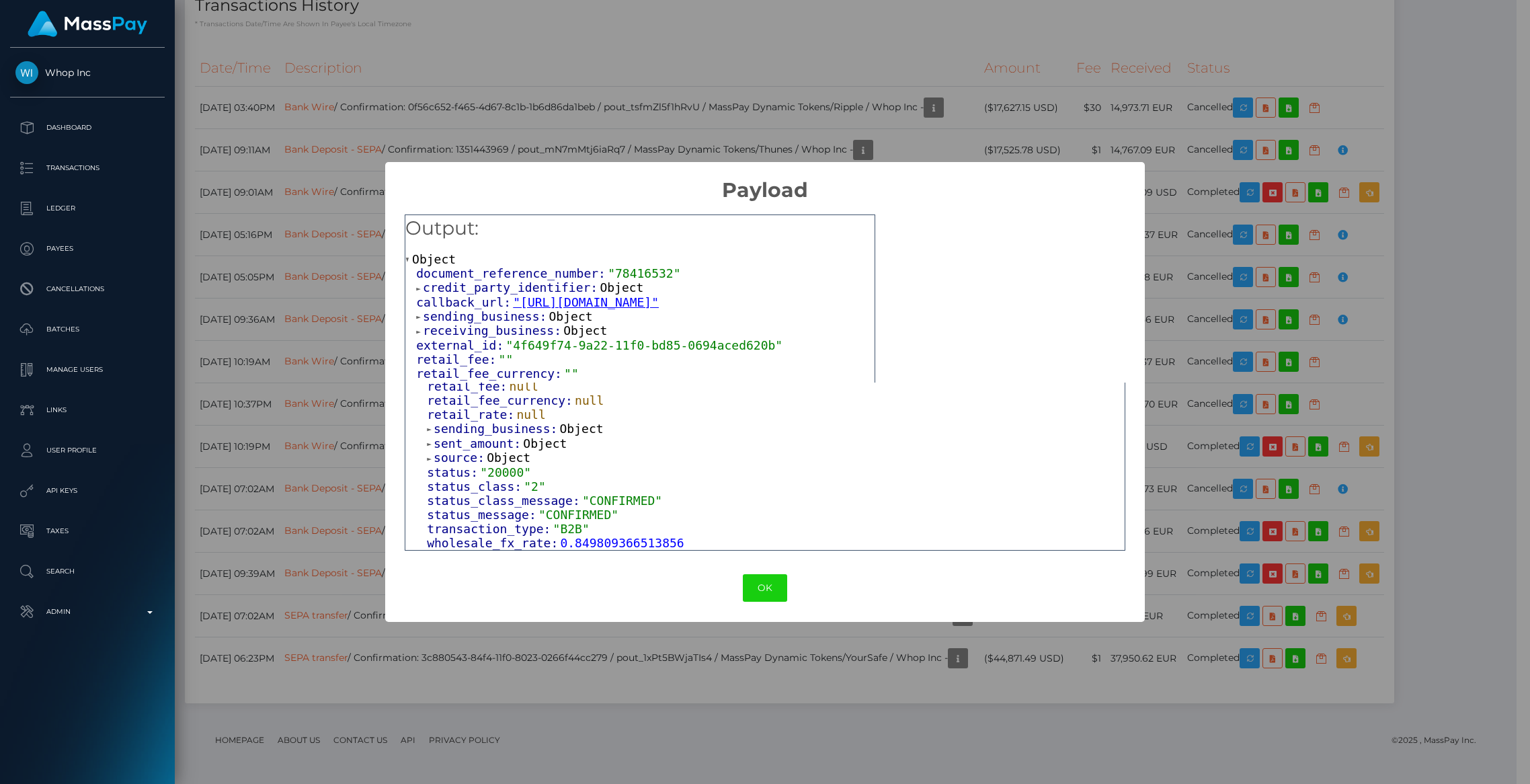
click at [655, 61] on div "× Payload Output: Object document_reference_number: "78416532" credit_party_ide…" at bounding box center [765, 392] width 1530 height 784
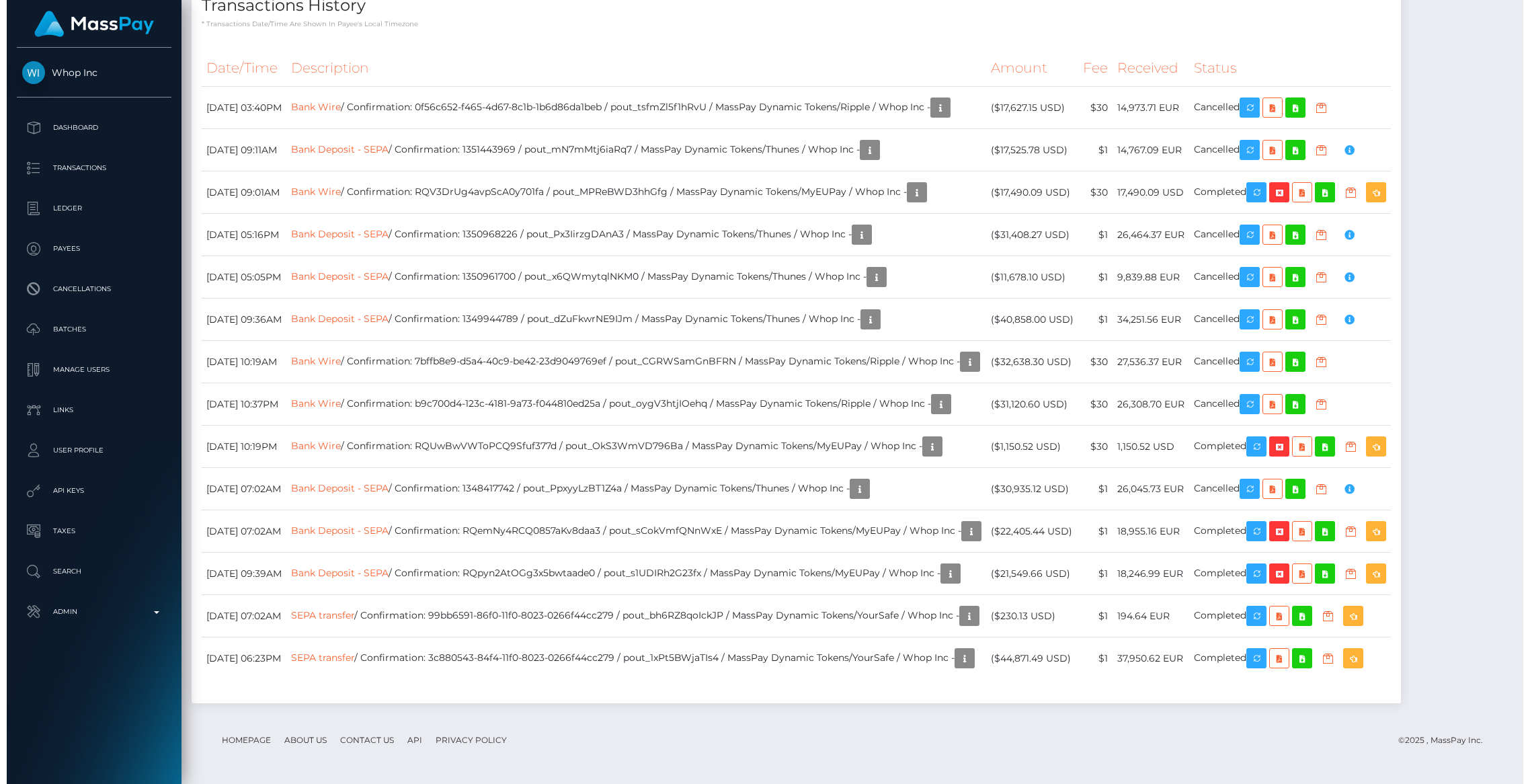
scroll to position [2991, 0]
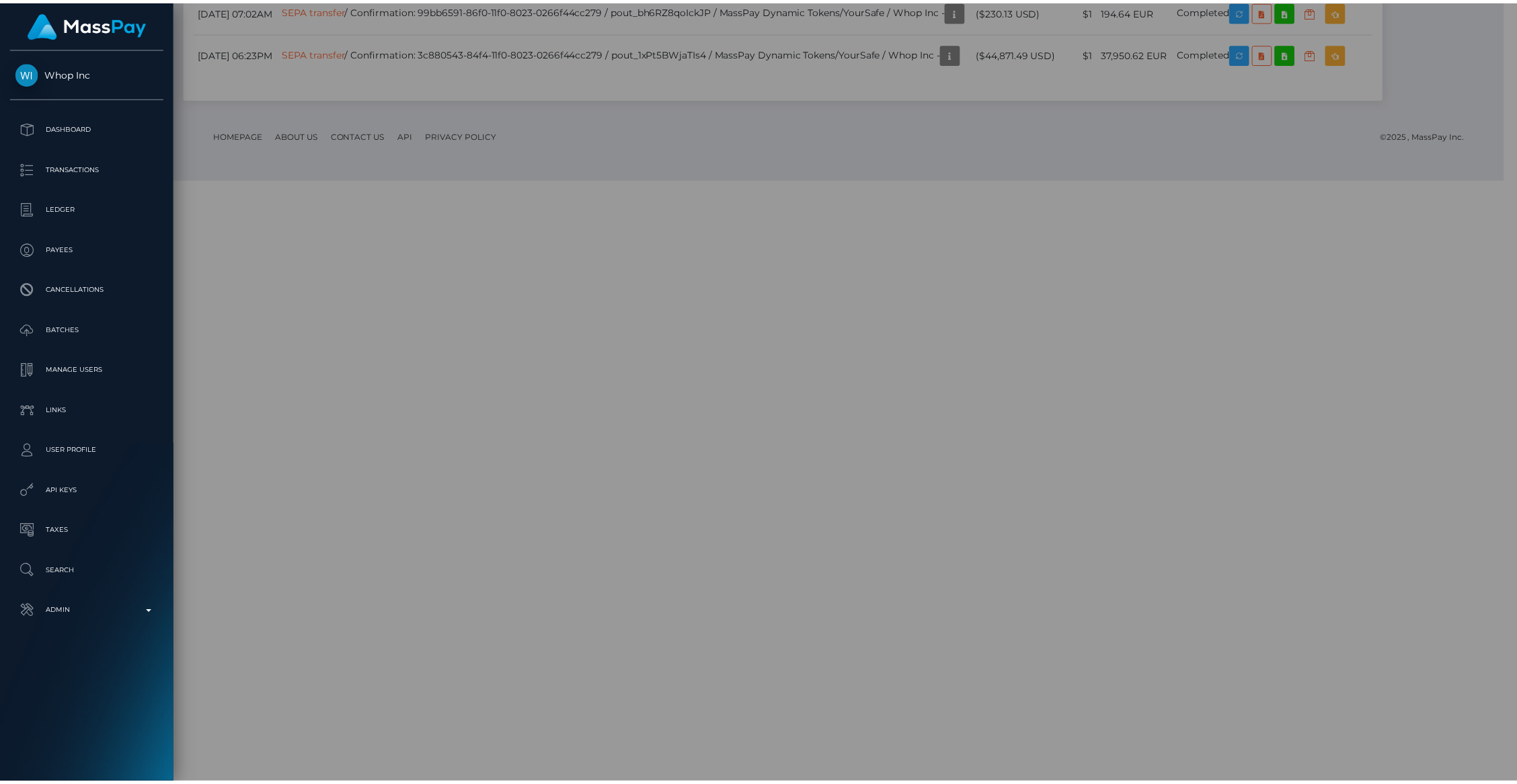
scroll to position [672065, 671912]
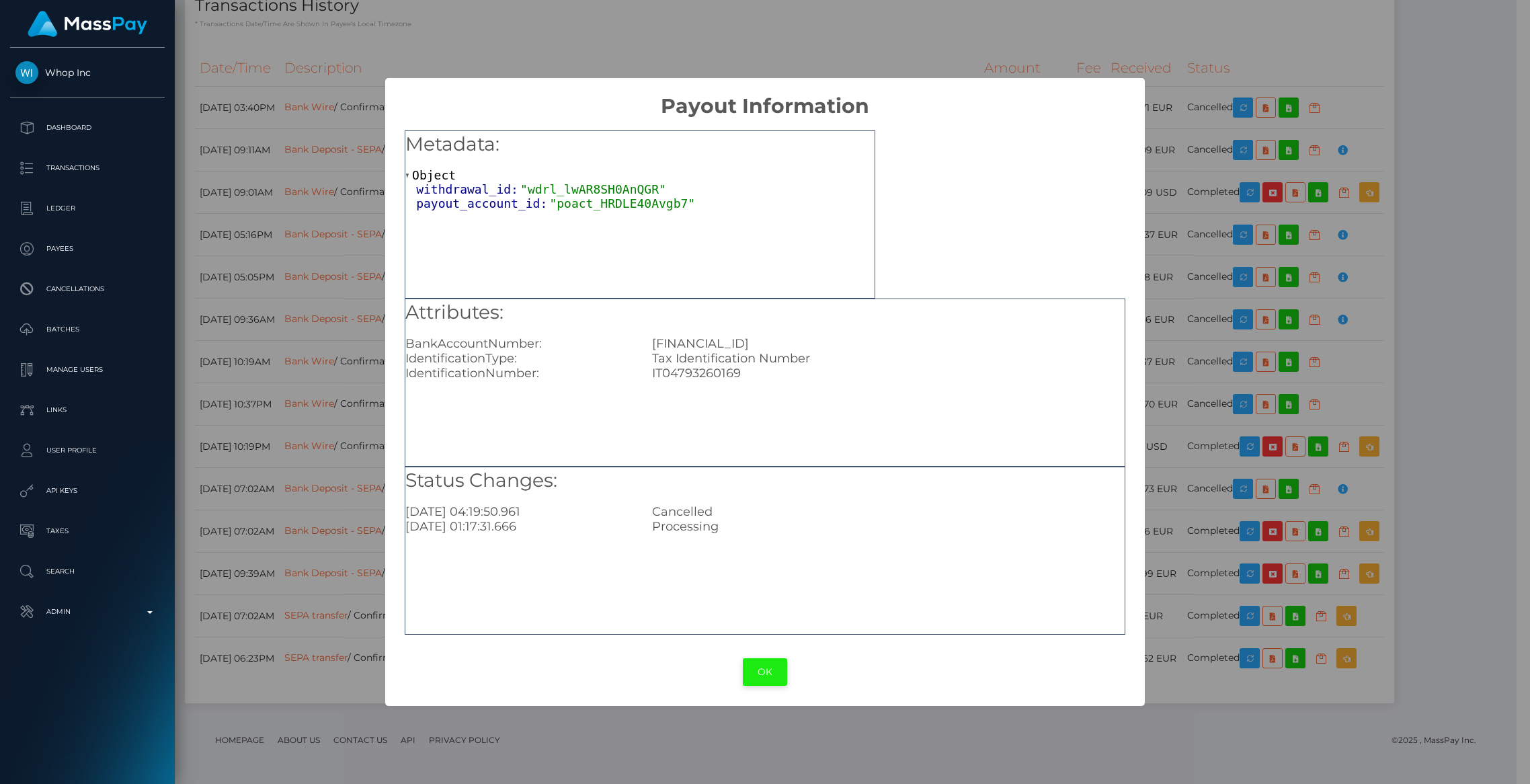
click at [777, 668] on button "OK" at bounding box center [765, 672] width 45 height 28
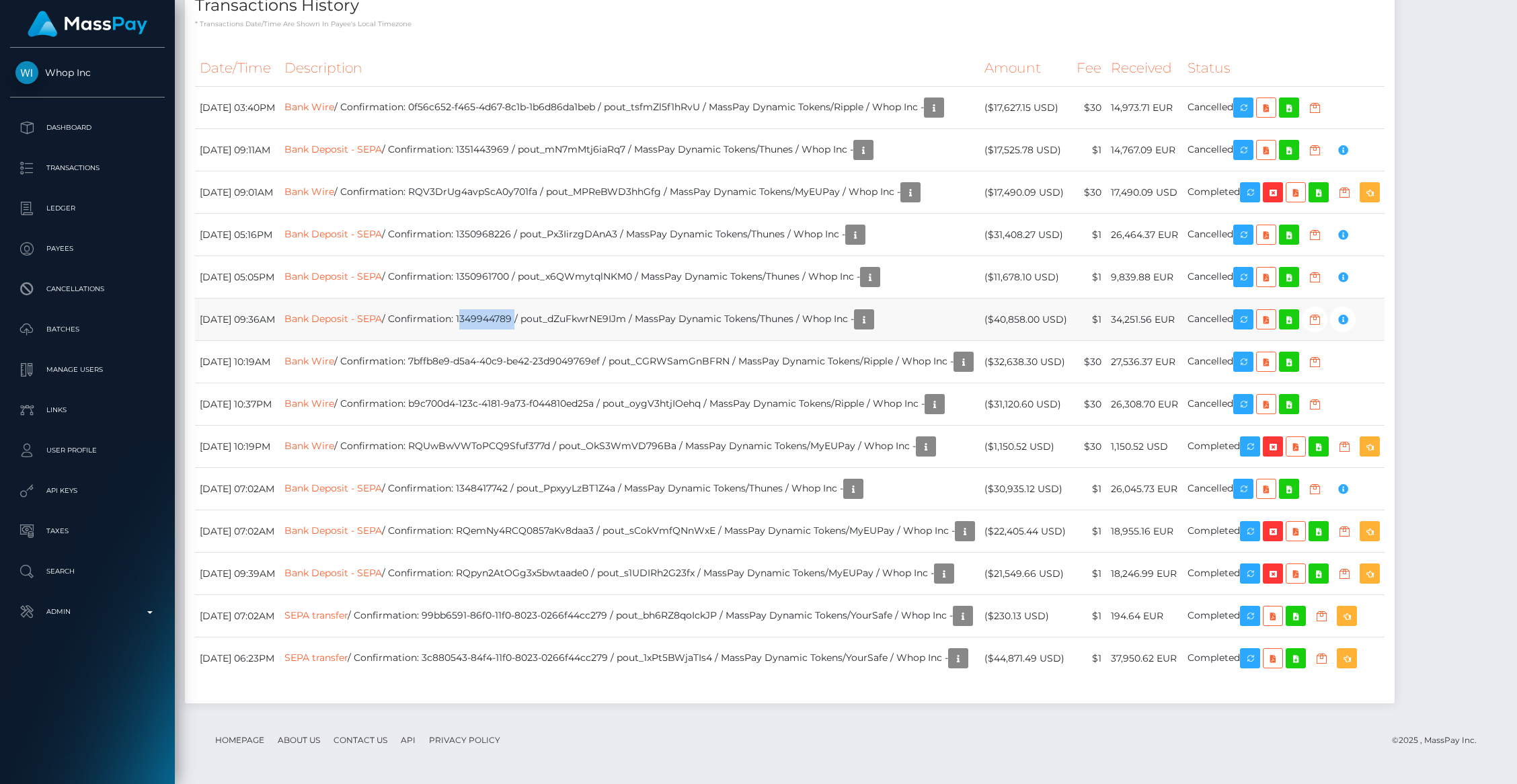
copy td "1349944789"
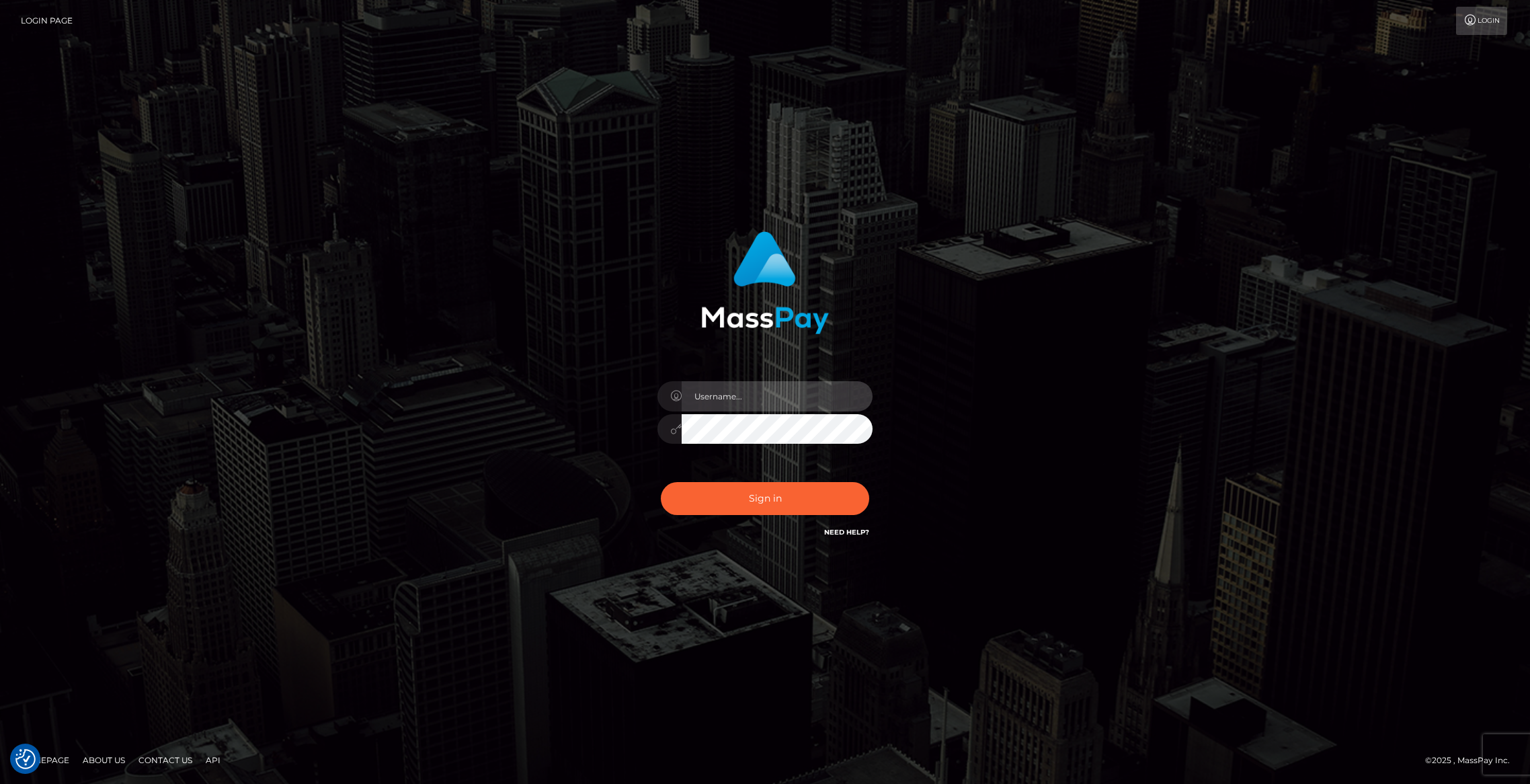
type input "brentg"
click at [734, 490] on button "Sign in" at bounding box center [765, 498] width 209 height 33
type input "brentg"
click at [770, 498] on button "Sign in" at bounding box center [765, 498] width 209 height 33
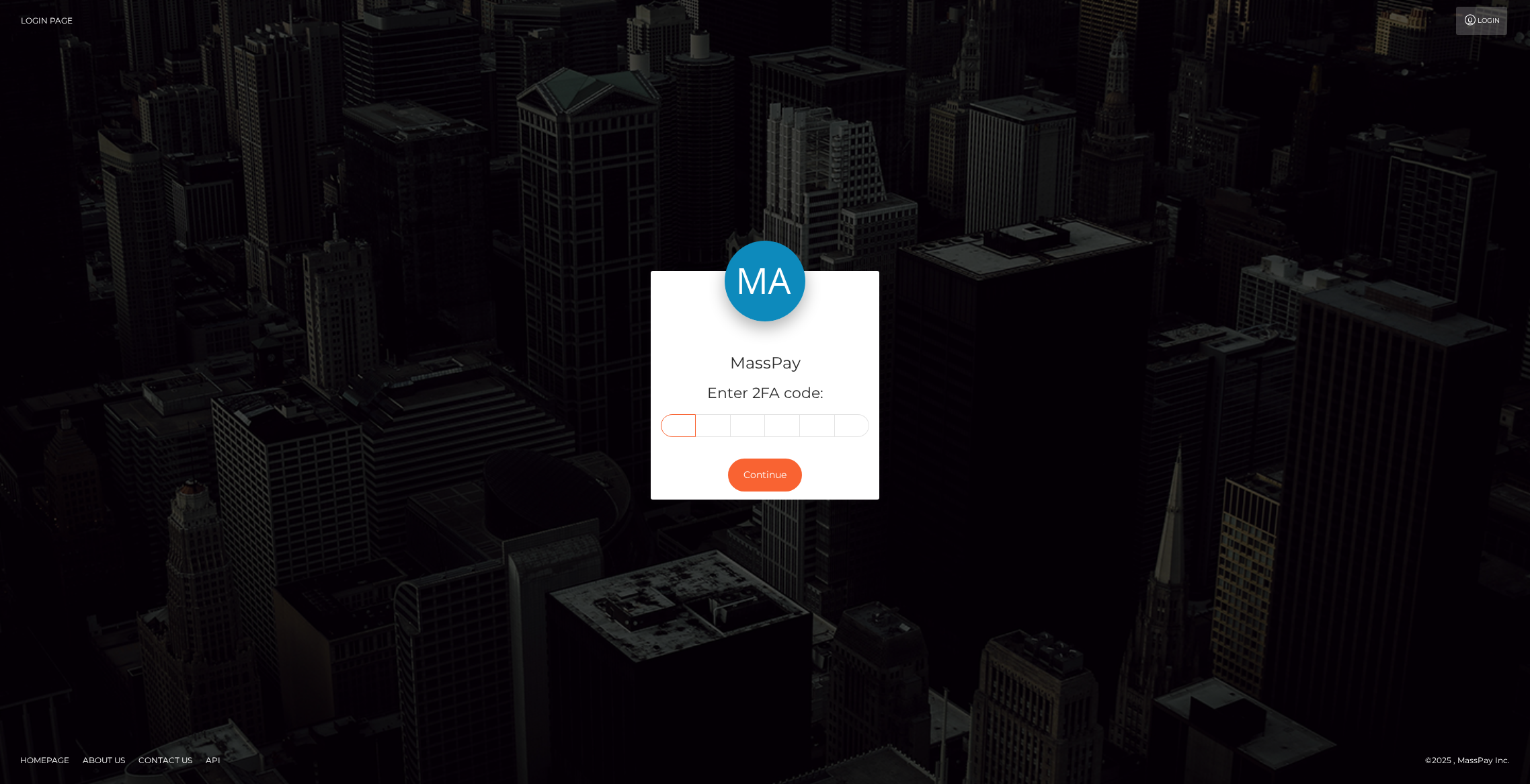
paste input "3"
type input "3"
type input "5"
type input "6"
type input "0"
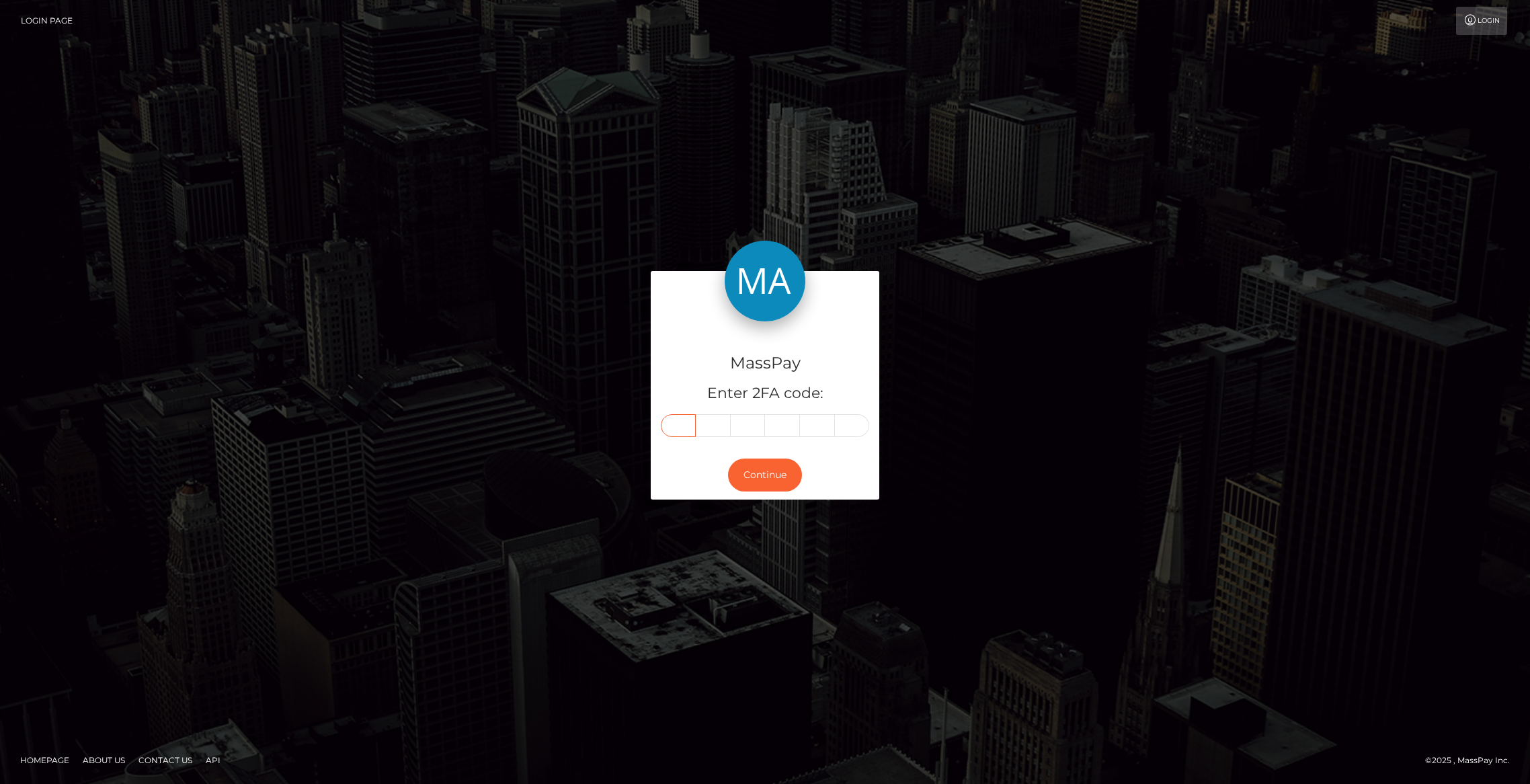
type input "9"
type input "7"
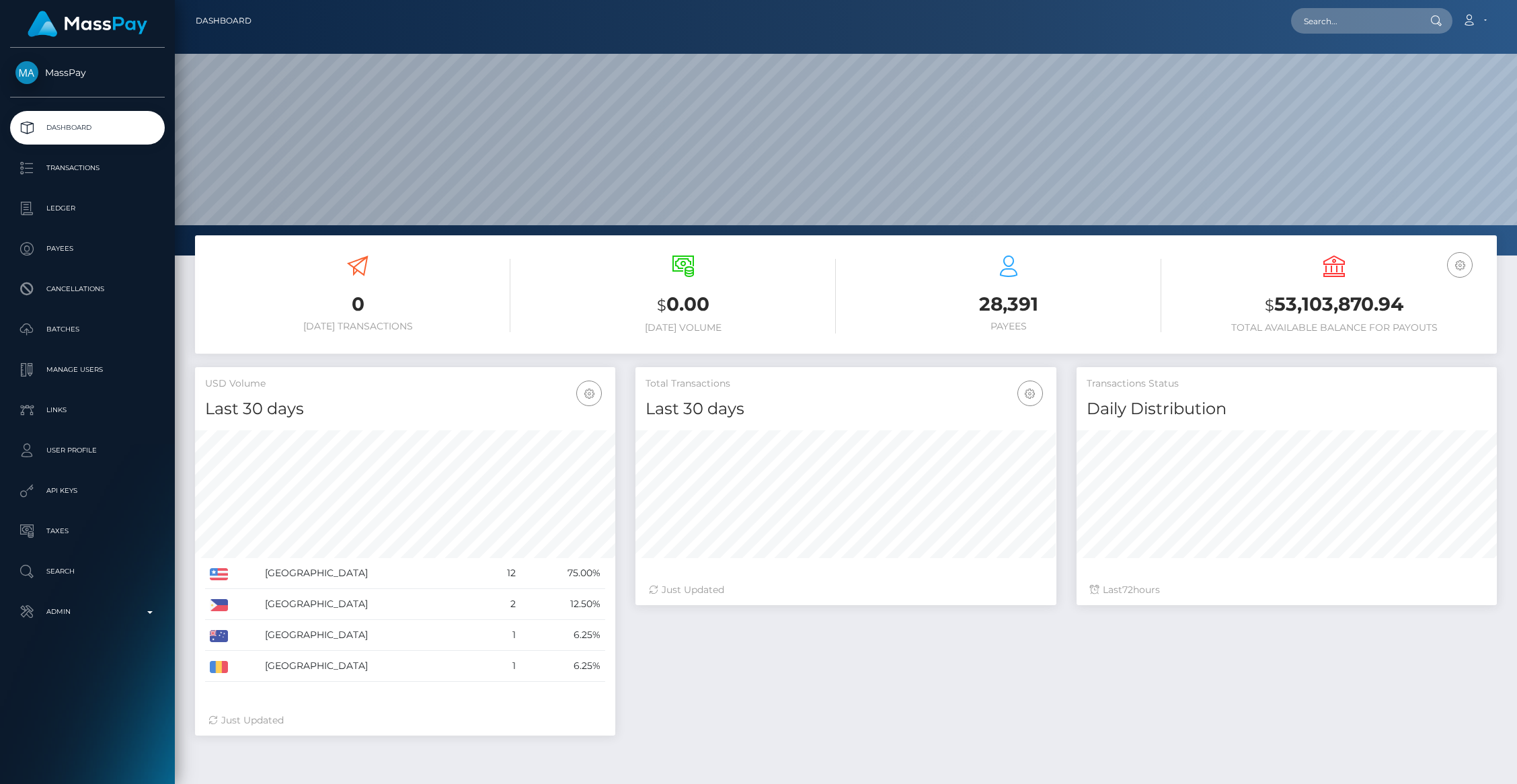
scroll to position [238, 420]
click at [1346, 27] on input "text" at bounding box center [1354, 20] width 127 height 26
paste input "pout_CGRWSamGnBFRN"
type input "pout_CGRWSamGnBFRN"
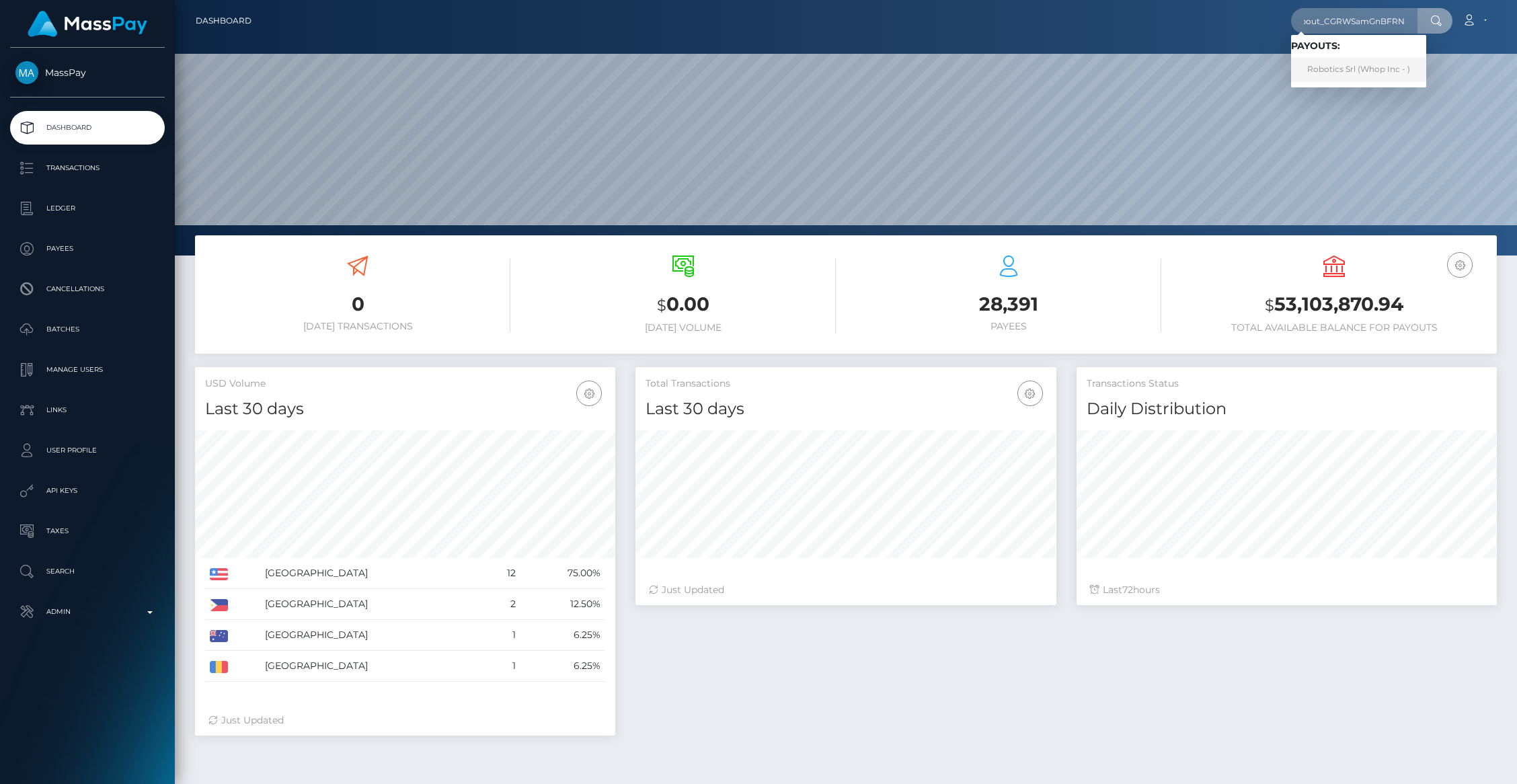
click at [1346, 78] on link "Robotics Srl (Whop Inc - )" at bounding box center [1358, 70] width 135 height 25
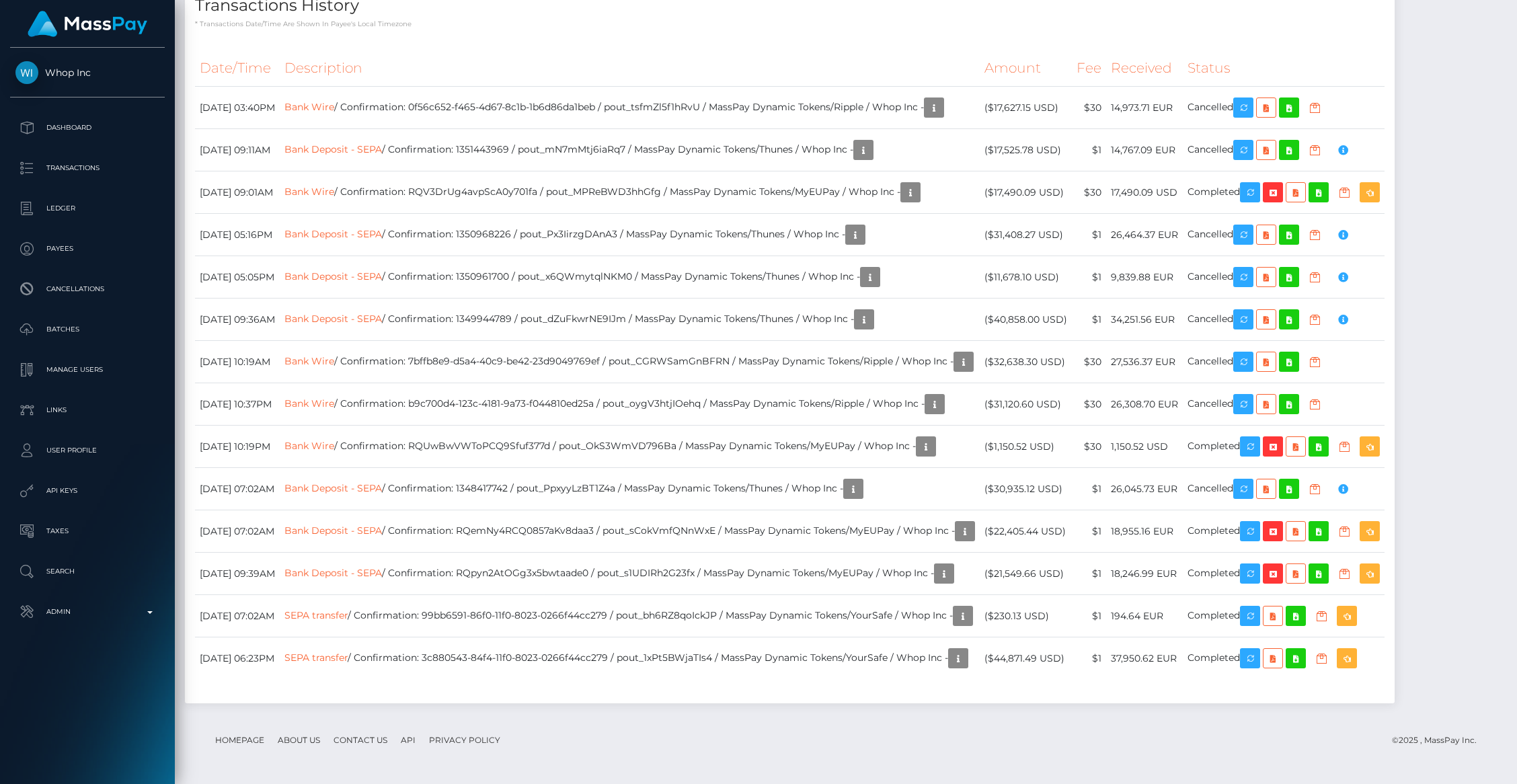
scroll to position [161, 420]
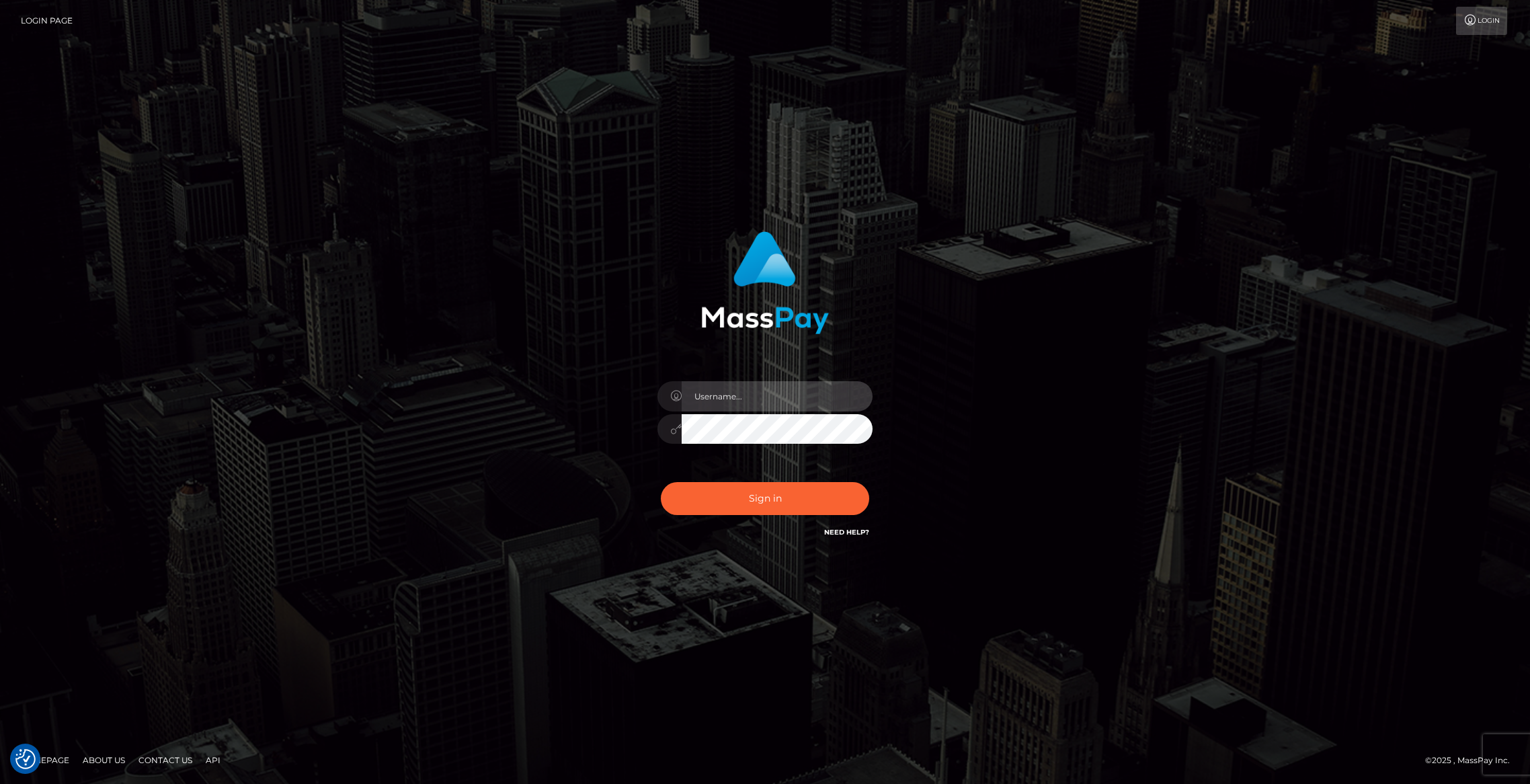
type input "brentg"
click at [778, 486] on button "Sign in" at bounding box center [765, 498] width 209 height 33
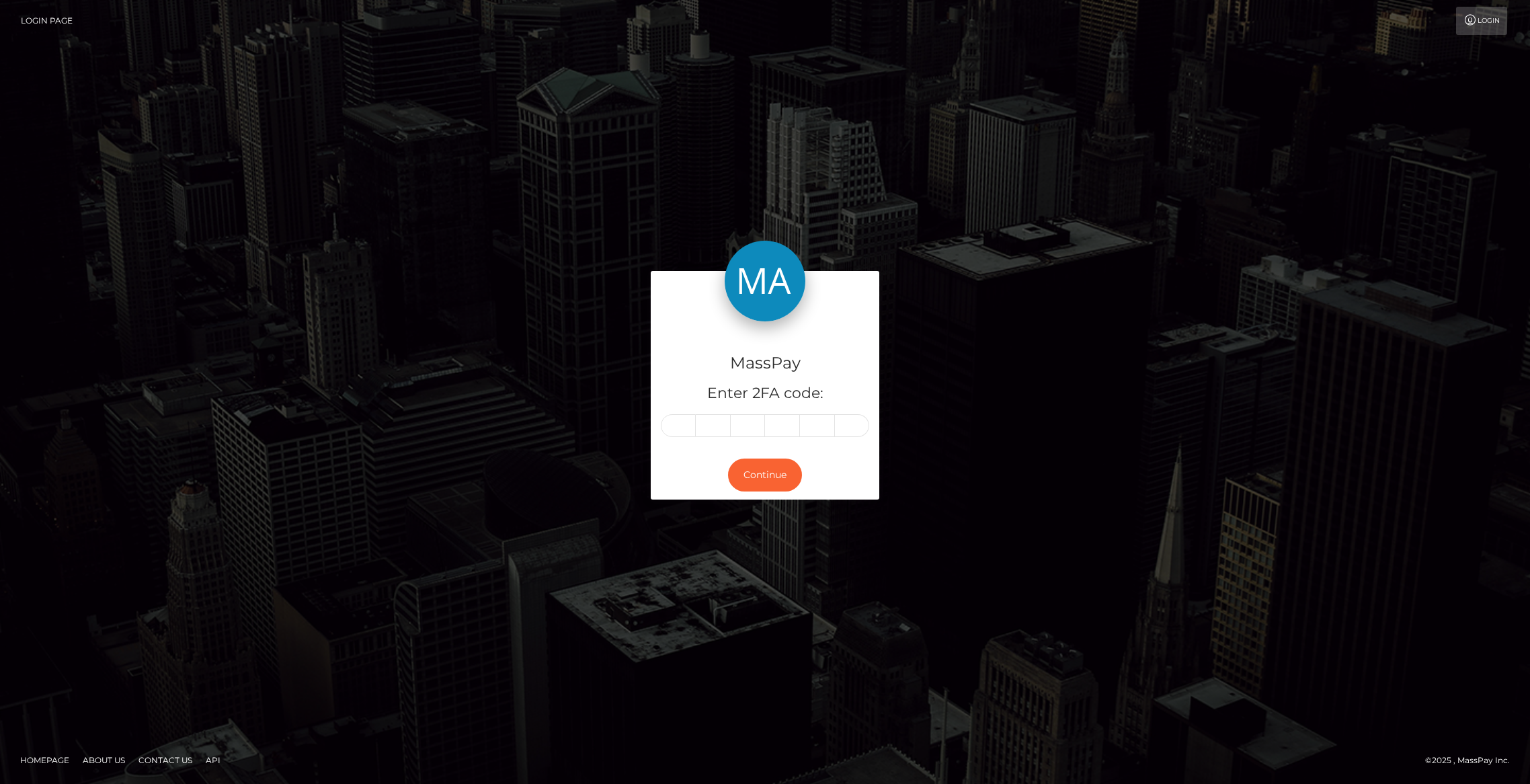
type input "3"
type input "9"
type input "7"
type input "3"
type input "5"
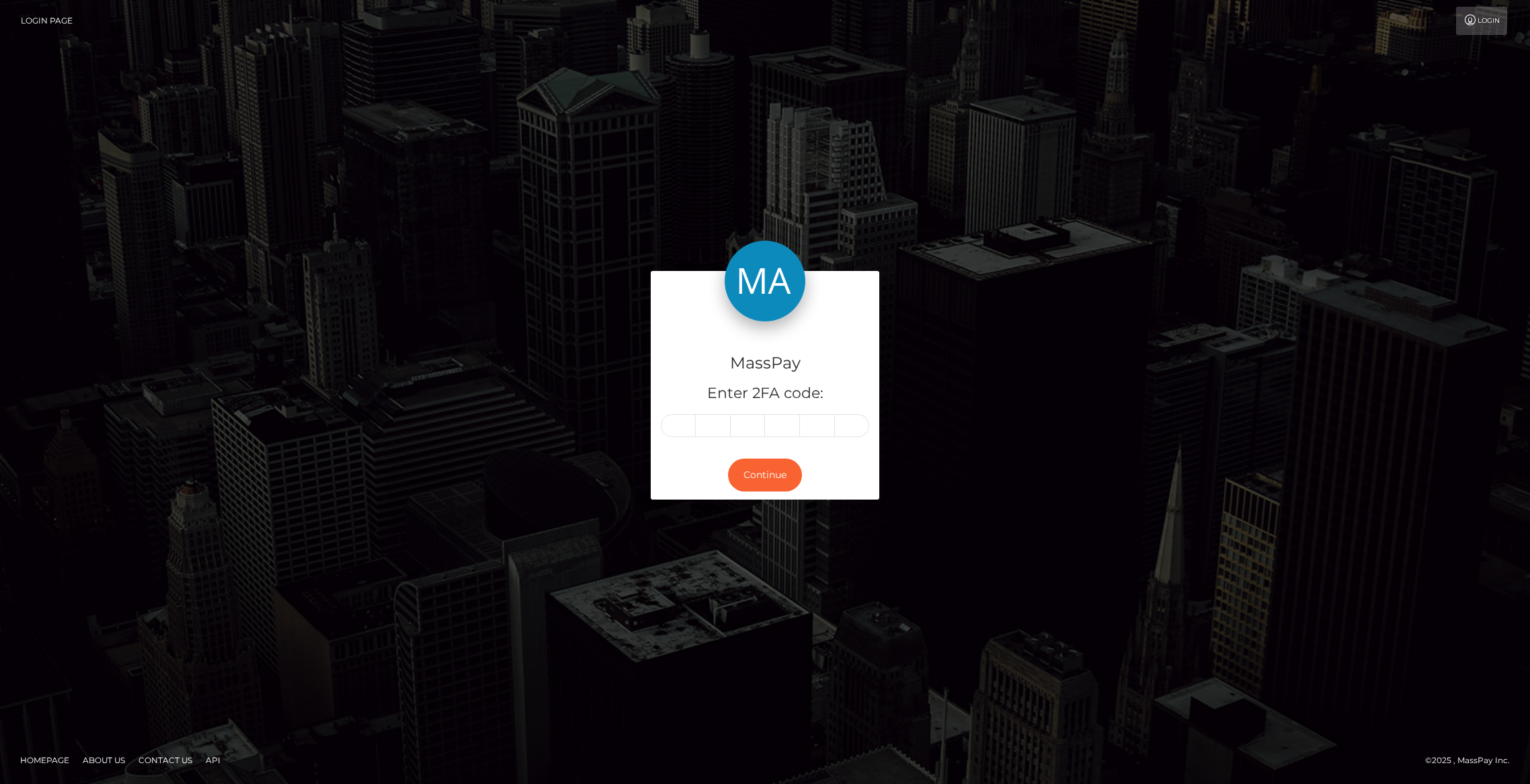
type input "3"
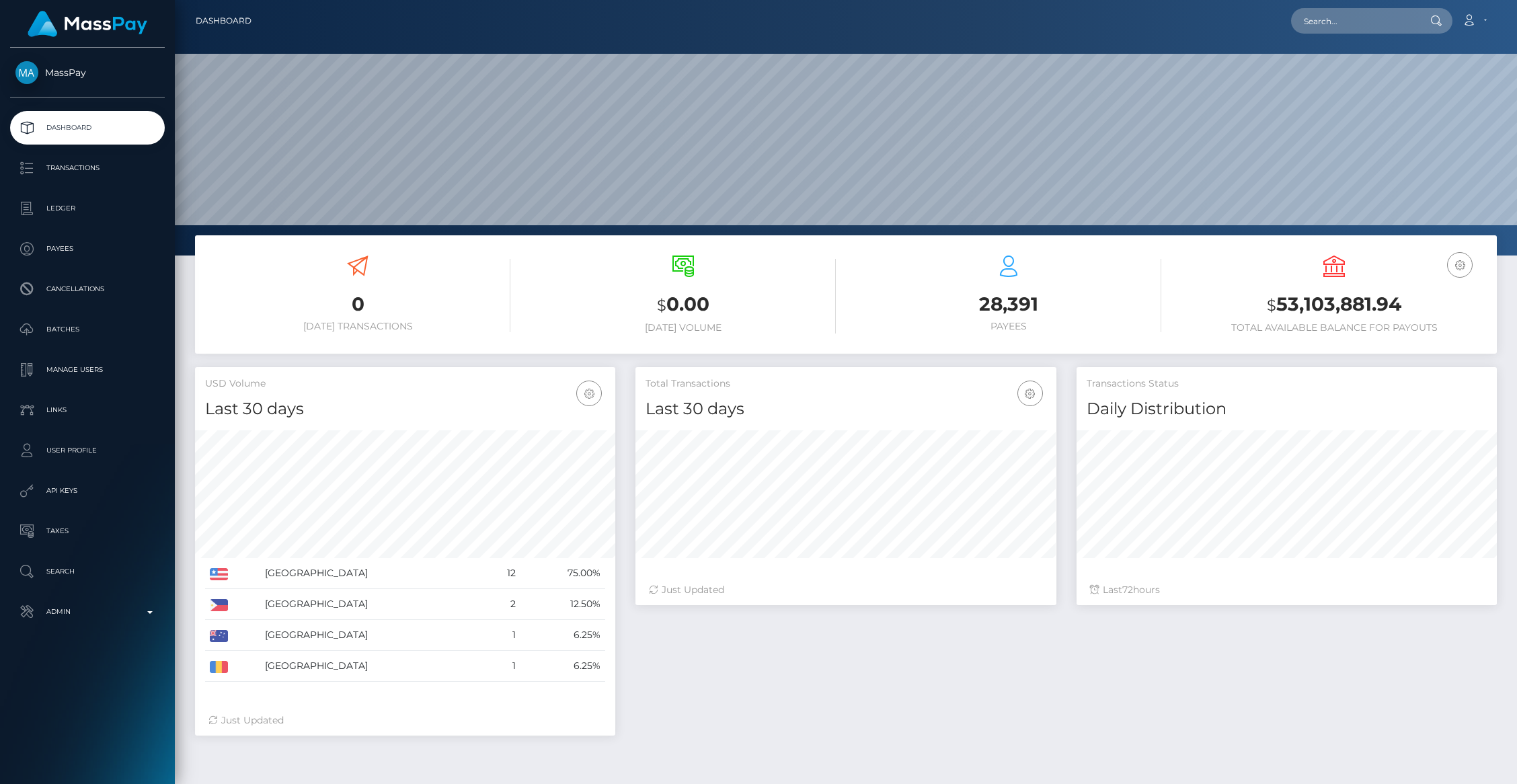
scroll to position [238, 420]
click at [1374, 30] on input "text" at bounding box center [1354, 20] width 127 height 26
paste input "pout_CGRWSamGnBFRN"
type input "pout_CGRWSamGnBFRN"
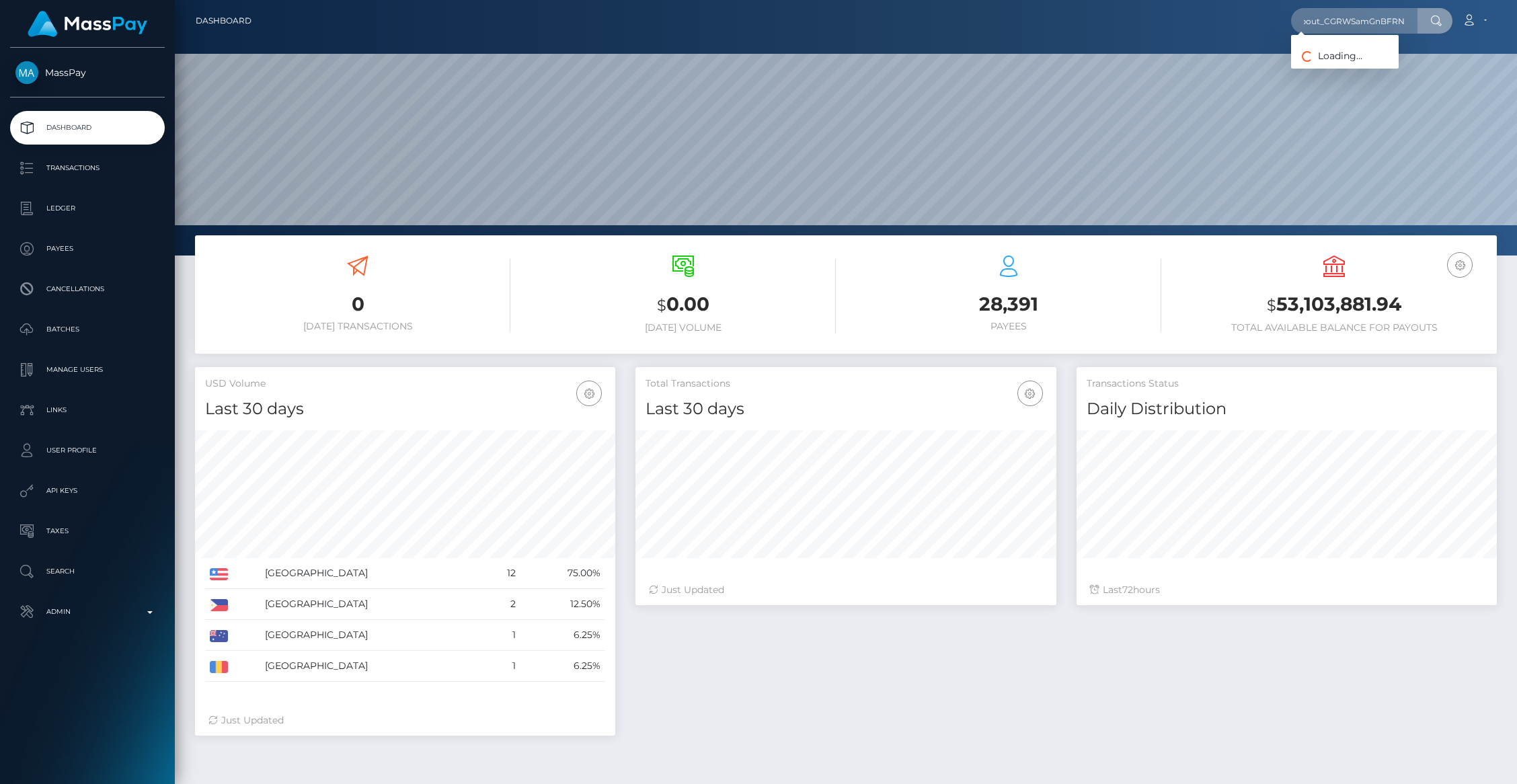
scroll to position [0, 0]
click at [1335, 75] on link "Robotics Srl (Whop Inc - )" at bounding box center [1358, 70] width 135 height 25
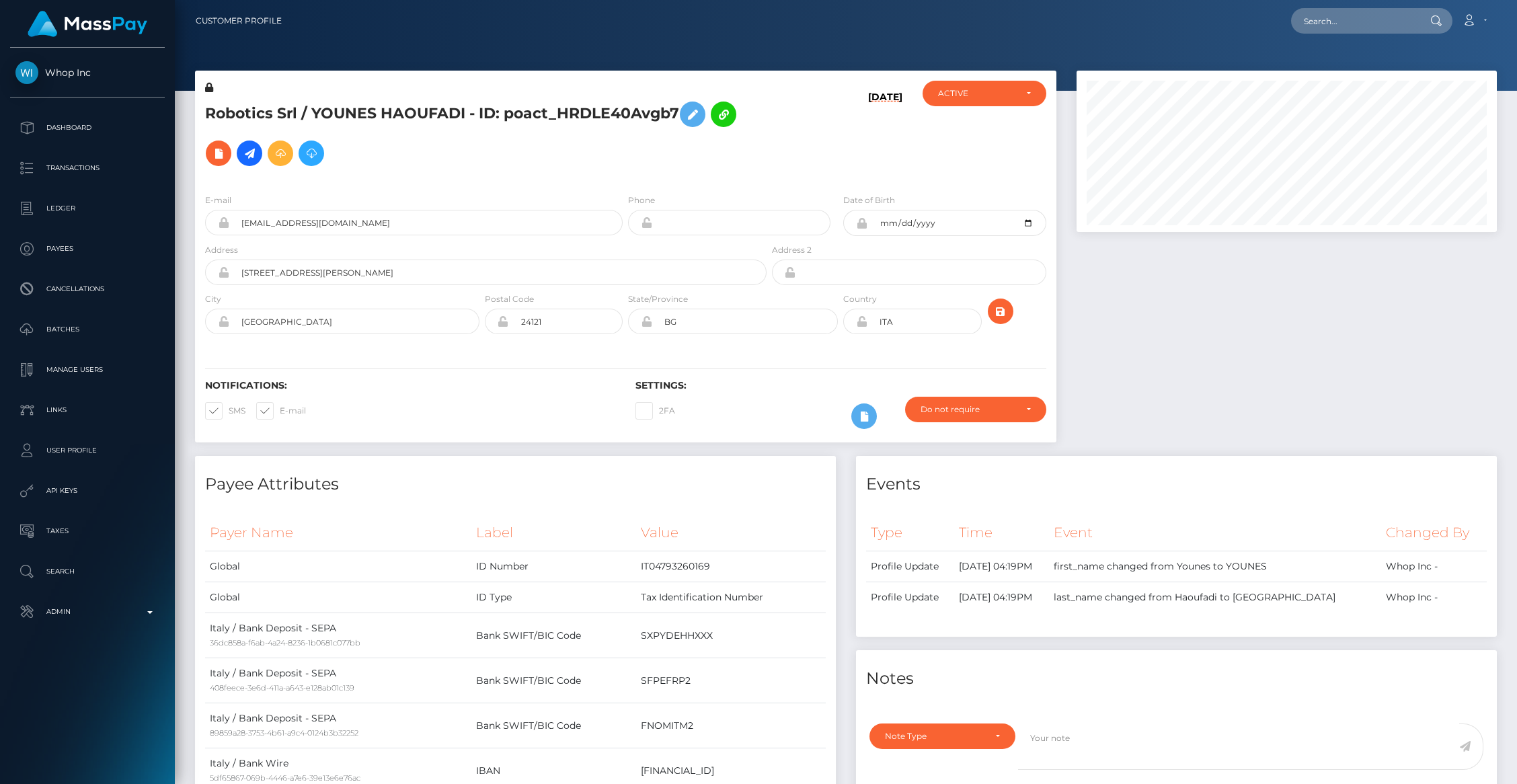
scroll to position [161, 420]
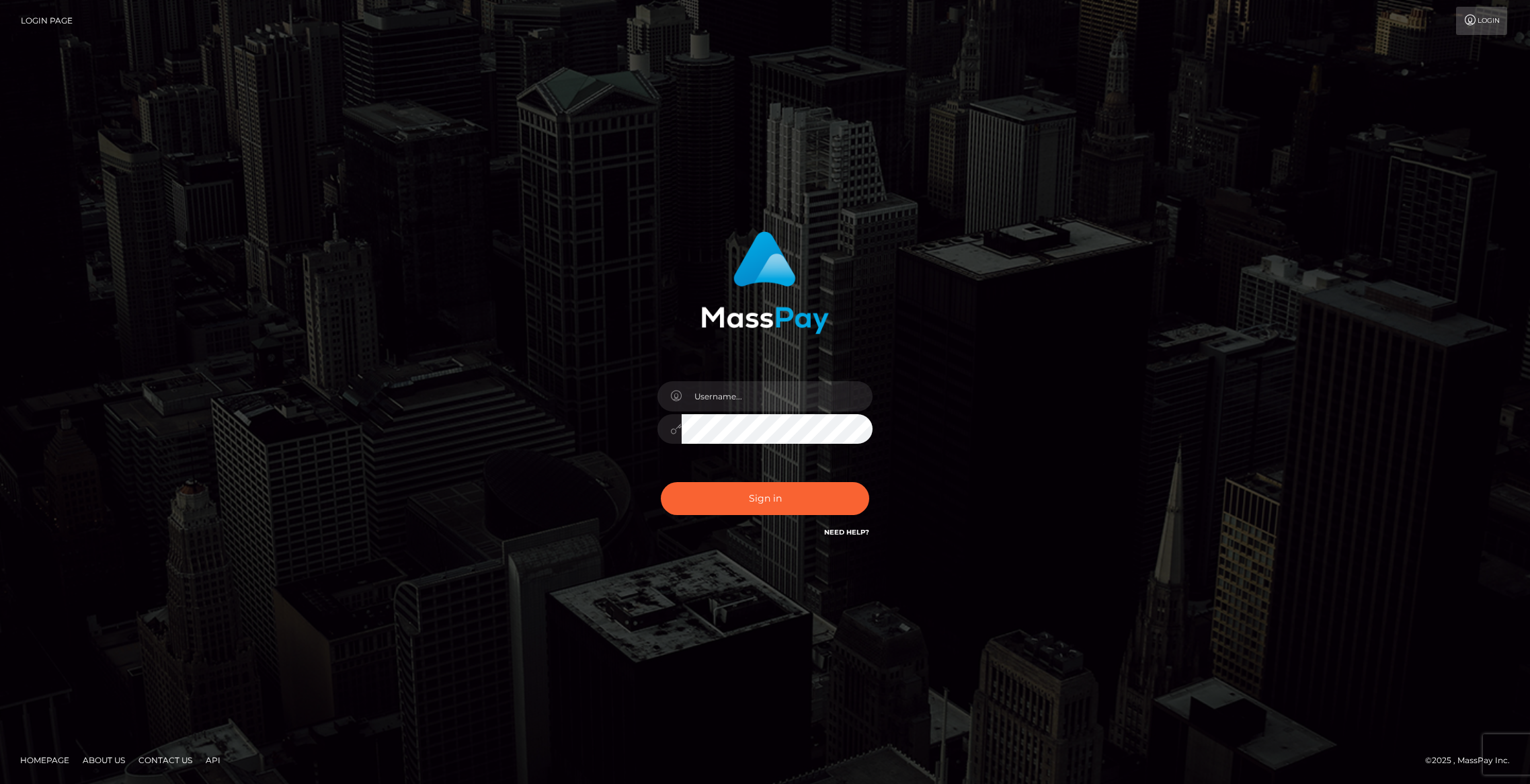
type input "brentg"
